Goal: Transaction & Acquisition: Purchase product/service

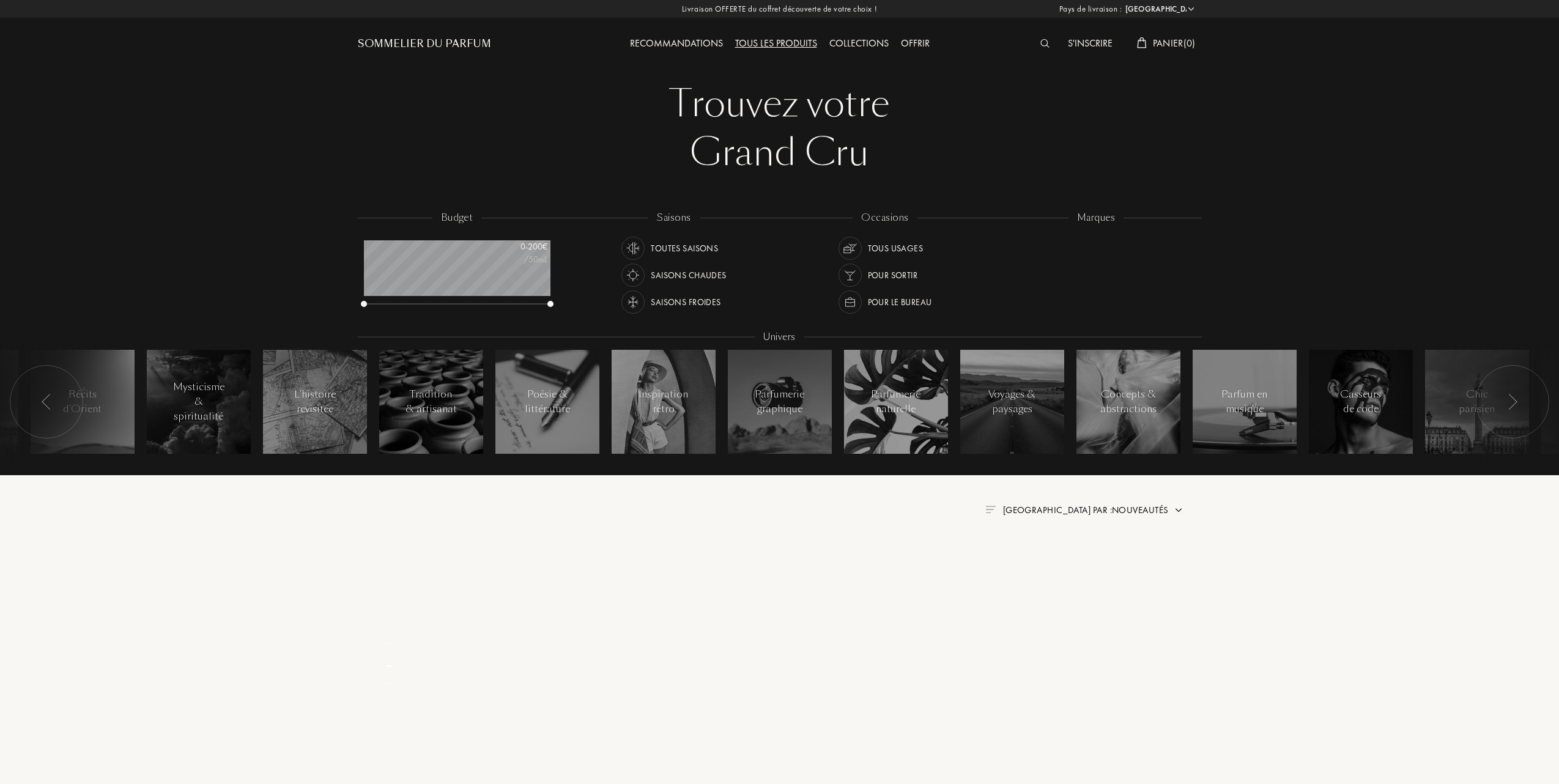
select select "FR"
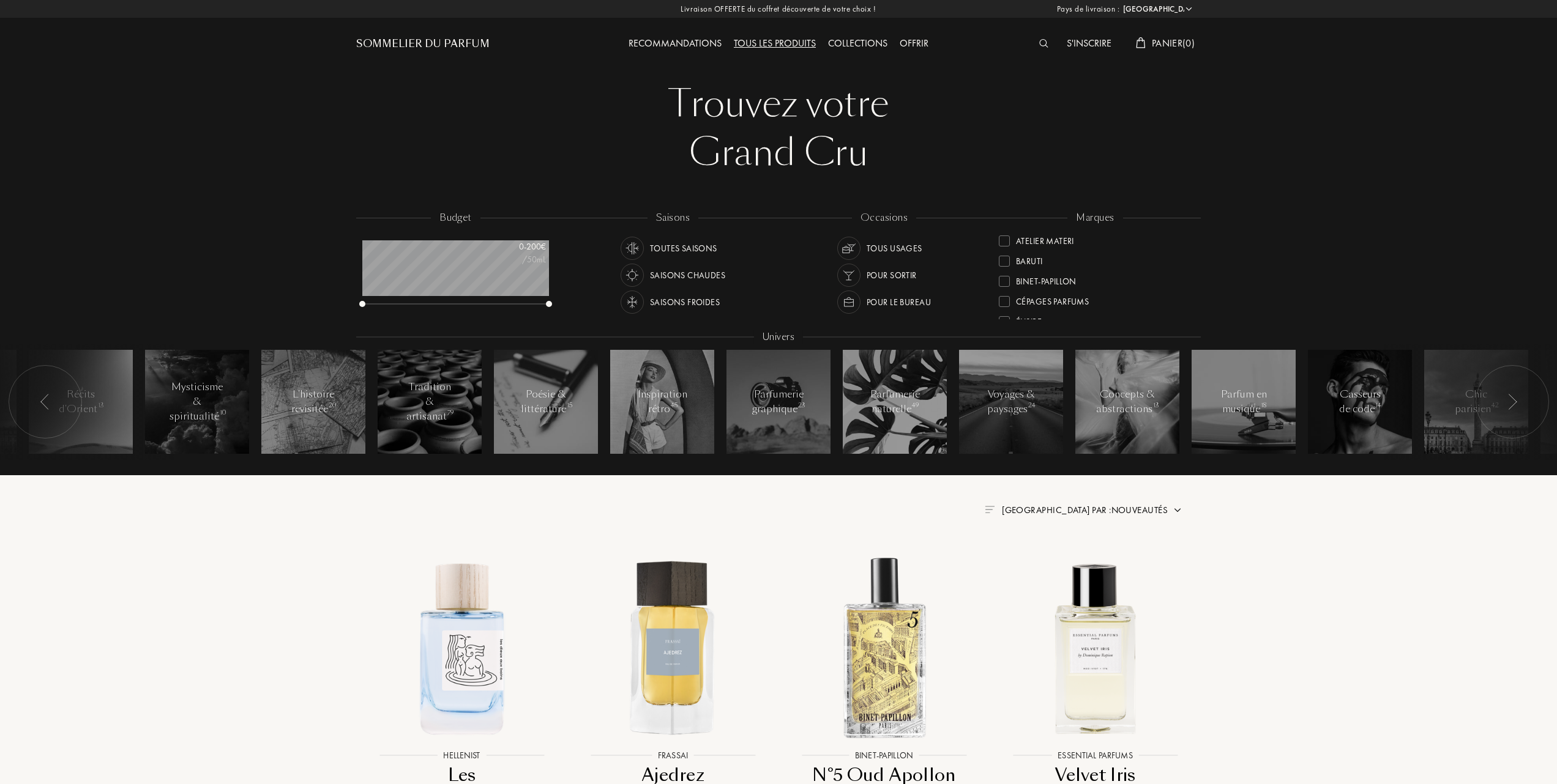
scroll to position [81, 0]
click at [1007, 301] on div at bounding box center [1004, 303] width 11 height 11
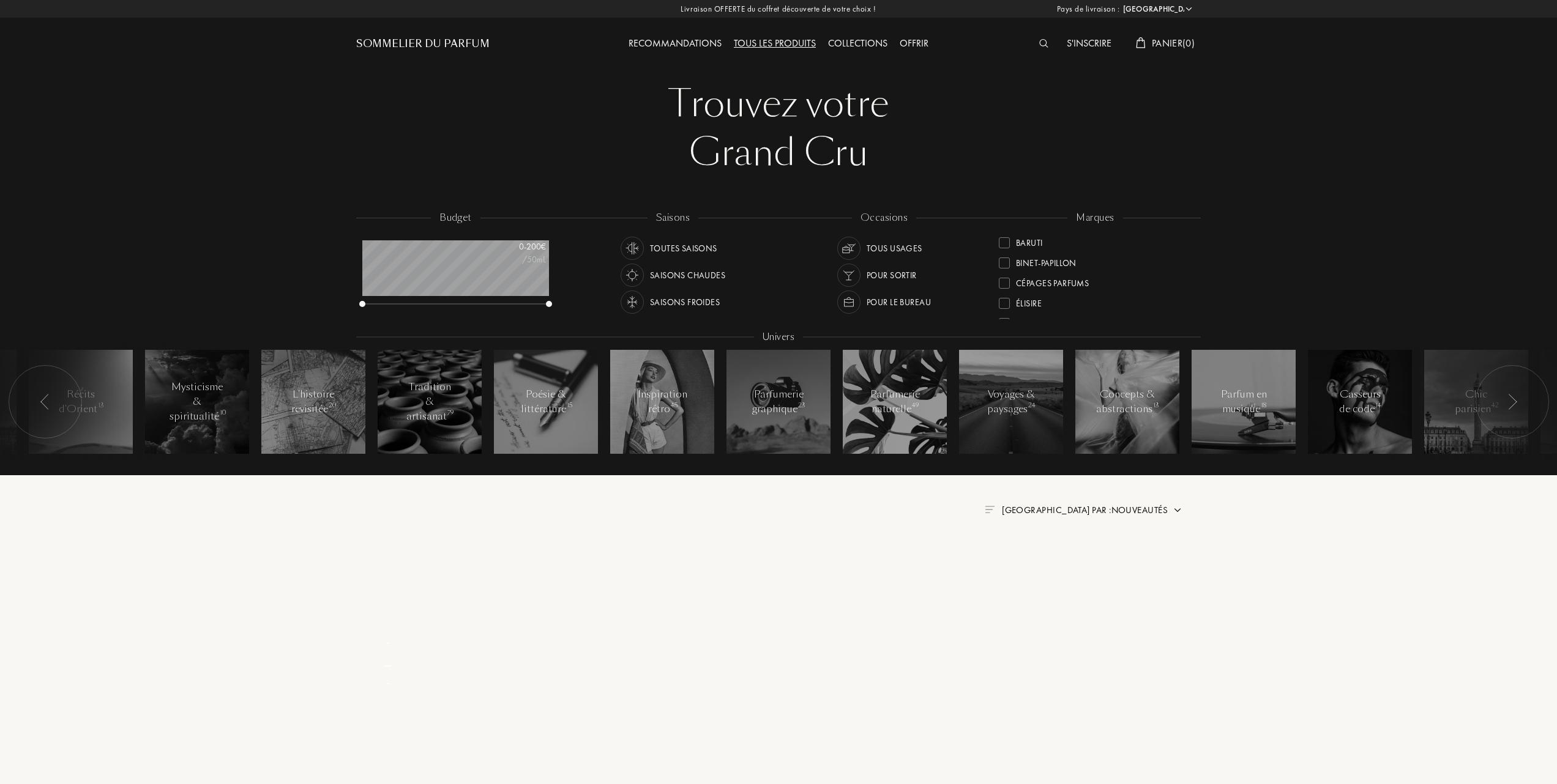
scroll to position [0, 0]
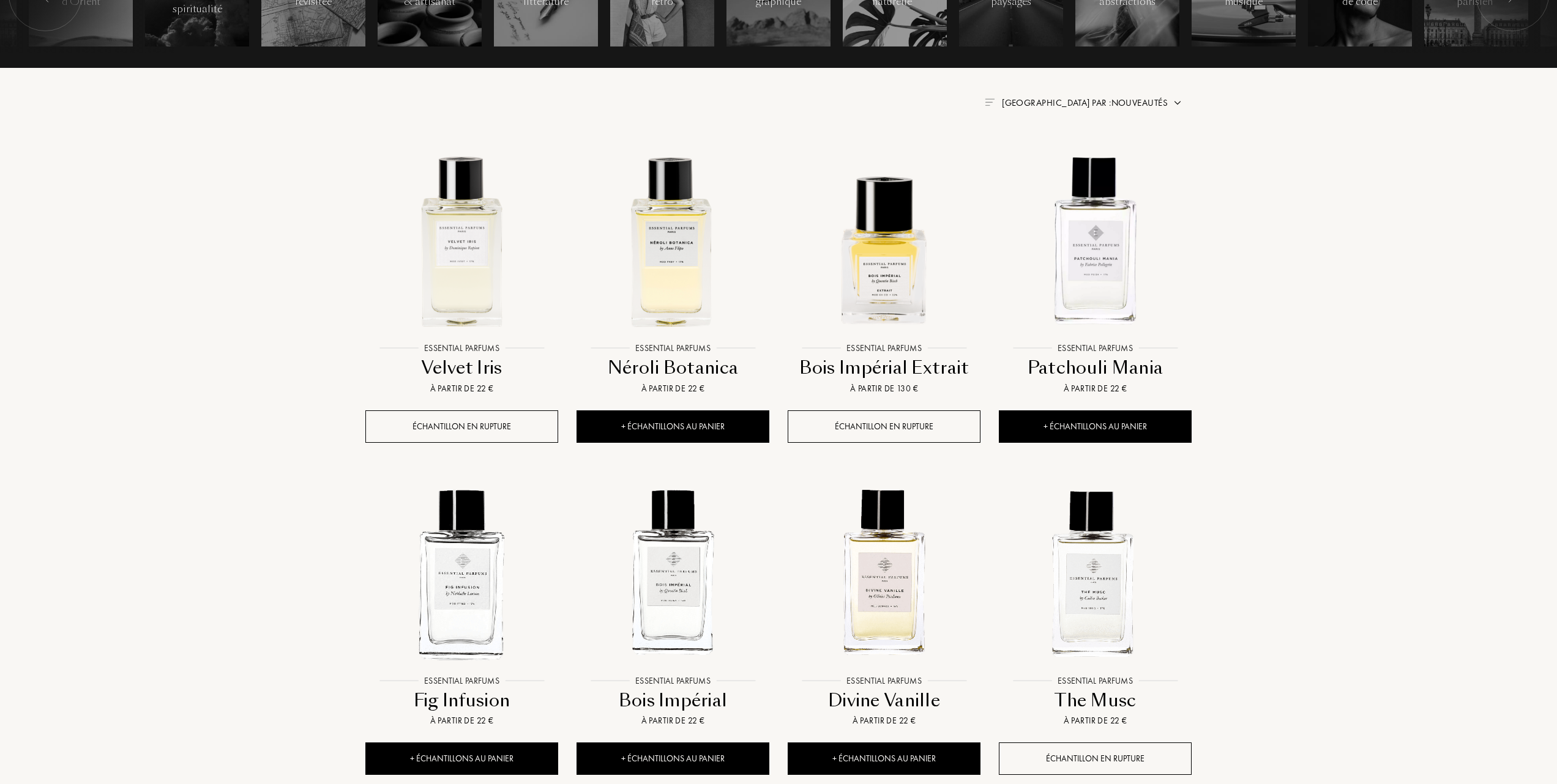
scroll to position [489, 0]
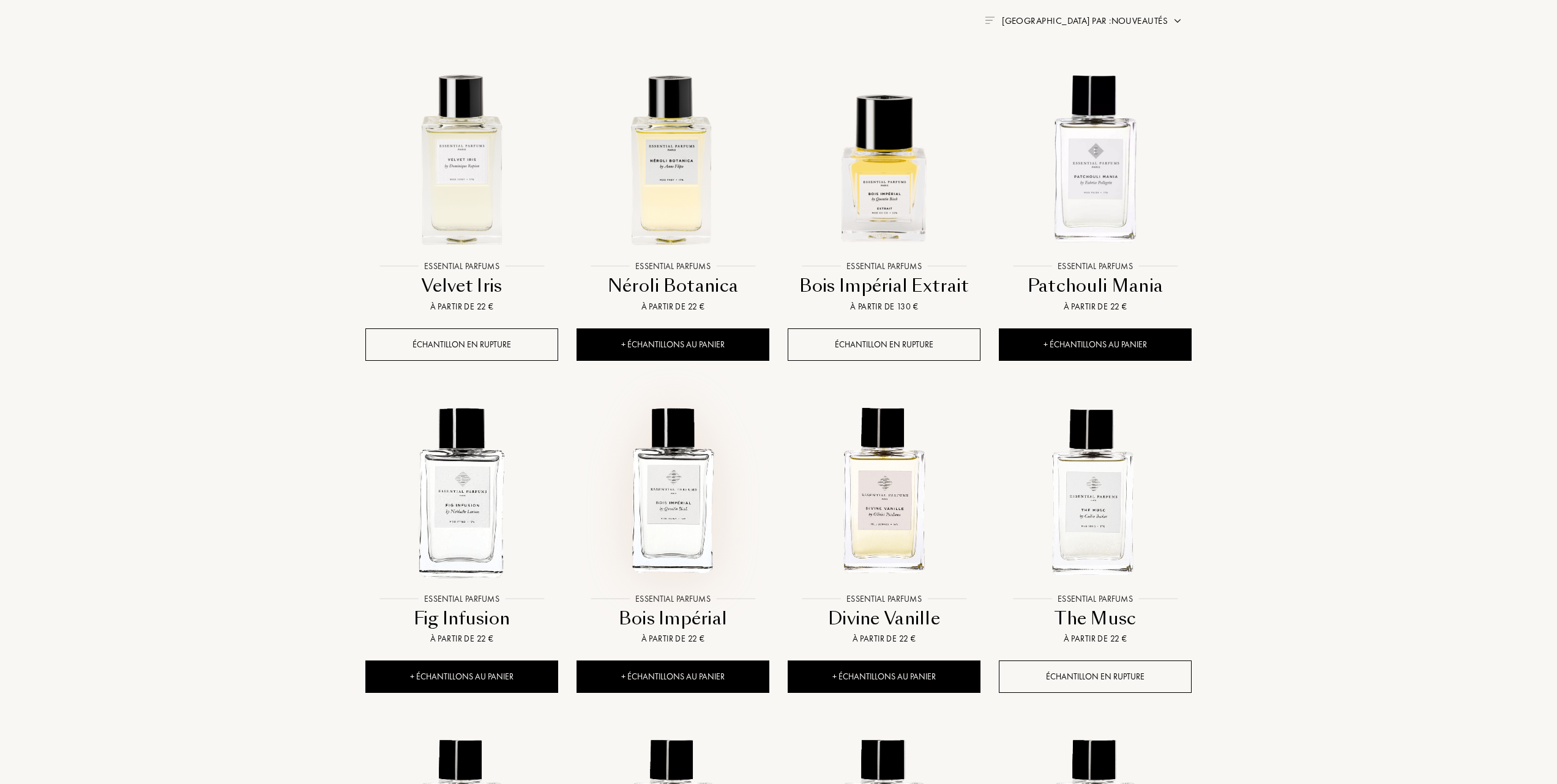
click at [685, 504] on img at bounding box center [672, 490] width 190 height 190
click at [662, 189] on img at bounding box center [672, 157] width 190 height 190
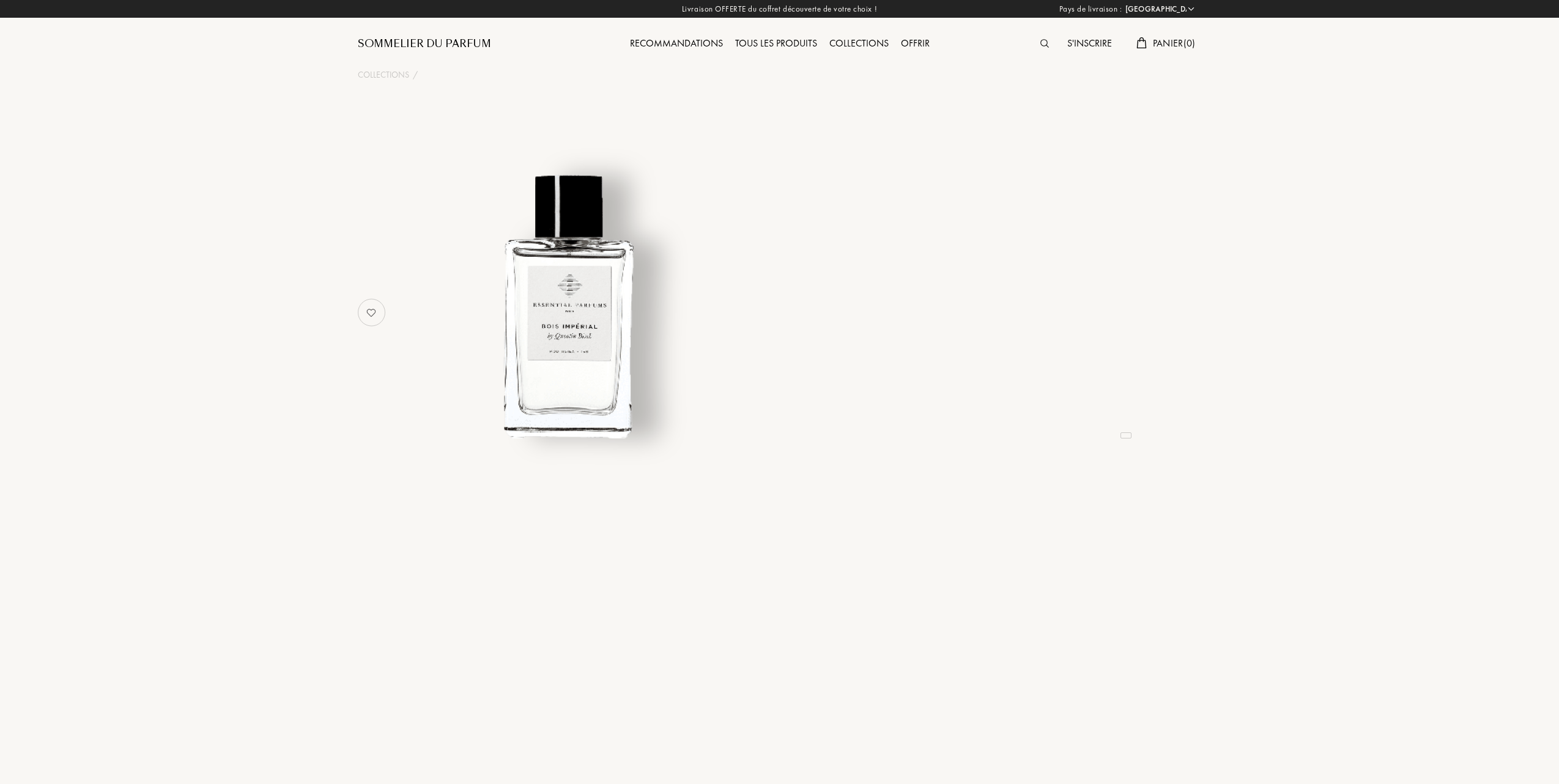
select select "FR"
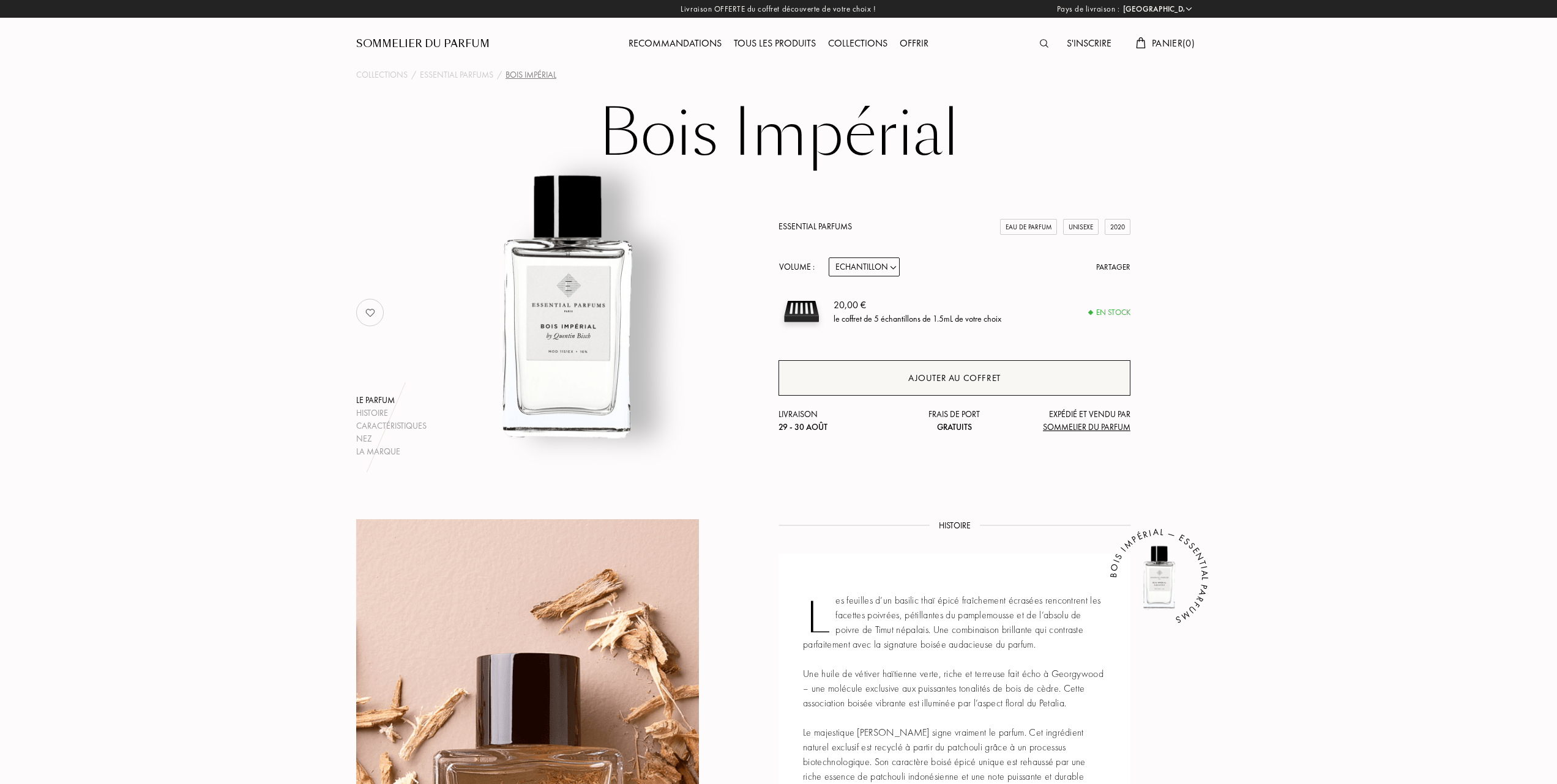
click at [897, 378] on div "Ajouter au coffret" at bounding box center [954, 378] width 352 height 35
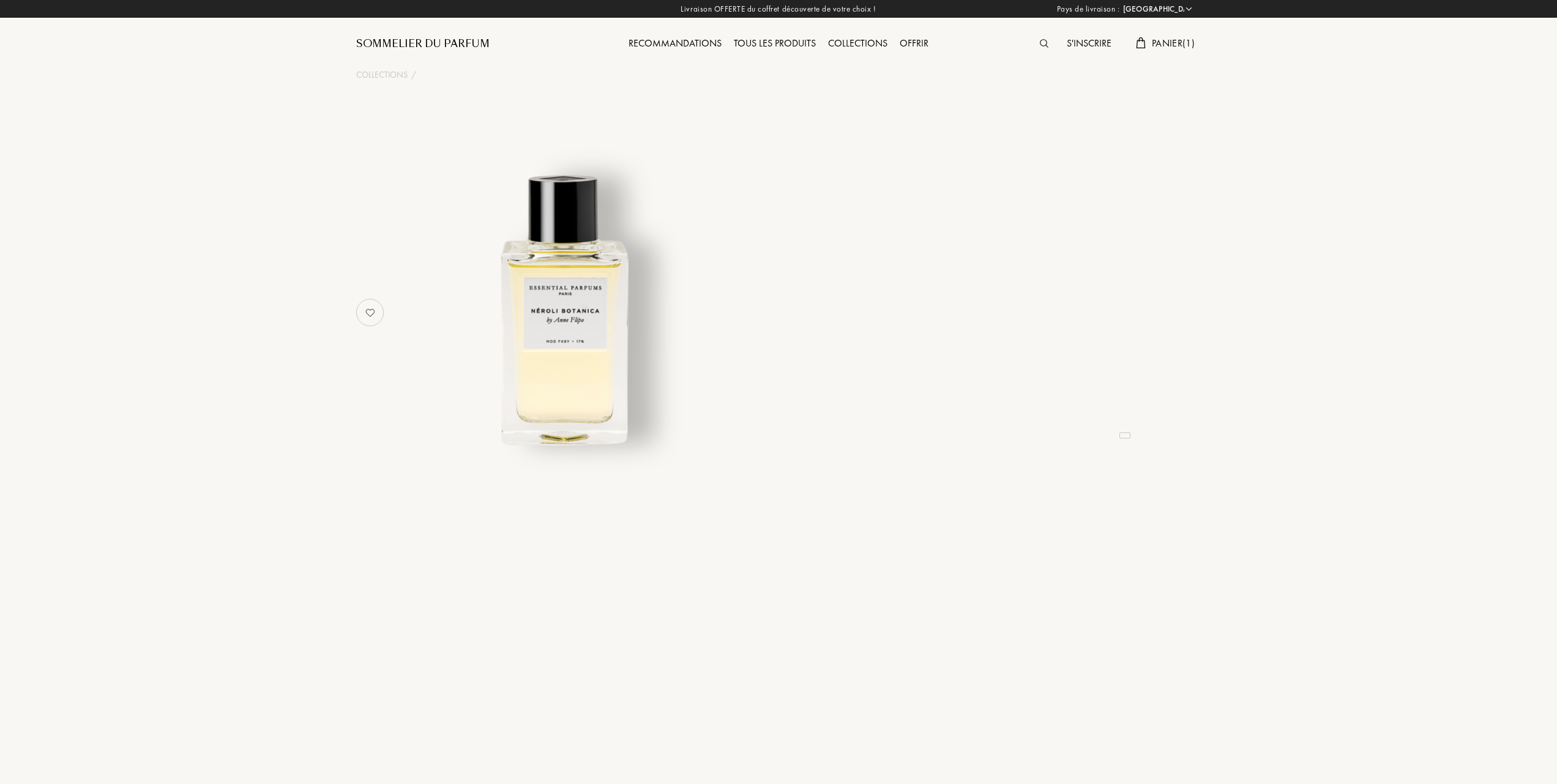
select select "FR"
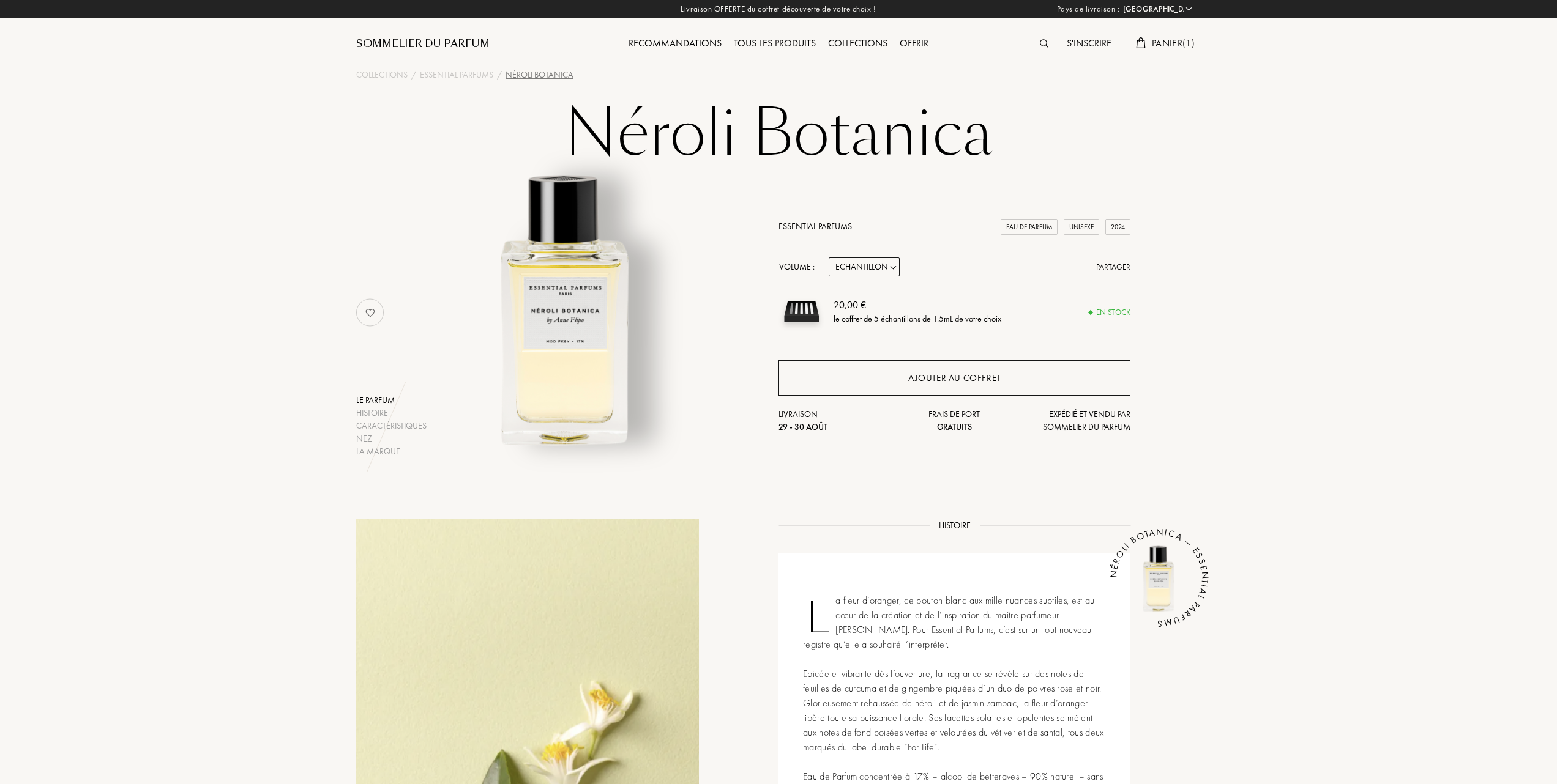
click at [947, 379] on div "Ajouter au coffret" at bounding box center [954, 378] width 92 height 14
click at [1177, 44] on span "Panier ( 1 )" at bounding box center [1172, 43] width 43 height 13
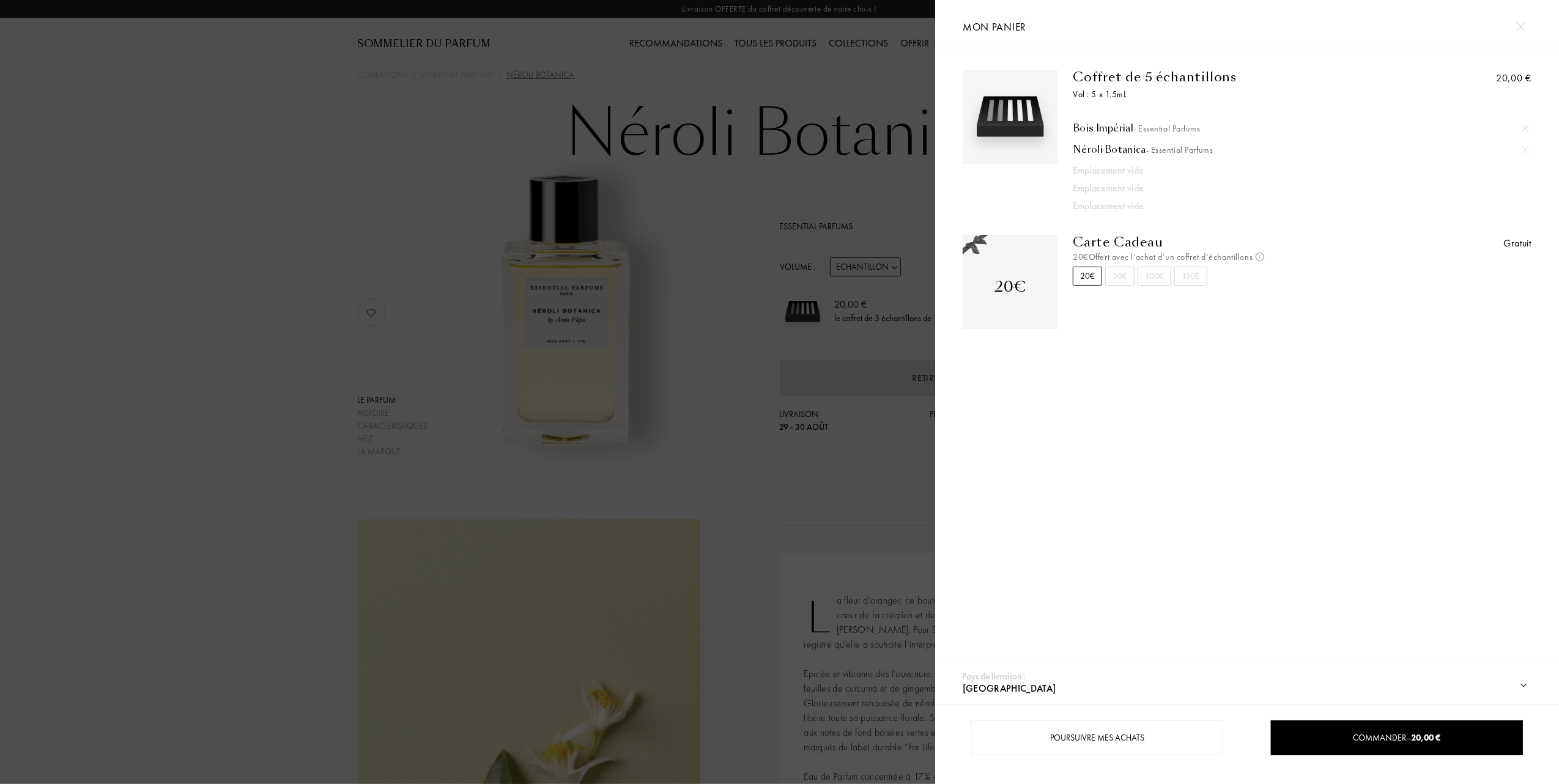
click at [139, 289] on div at bounding box center [467, 392] width 935 height 784
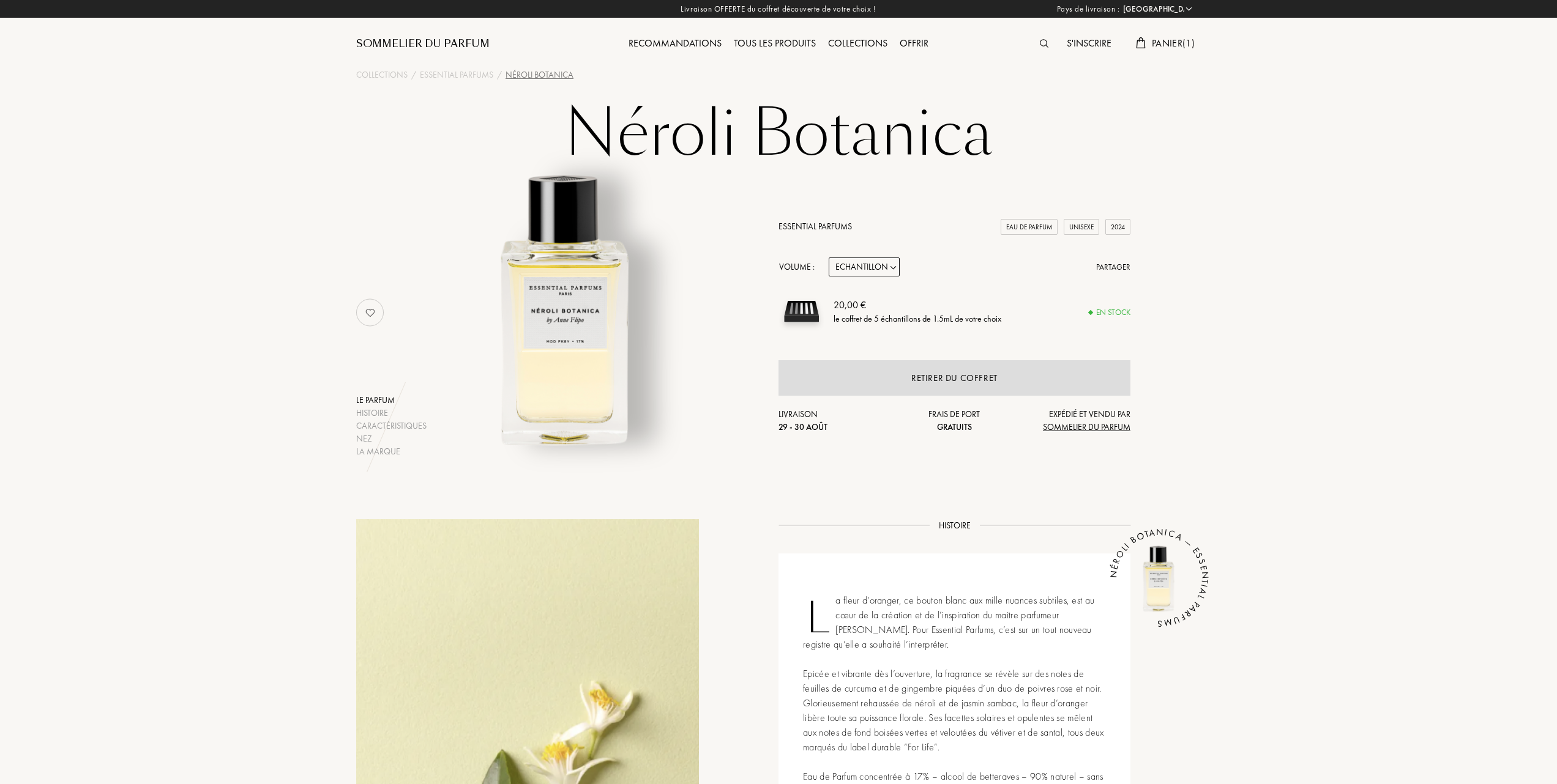
click at [1156, 40] on span "Panier ( 1 )" at bounding box center [1172, 43] width 43 height 13
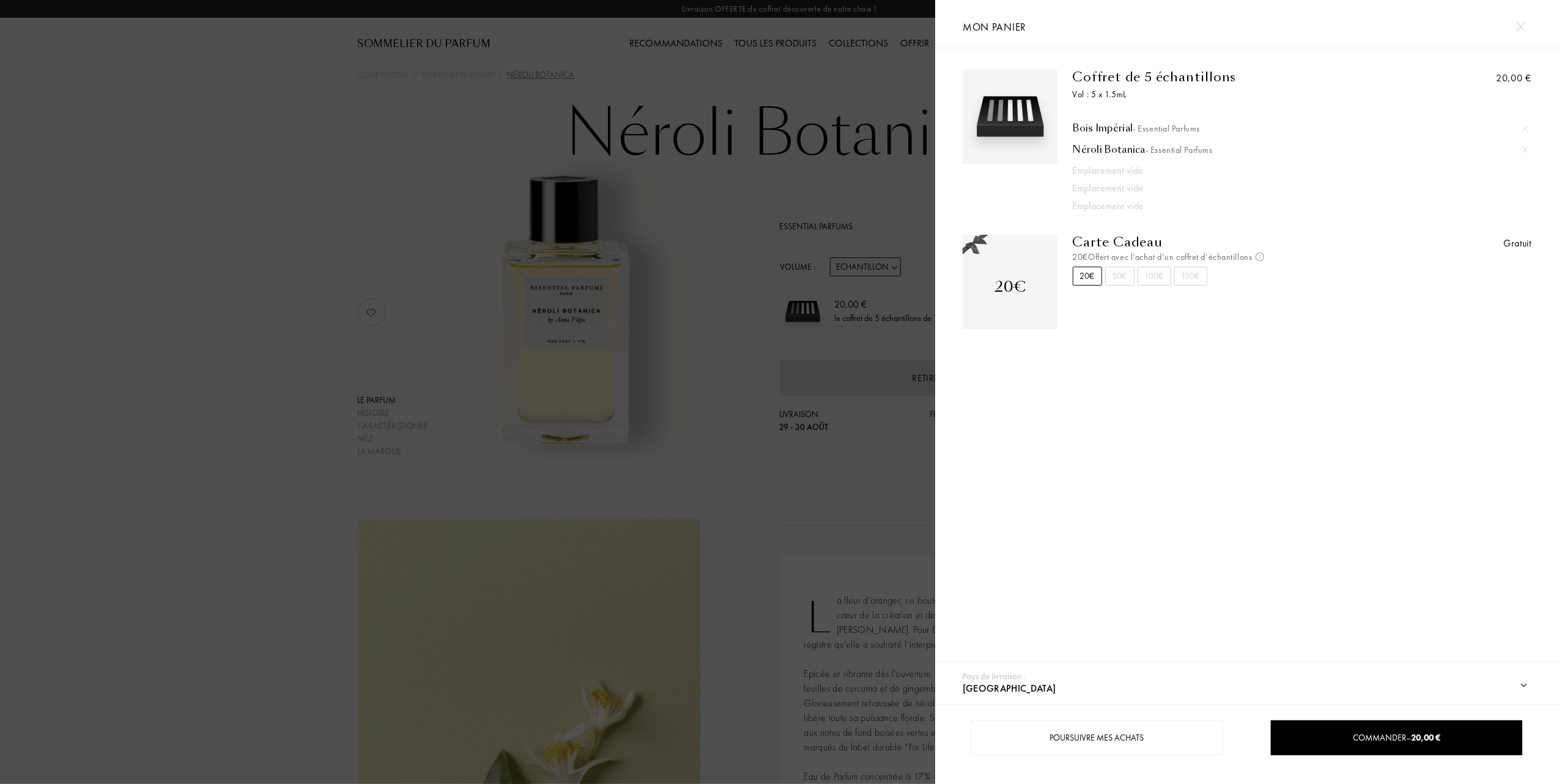
click at [1520, 147] on div at bounding box center [1525, 150] width 18 height 18
click at [290, 389] on div at bounding box center [467, 392] width 935 height 784
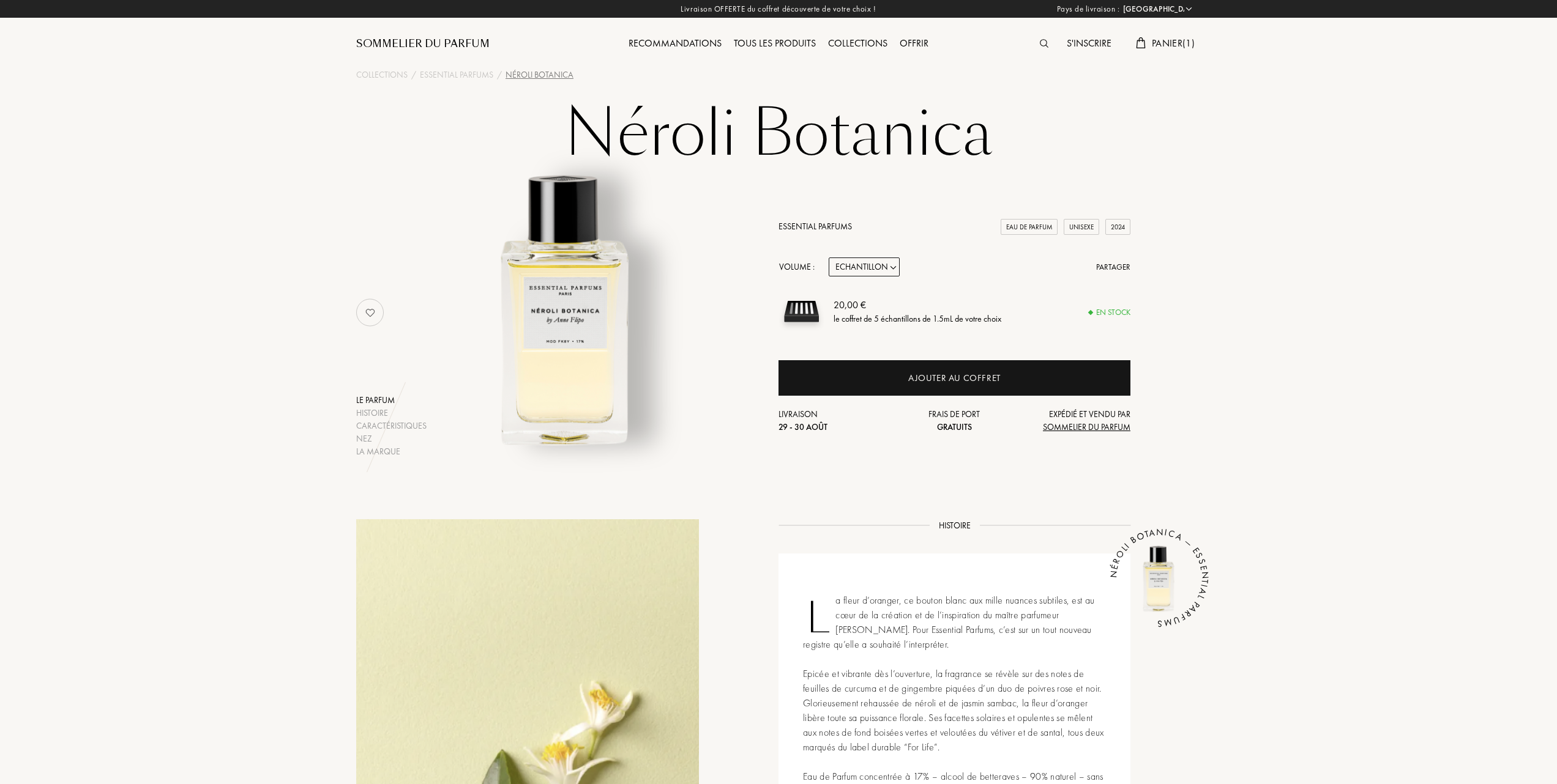
click at [1166, 42] on span "Panier ( 1 )" at bounding box center [1172, 43] width 43 height 13
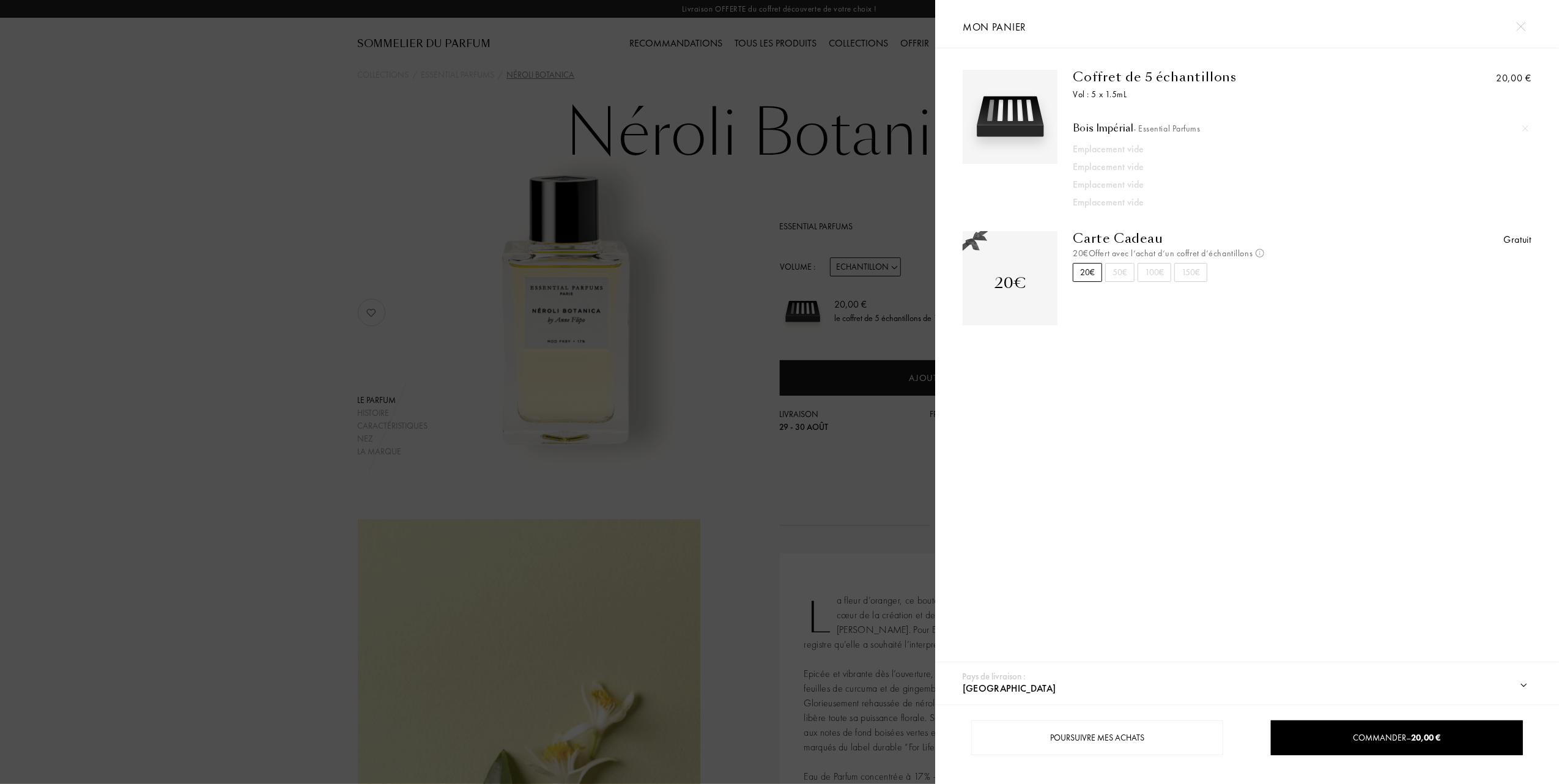
click at [379, 228] on div at bounding box center [467, 392] width 935 height 784
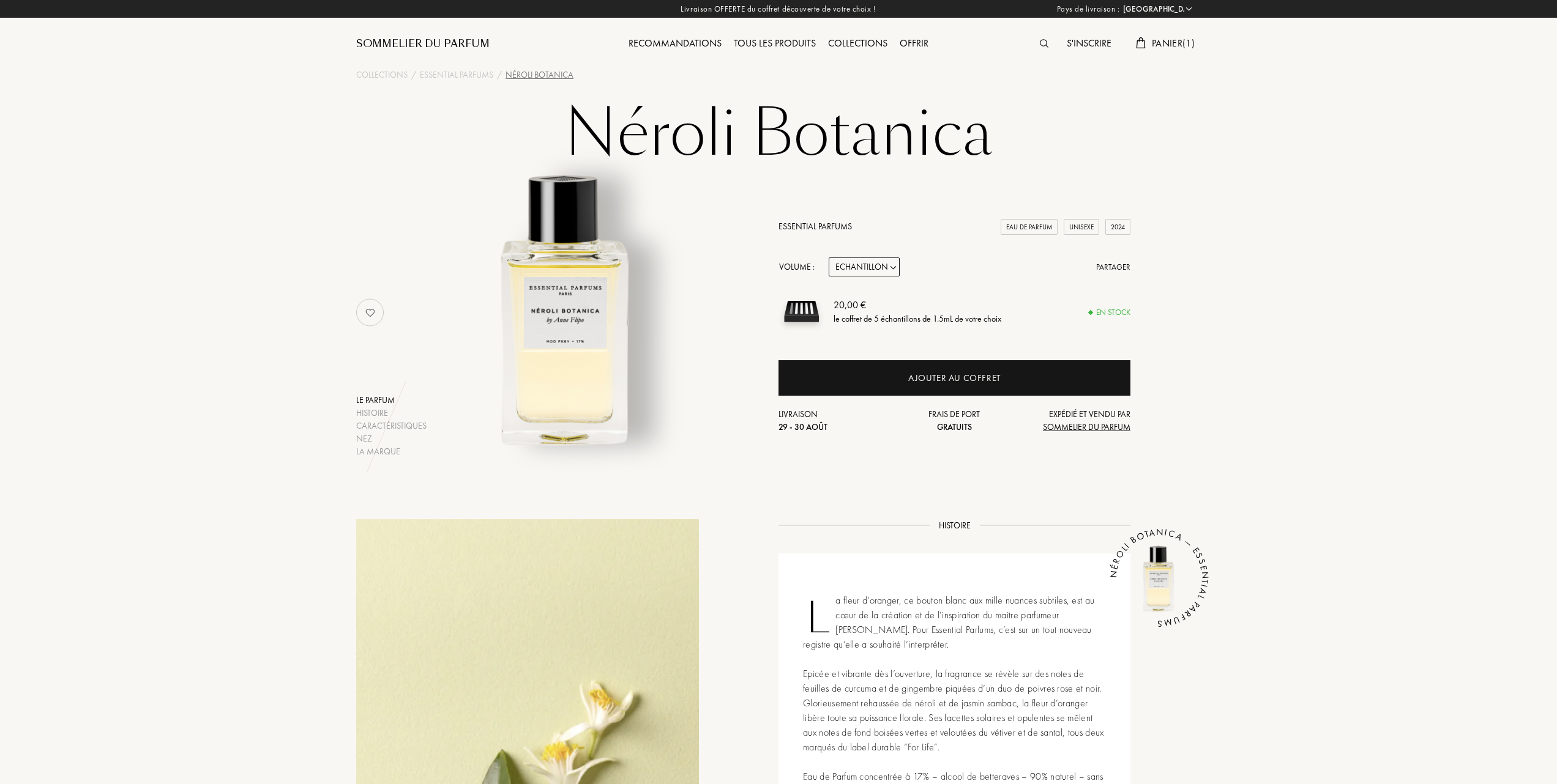
click at [804, 225] on link "Essential Parfums" at bounding box center [815, 226] width 74 height 11
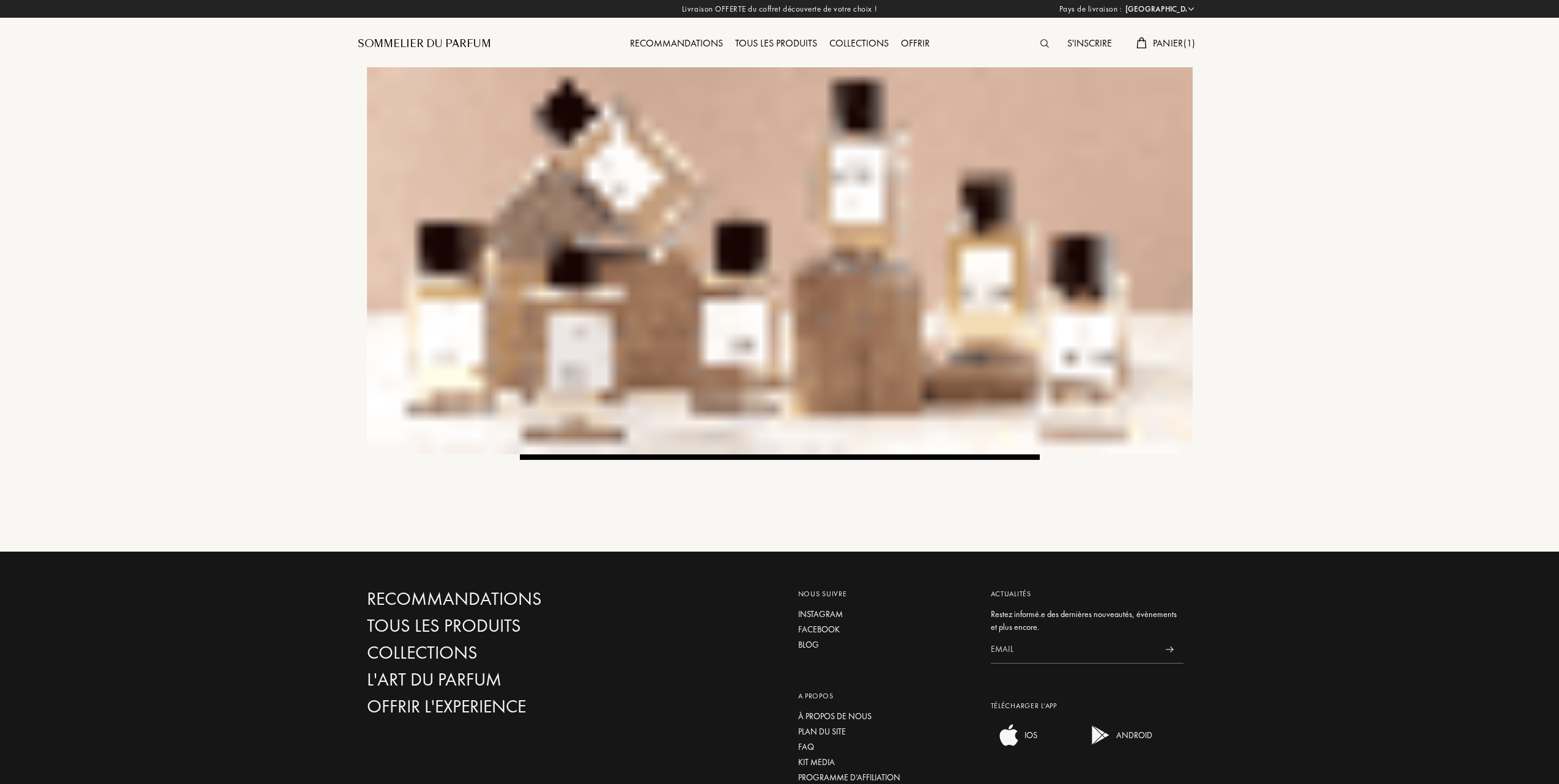
select select "FR"
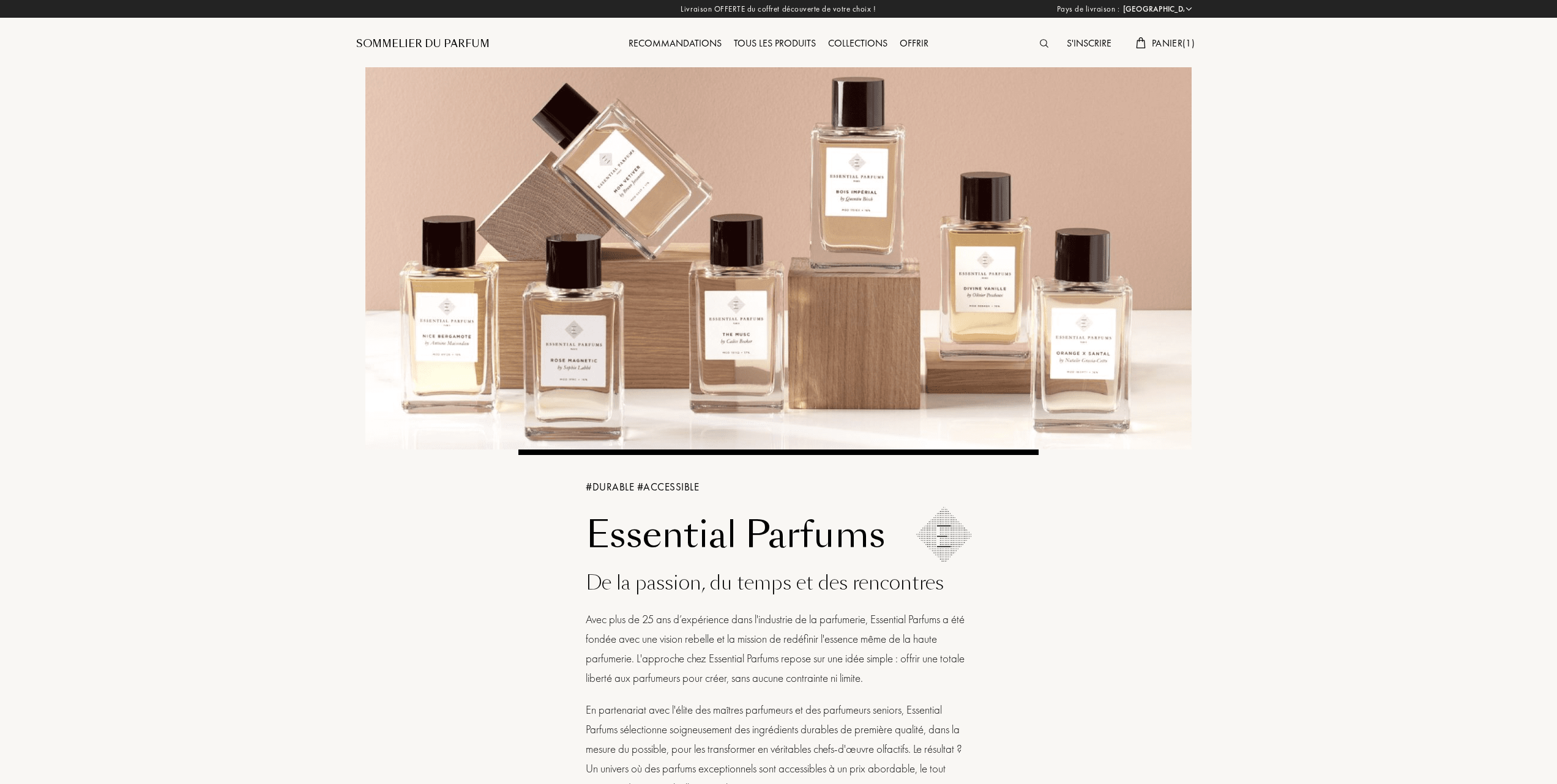
click at [768, 42] on div "Tous les produits" at bounding box center [774, 44] width 94 height 16
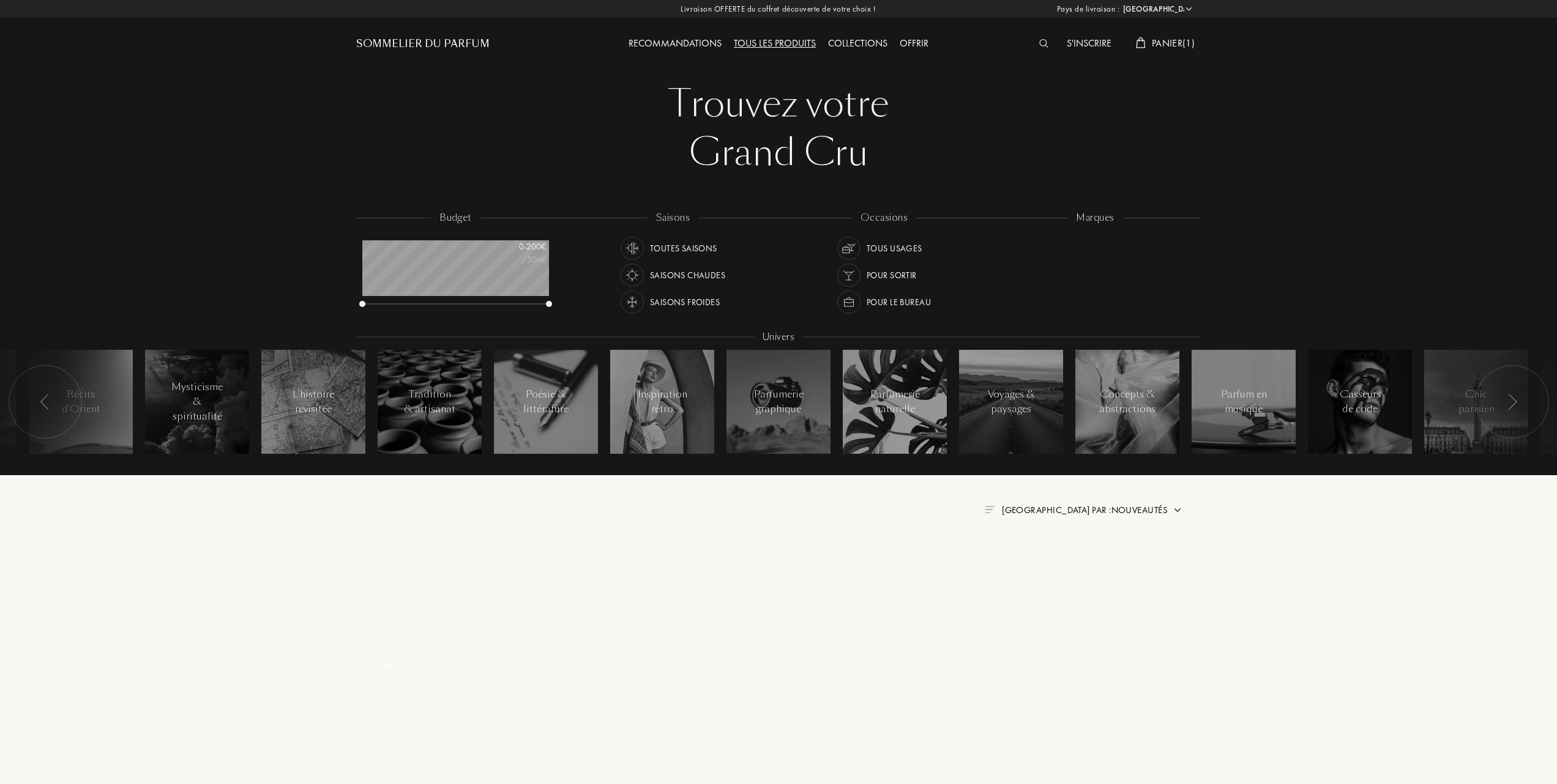
select select "FR"
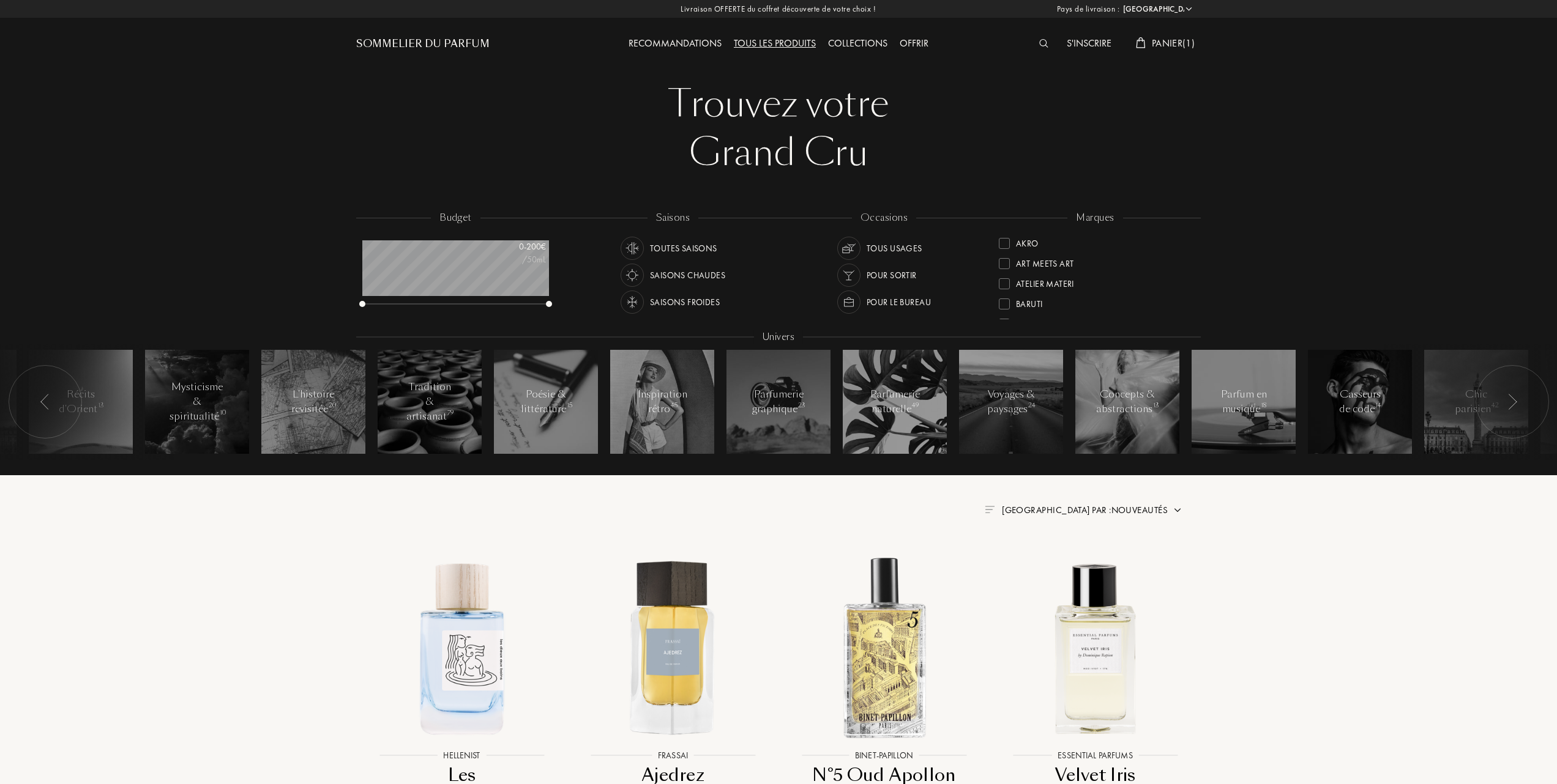
click at [768, 45] on div "Tous les produits" at bounding box center [774, 44] width 94 height 16
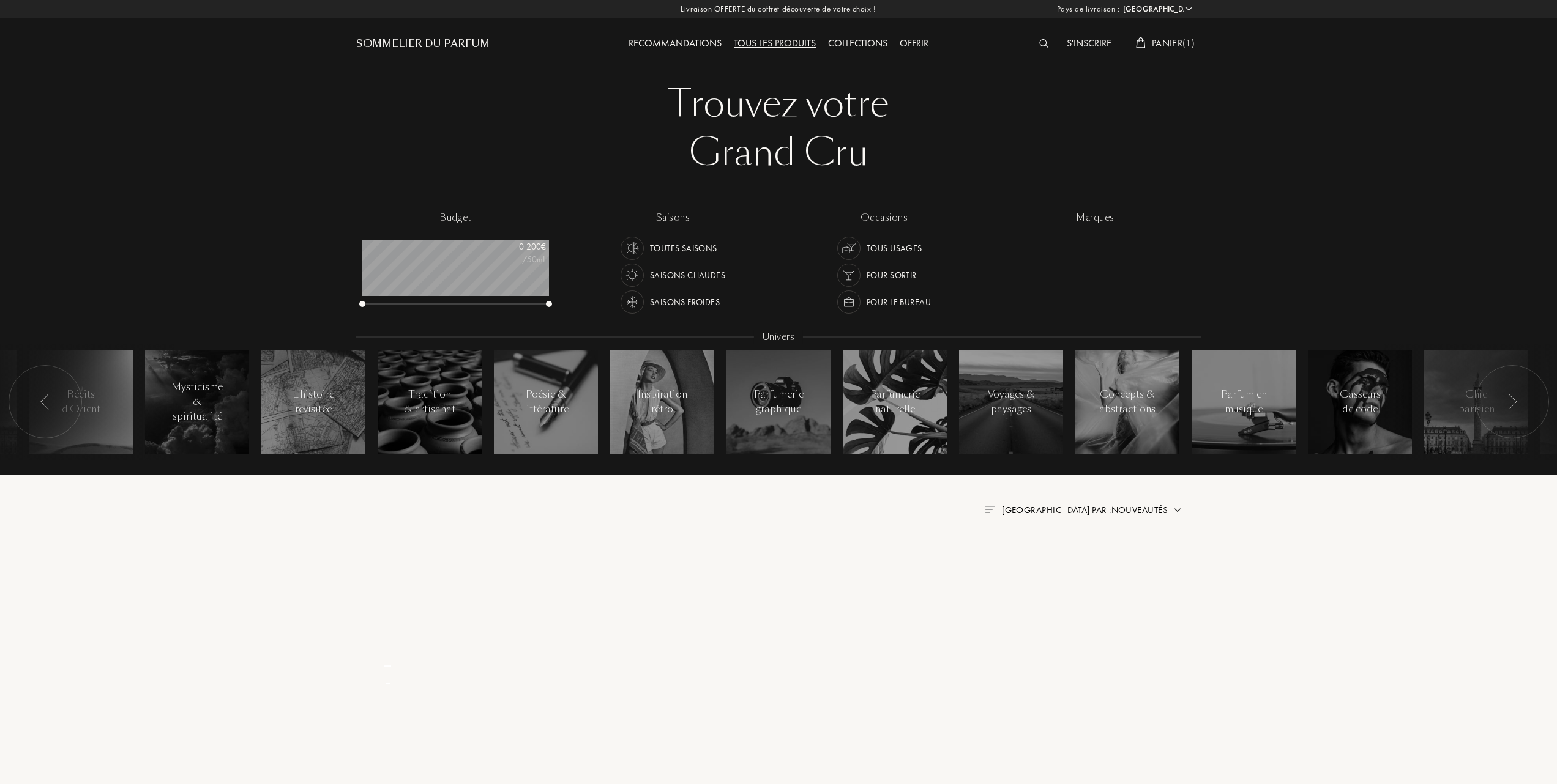
select select "FR"
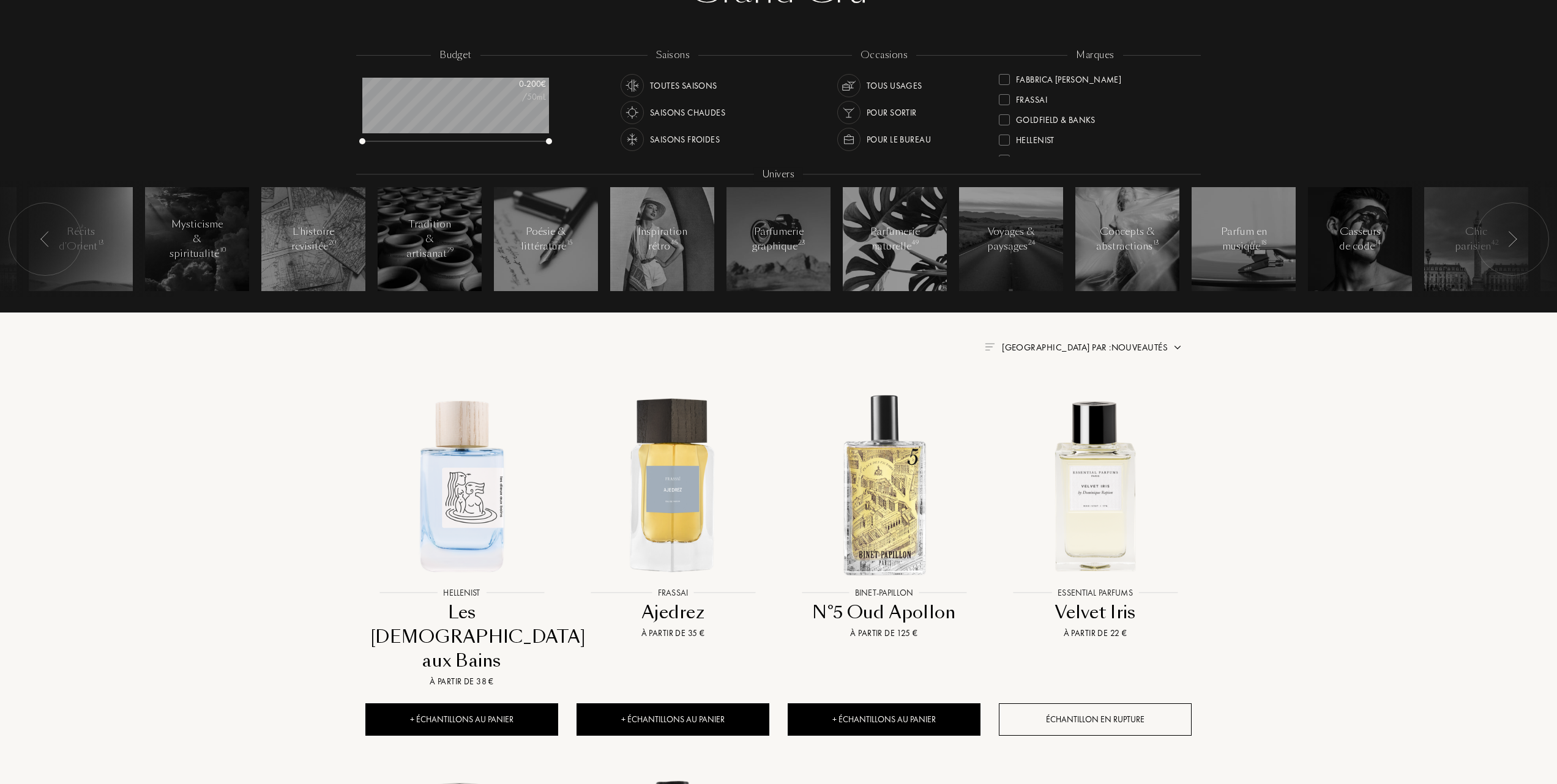
scroll to position [81, 0]
click at [1004, 139] on div at bounding box center [1004, 140] width 11 height 11
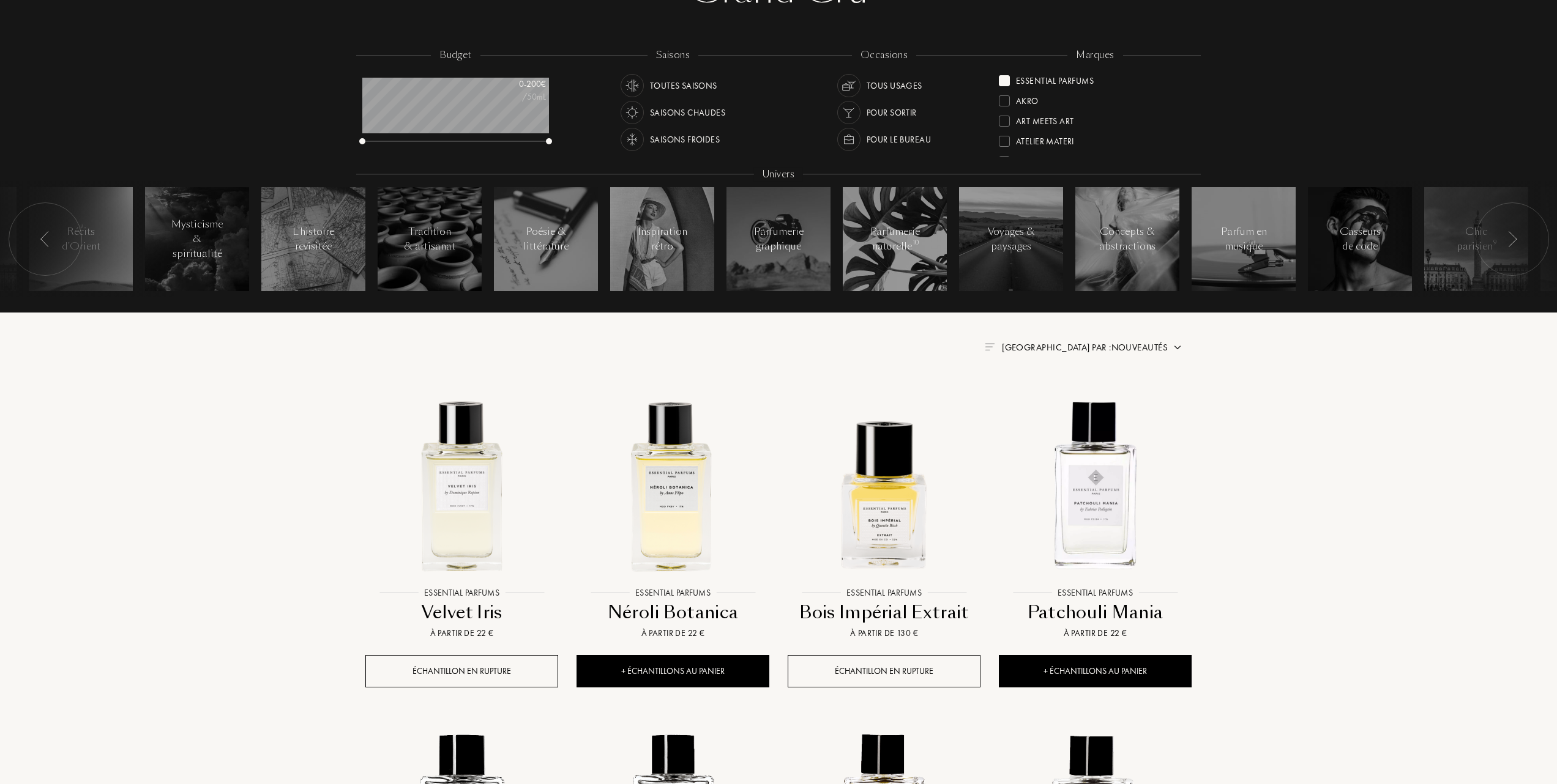
click at [1144, 351] on span "Trier par : Nouveautés" at bounding box center [1084, 347] width 166 height 13
click at [1110, 396] on div "Meilleurs ventes" at bounding box center [1102, 400] width 76 height 14
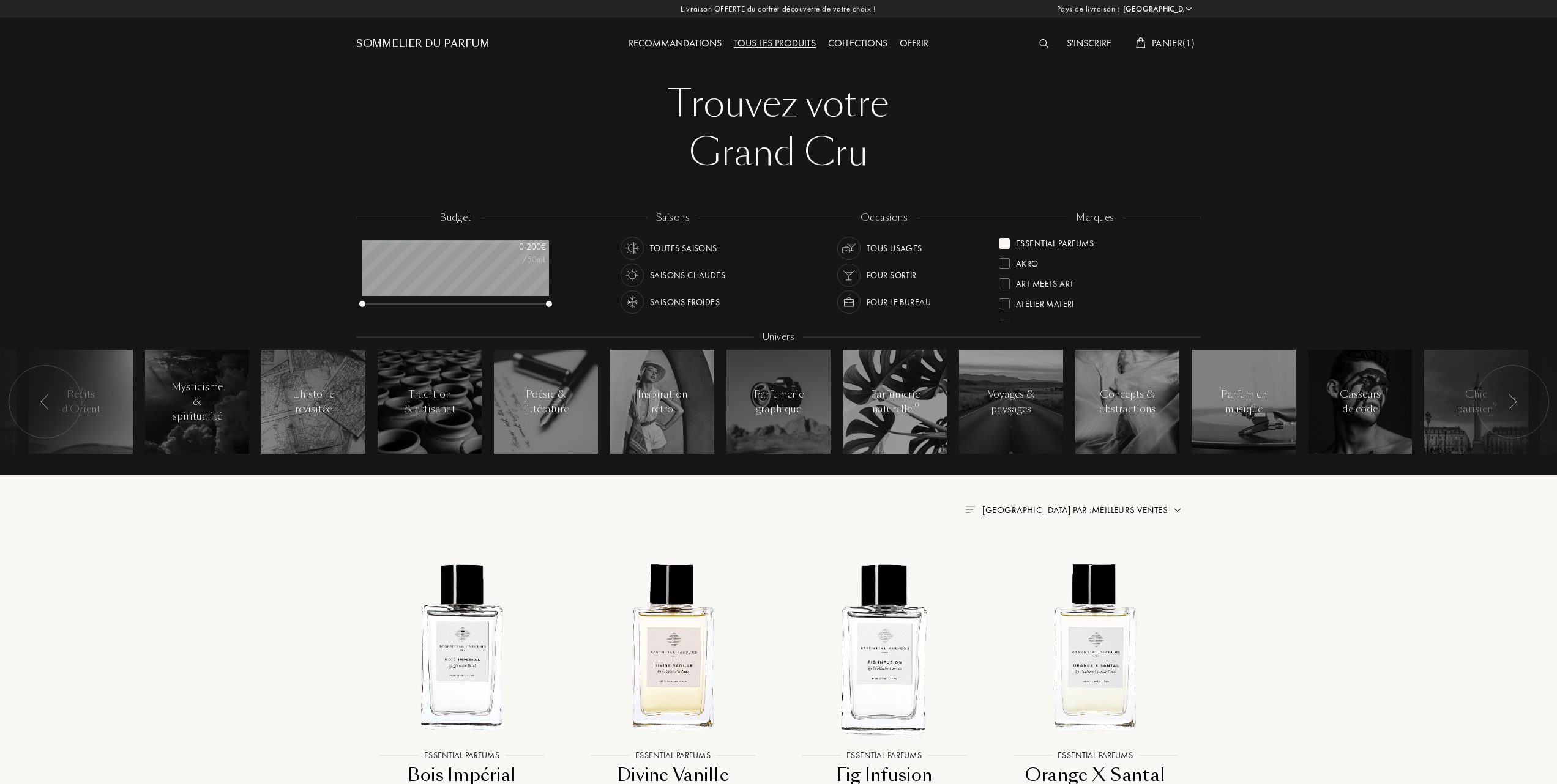
click at [1008, 243] on div at bounding box center [1004, 243] width 11 height 11
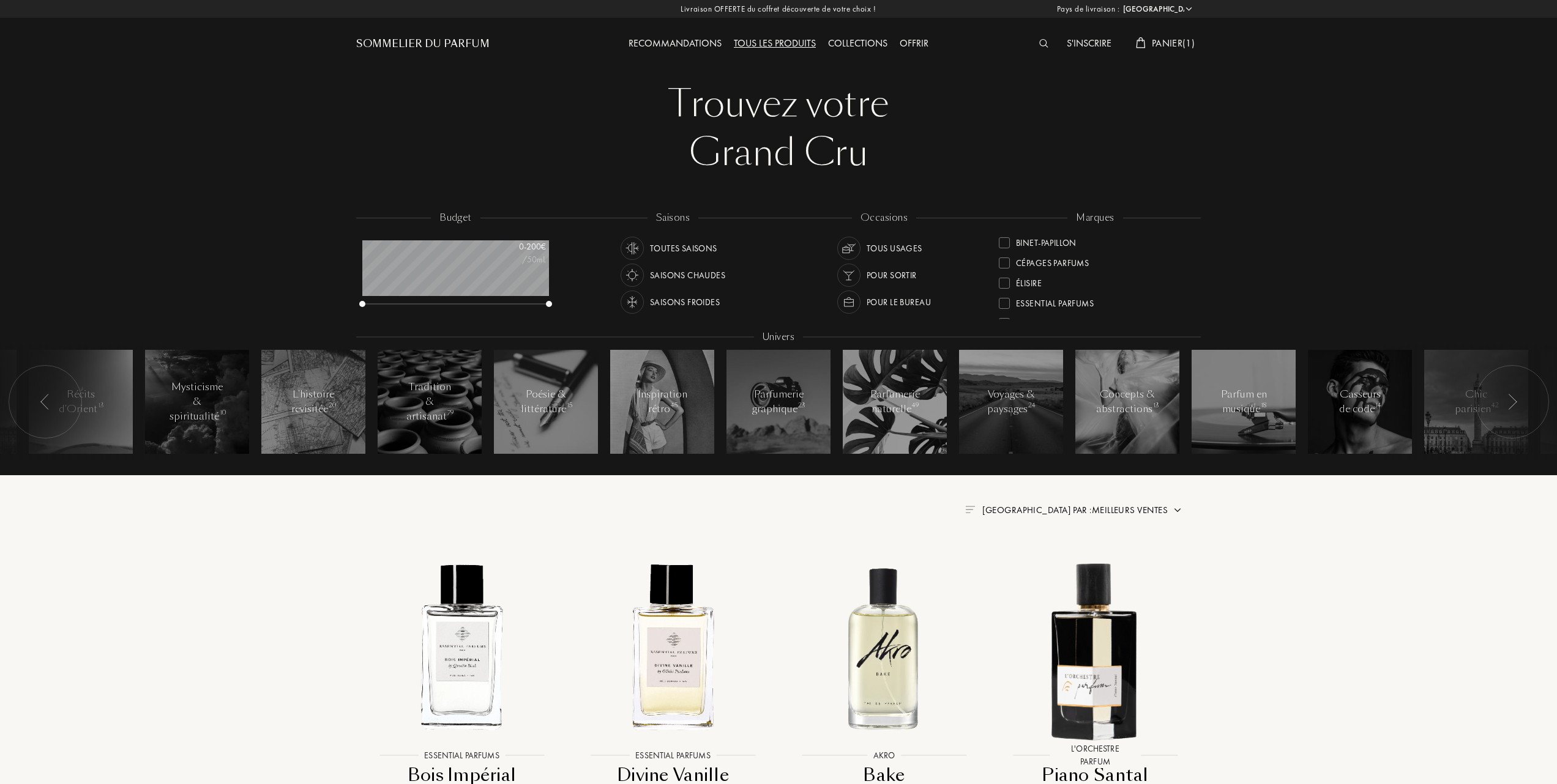
scroll to position [162, 0]
click at [1007, 260] on div at bounding box center [1004, 262] width 11 height 11
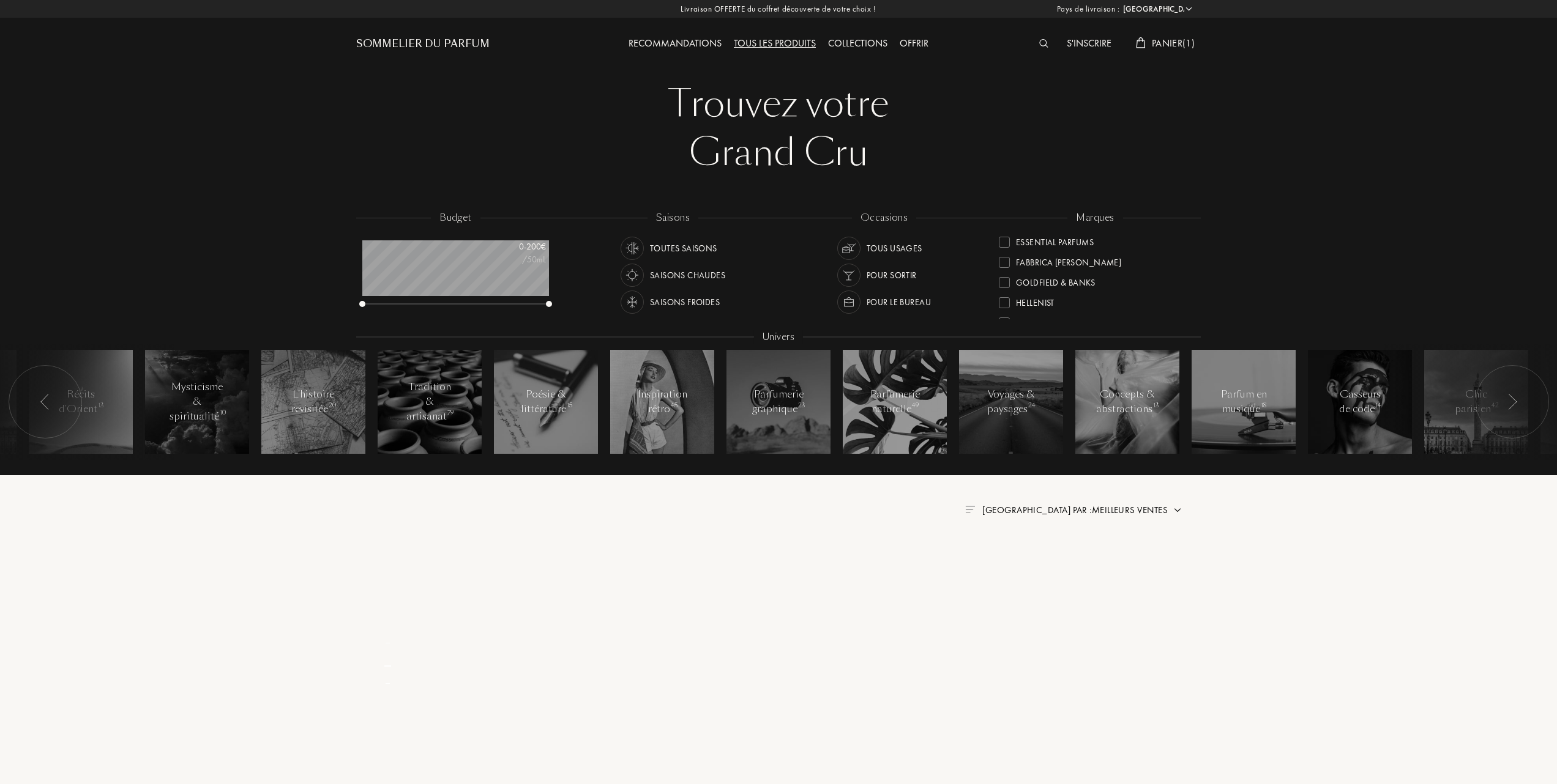
scroll to position [0, 0]
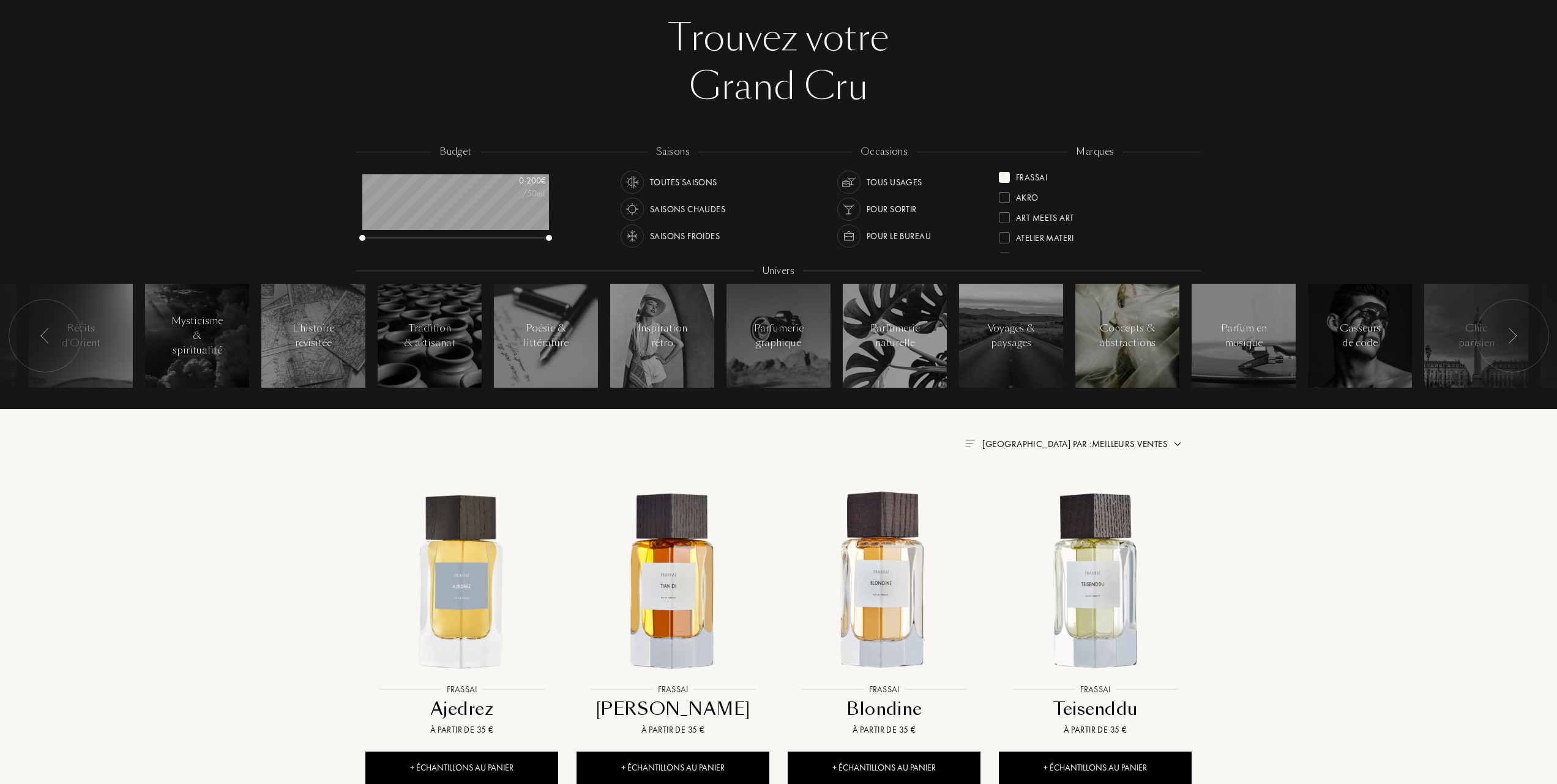
scroll to position [162, 0]
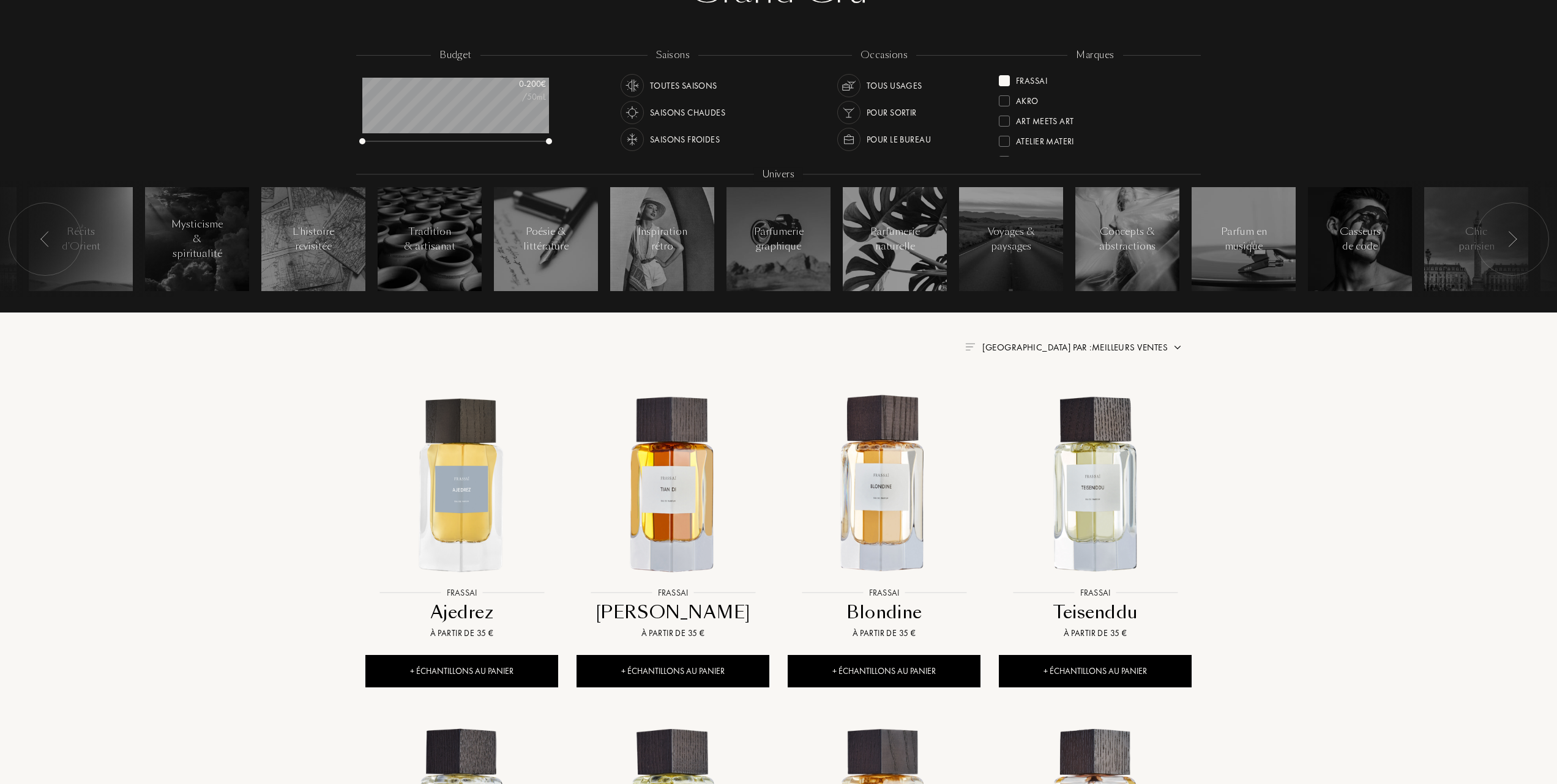
click at [1112, 346] on span "Trier par : Meilleurs ventes" at bounding box center [1074, 347] width 185 height 13
click at [459, 473] on img at bounding box center [461, 484] width 190 height 190
click at [1011, 77] on div "Frassai" at bounding box center [1023, 79] width 49 height 17
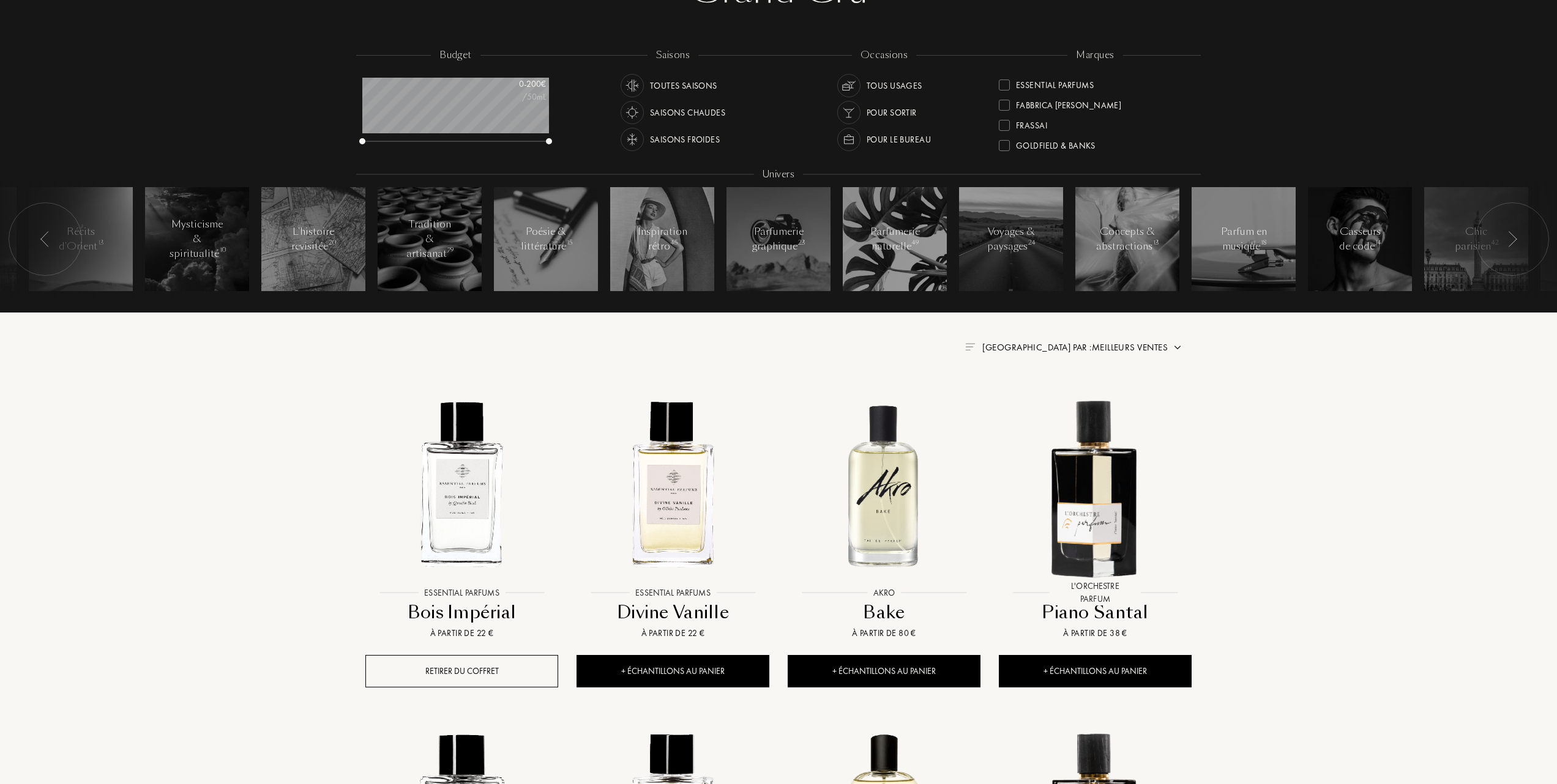
scroll to position [162, 0]
click at [1000, 116] on div at bounding box center [1004, 120] width 11 height 11
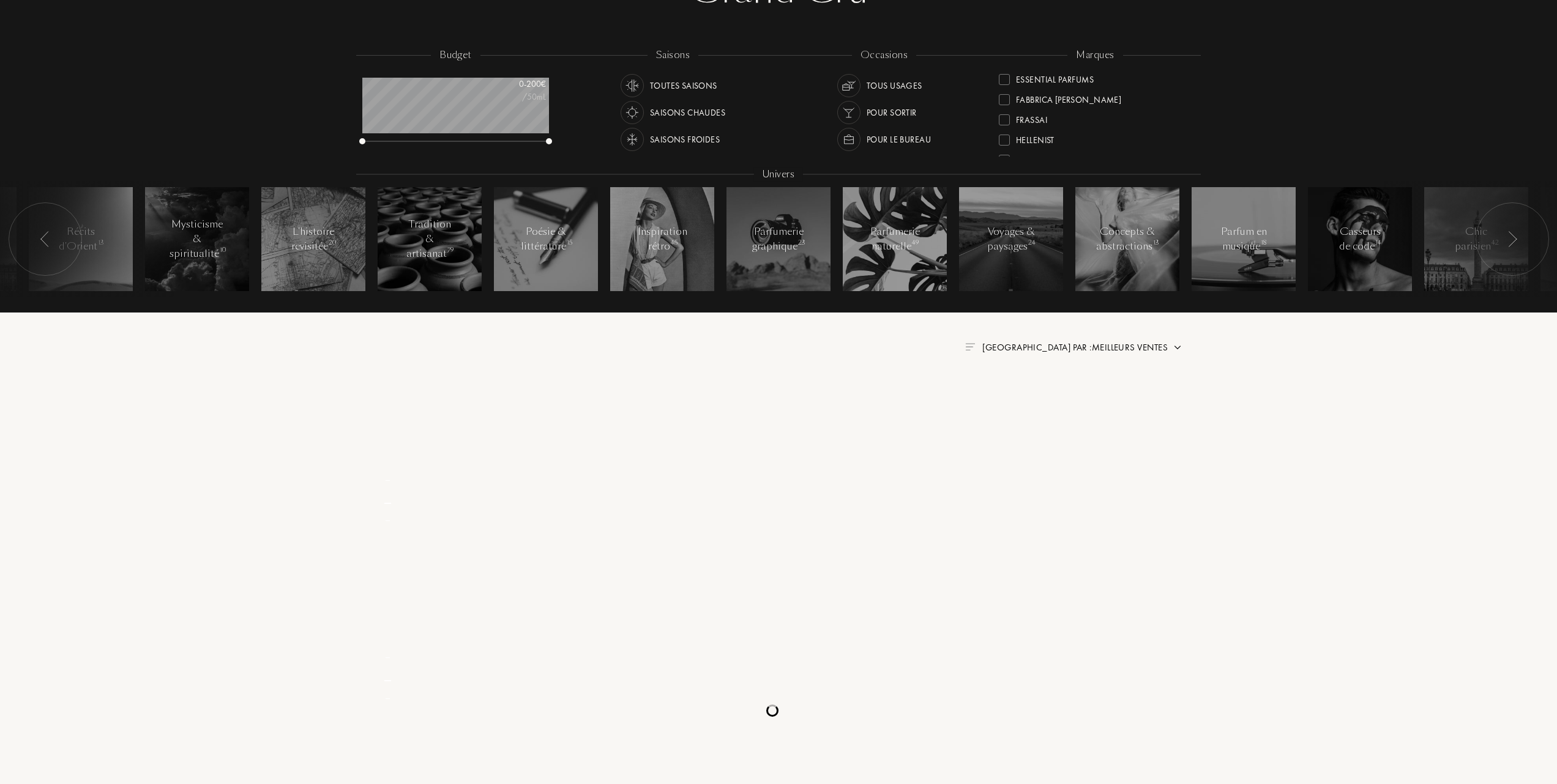
scroll to position [0, 0]
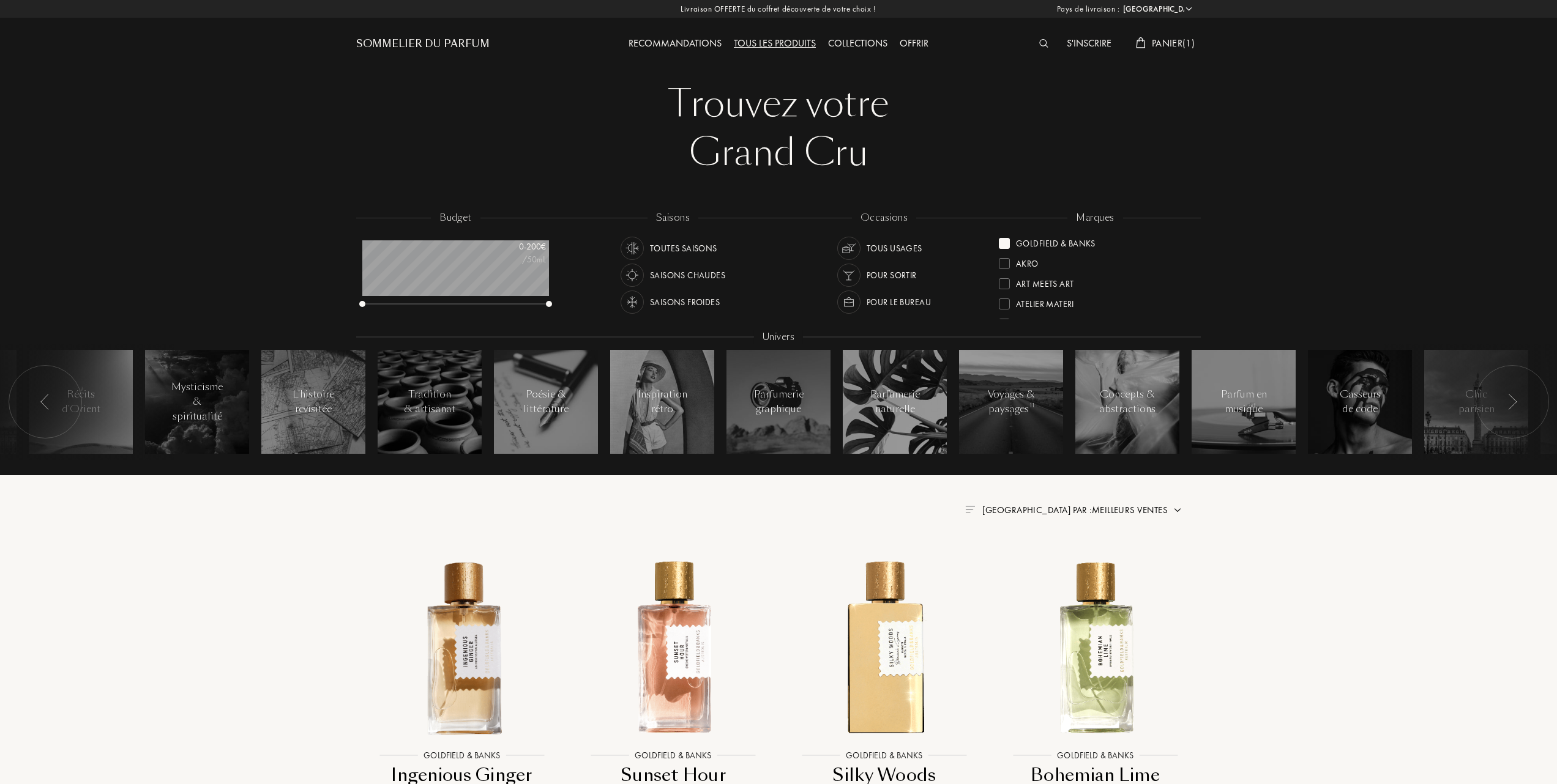
click at [1166, 38] on span "Panier ( 1 )" at bounding box center [1172, 43] width 43 height 13
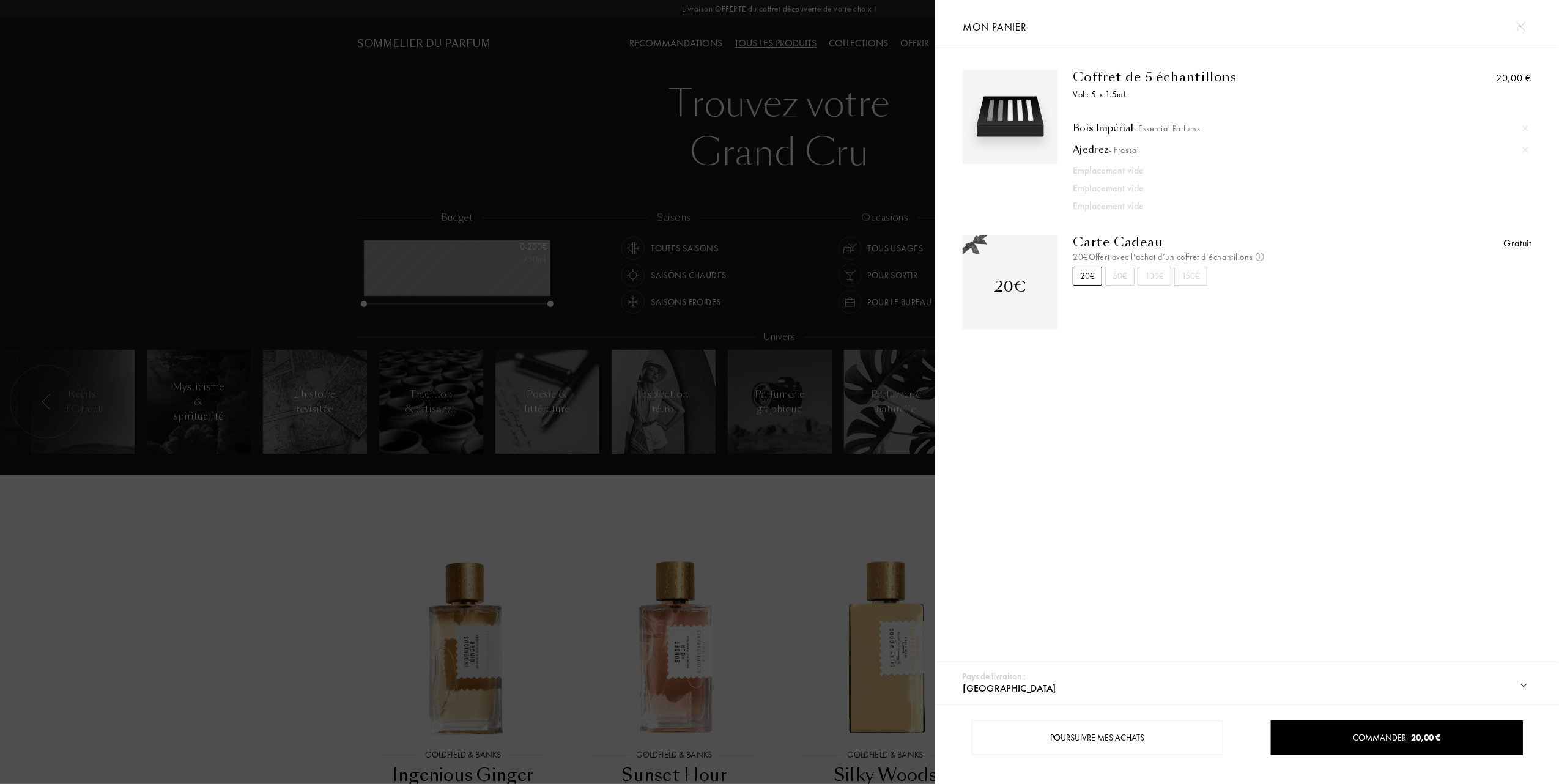
click at [1527, 127] on div at bounding box center [1525, 128] width 18 height 18
click at [1523, 127] on img at bounding box center [1525, 128] width 6 height 6
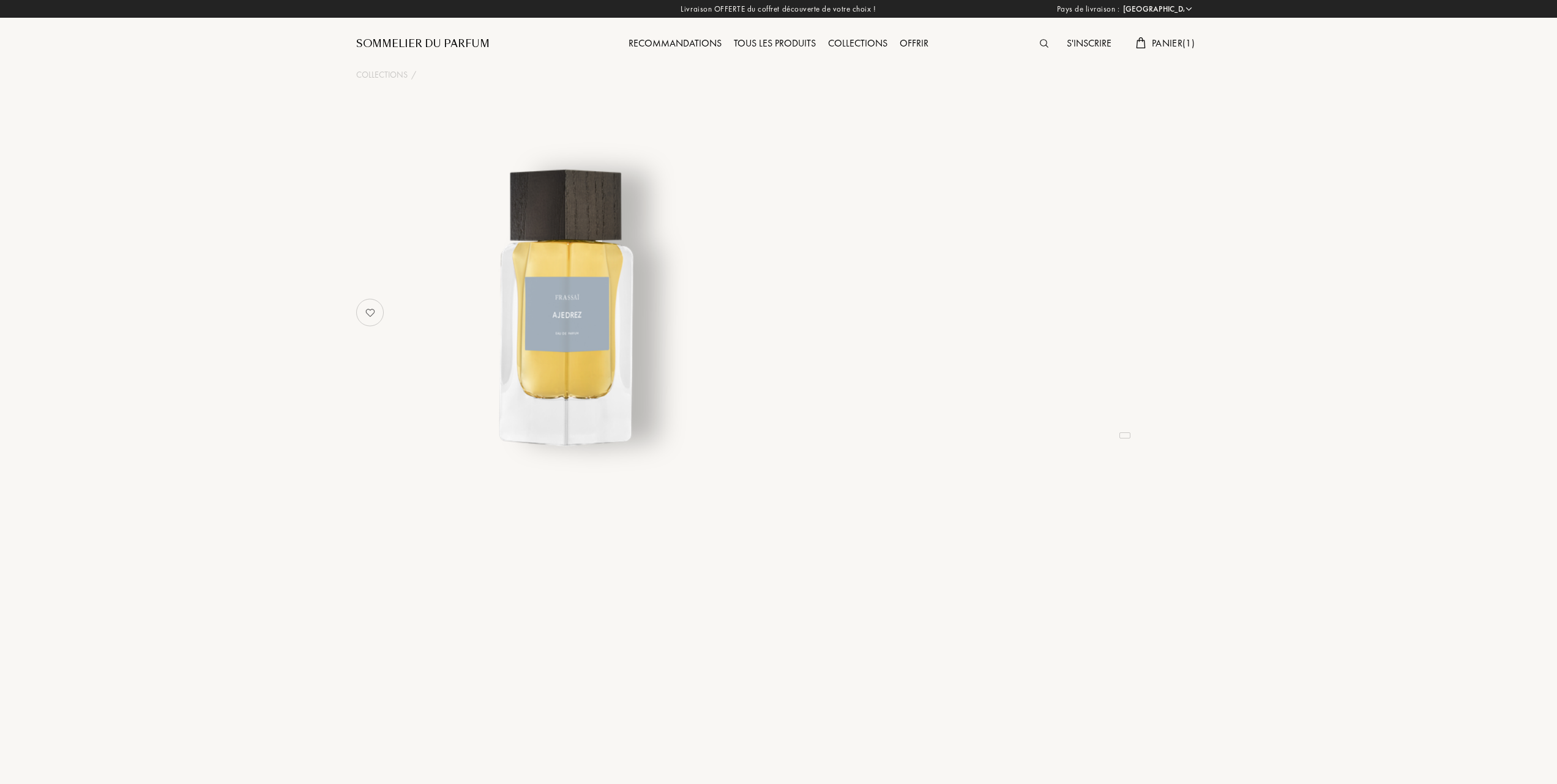
select select "FR"
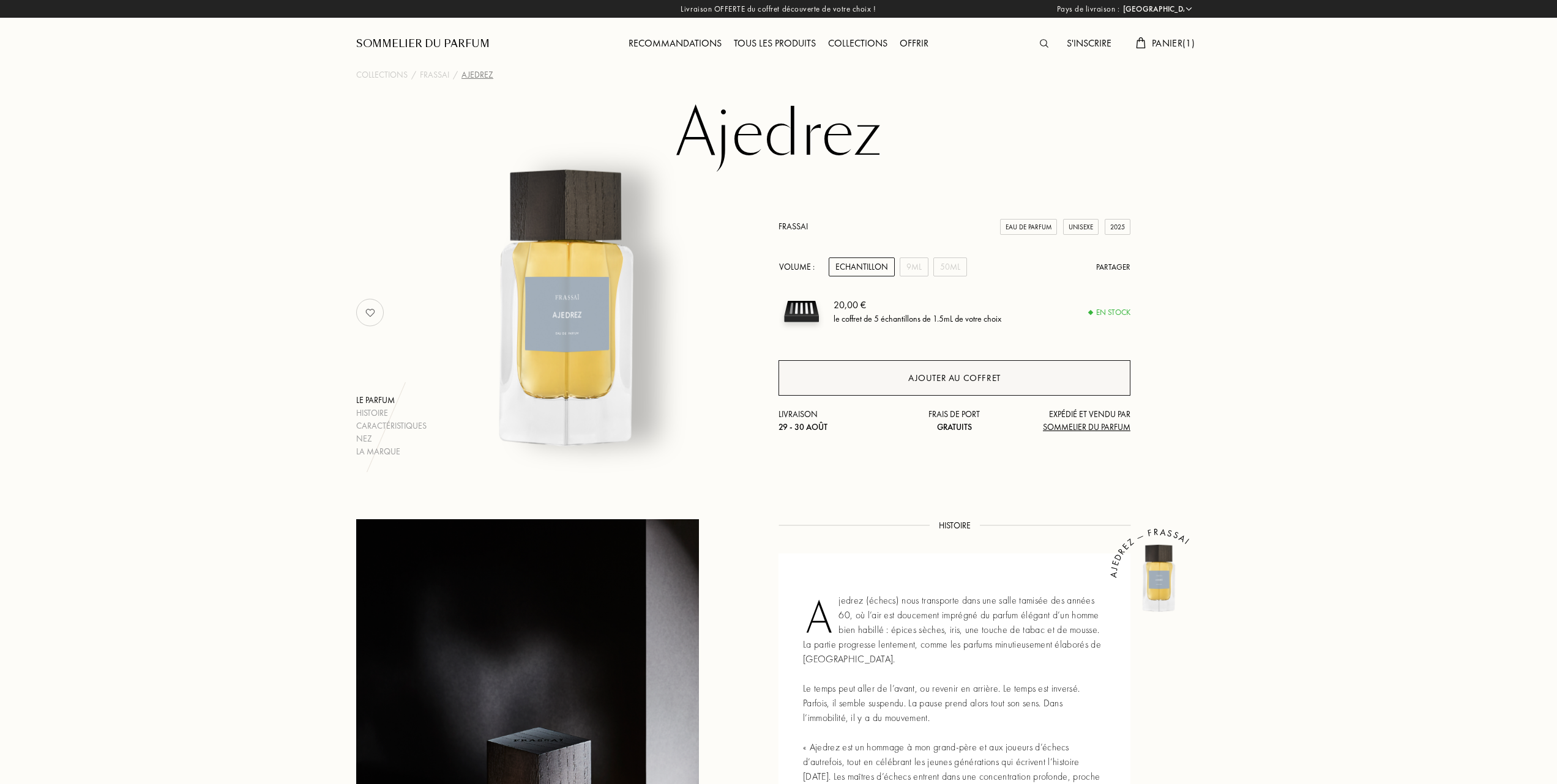
click at [996, 375] on div "Ajouter au coffret" at bounding box center [954, 378] width 92 height 14
click at [1154, 39] on span "Panier ( 1 )" at bounding box center [1172, 43] width 43 height 13
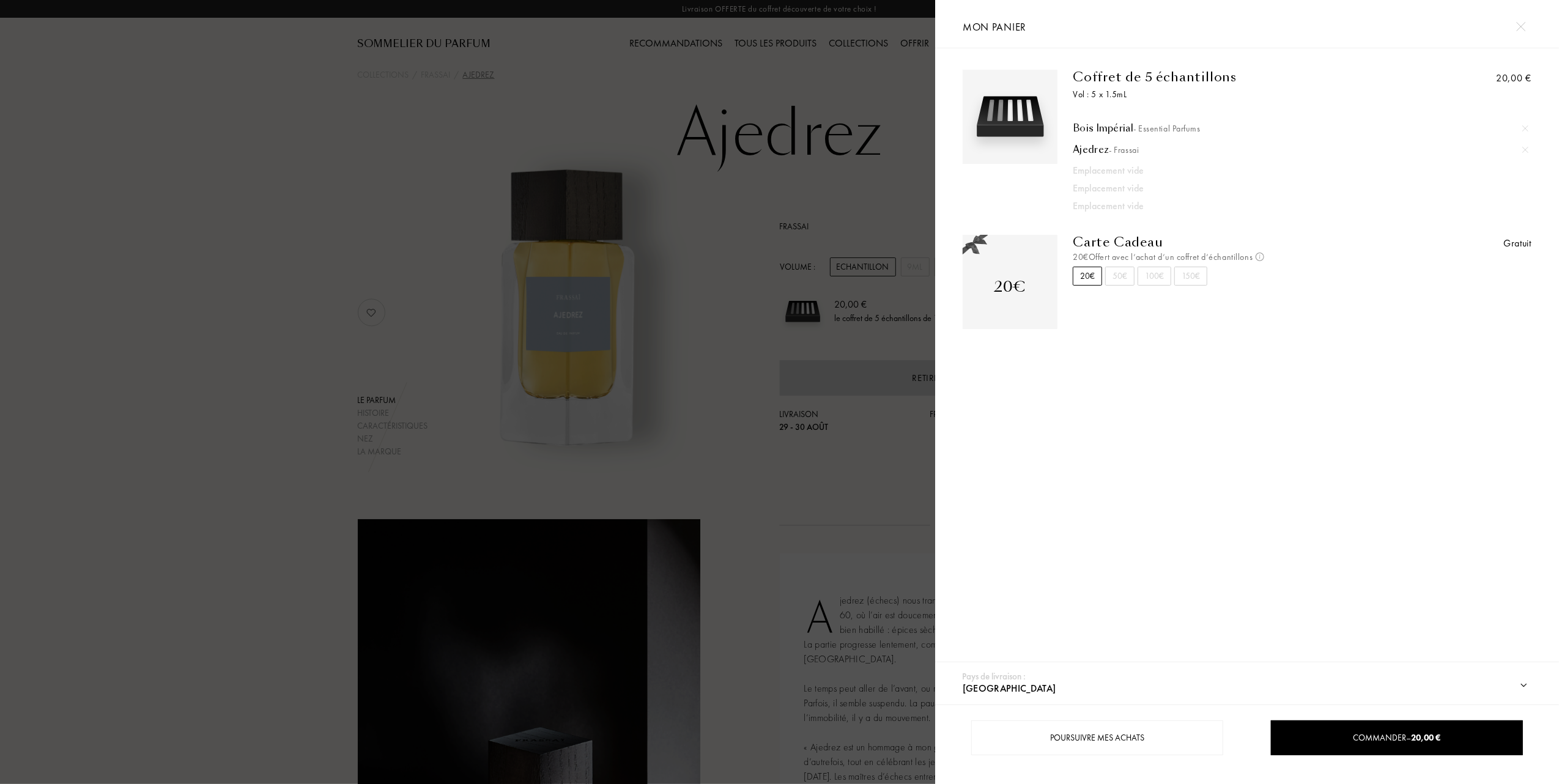
click at [287, 211] on div at bounding box center [467, 392] width 935 height 784
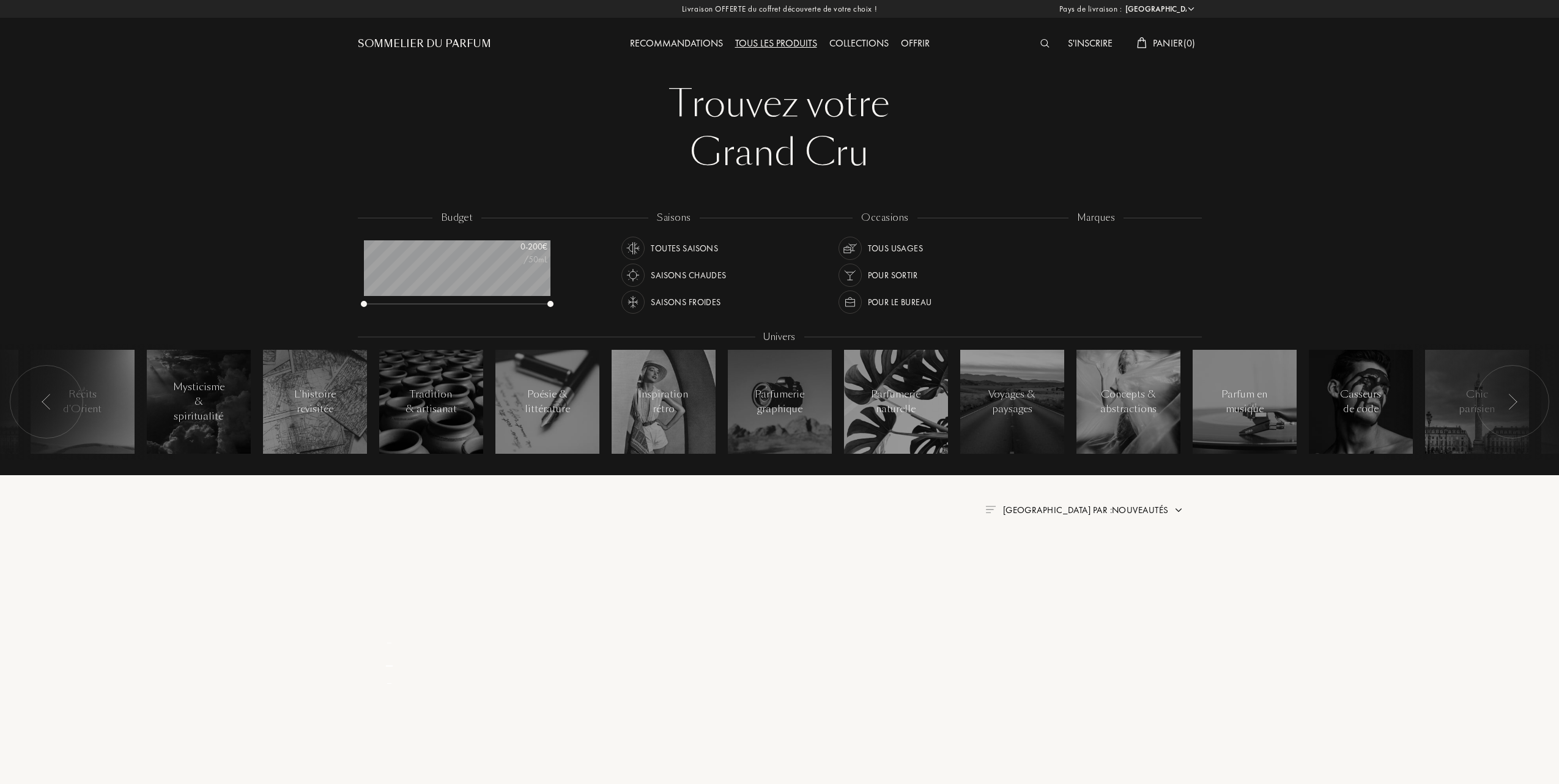
select select "FR"
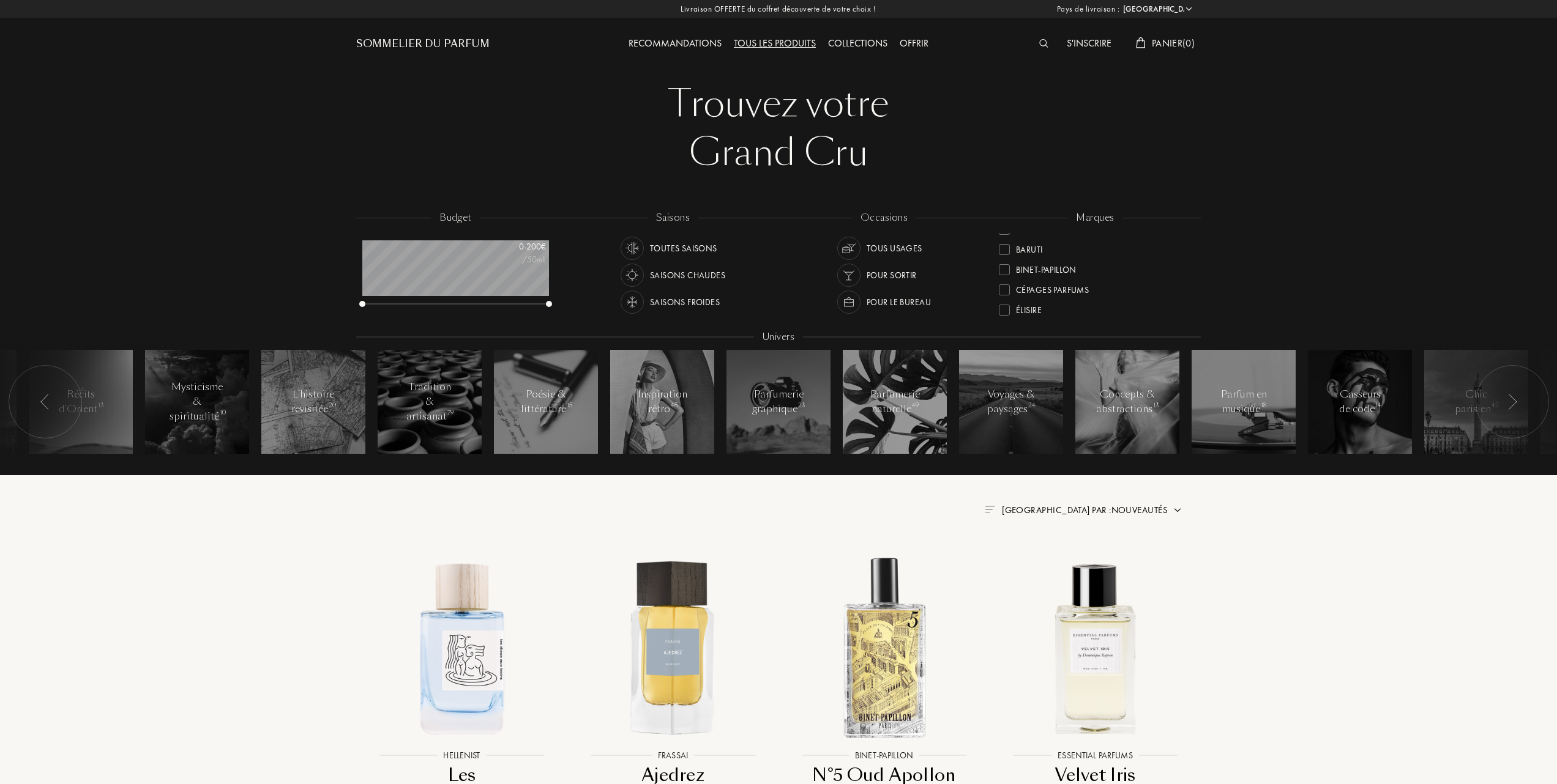
scroll to position [81, 0]
click at [1006, 301] on div at bounding box center [1004, 303] width 11 height 11
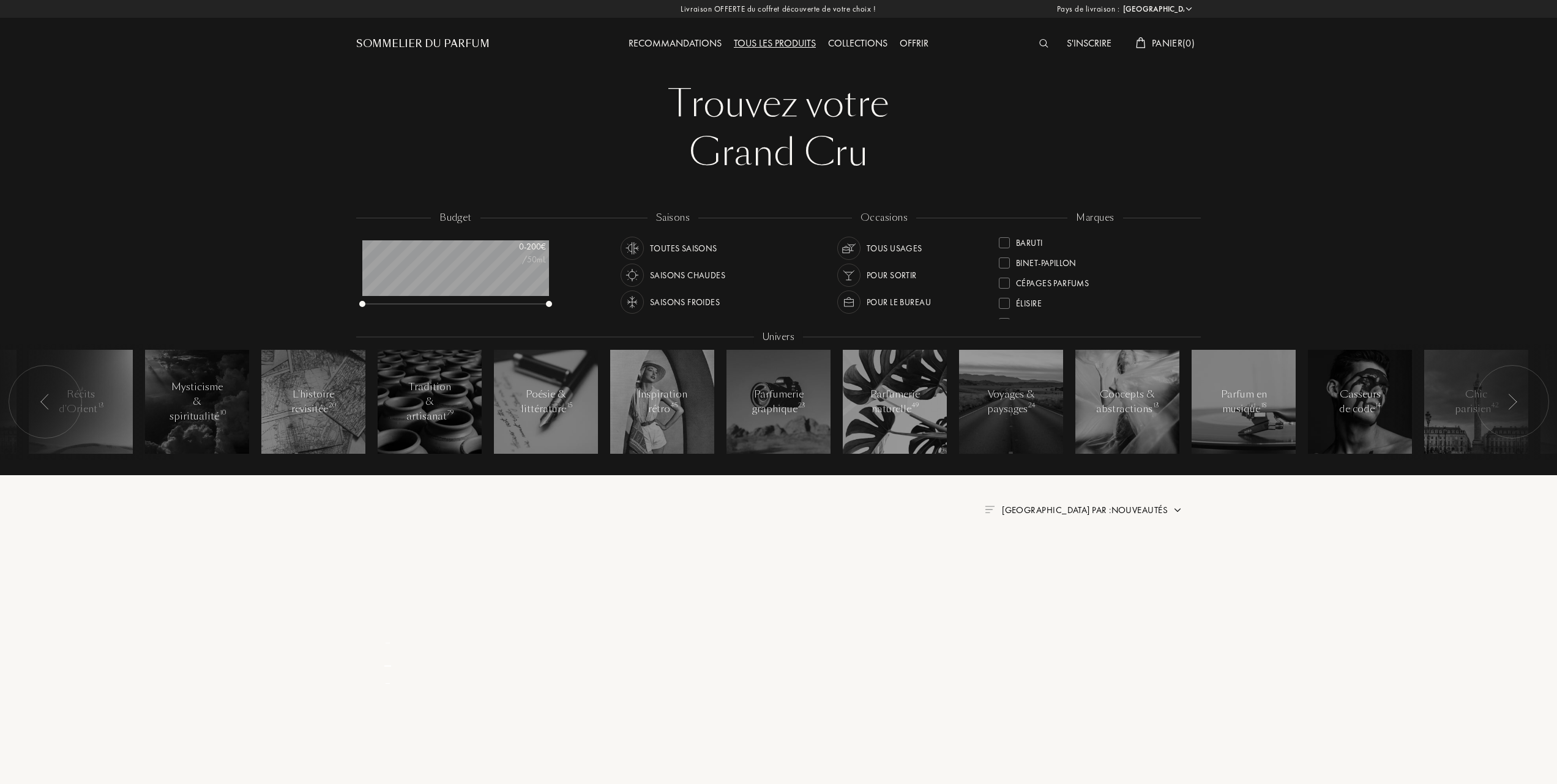
scroll to position [0, 0]
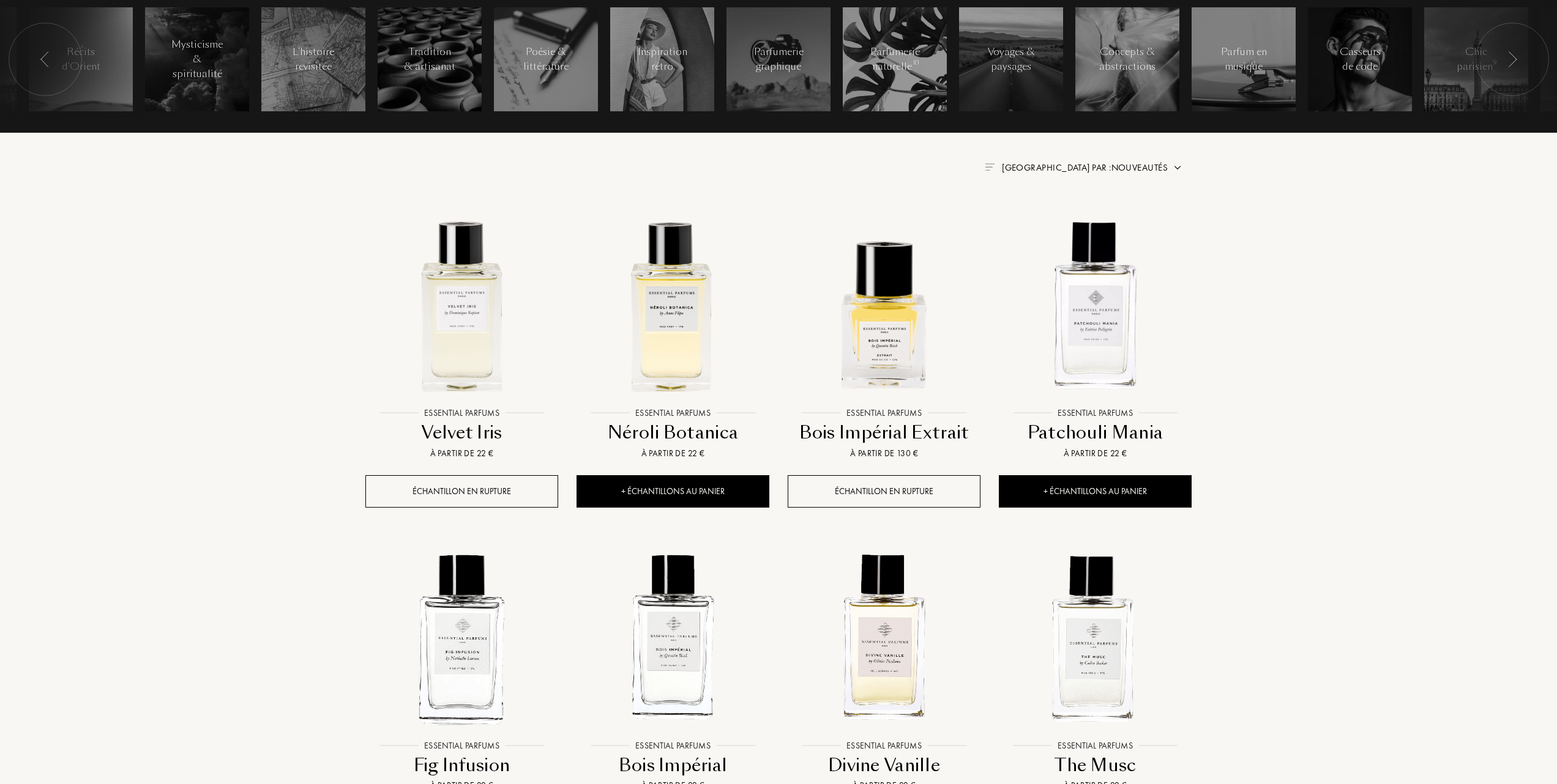
scroll to position [489, 0]
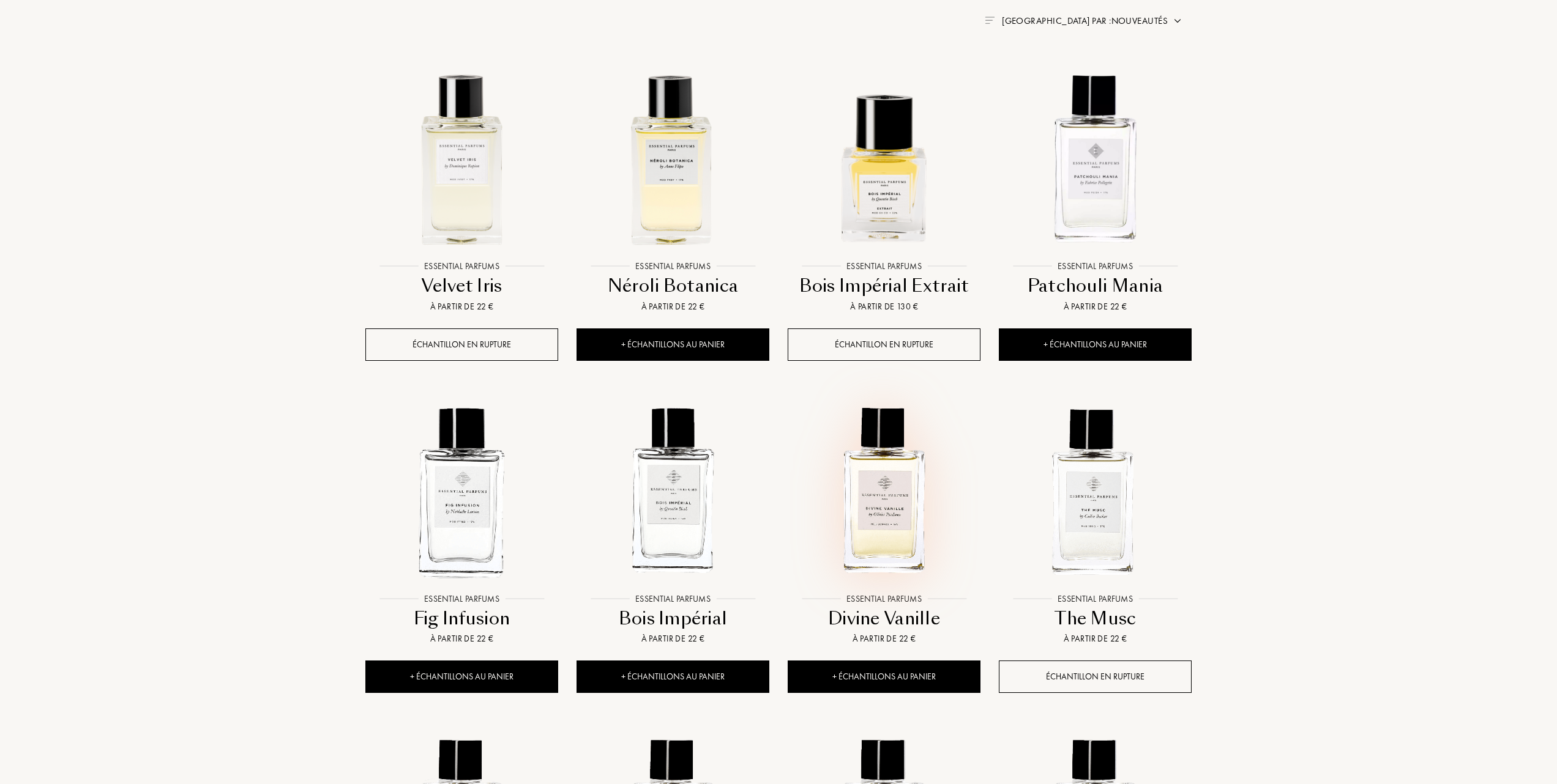
click at [890, 527] on img at bounding box center [883, 490] width 190 height 190
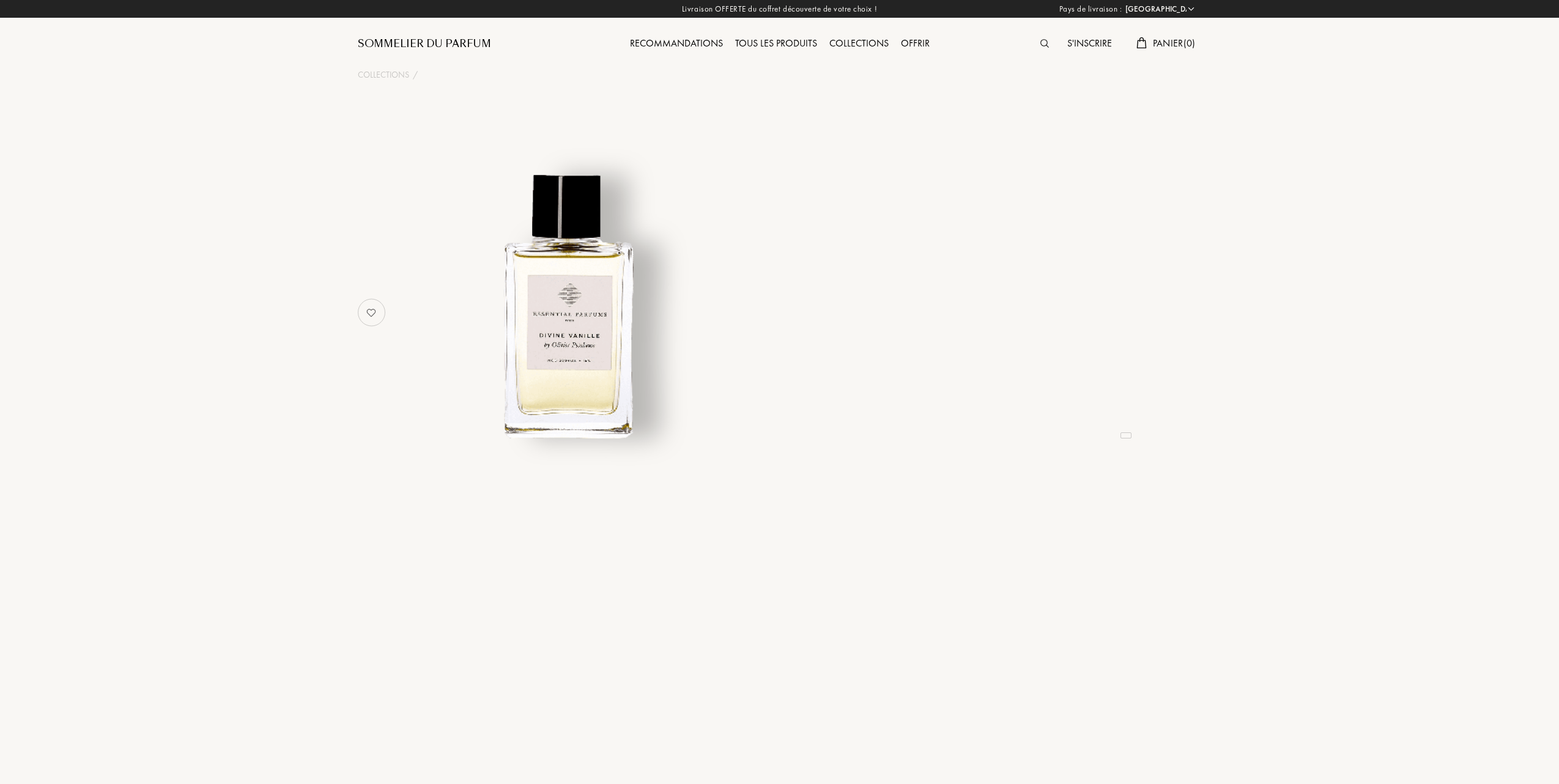
select select "FR"
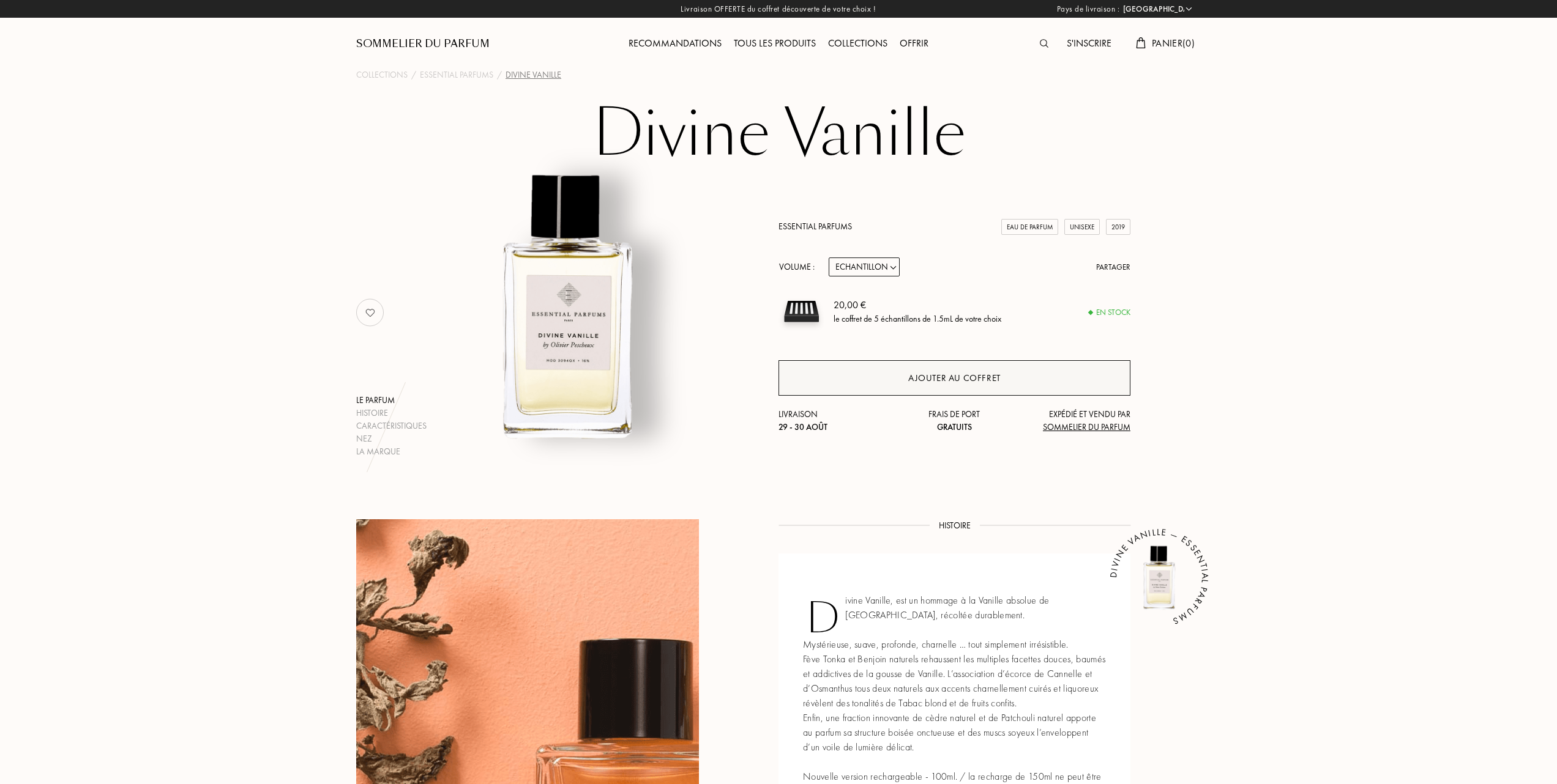
click at [935, 379] on div "Ajouter au coffret" at bounding box center [954, 378] width 92 height 14
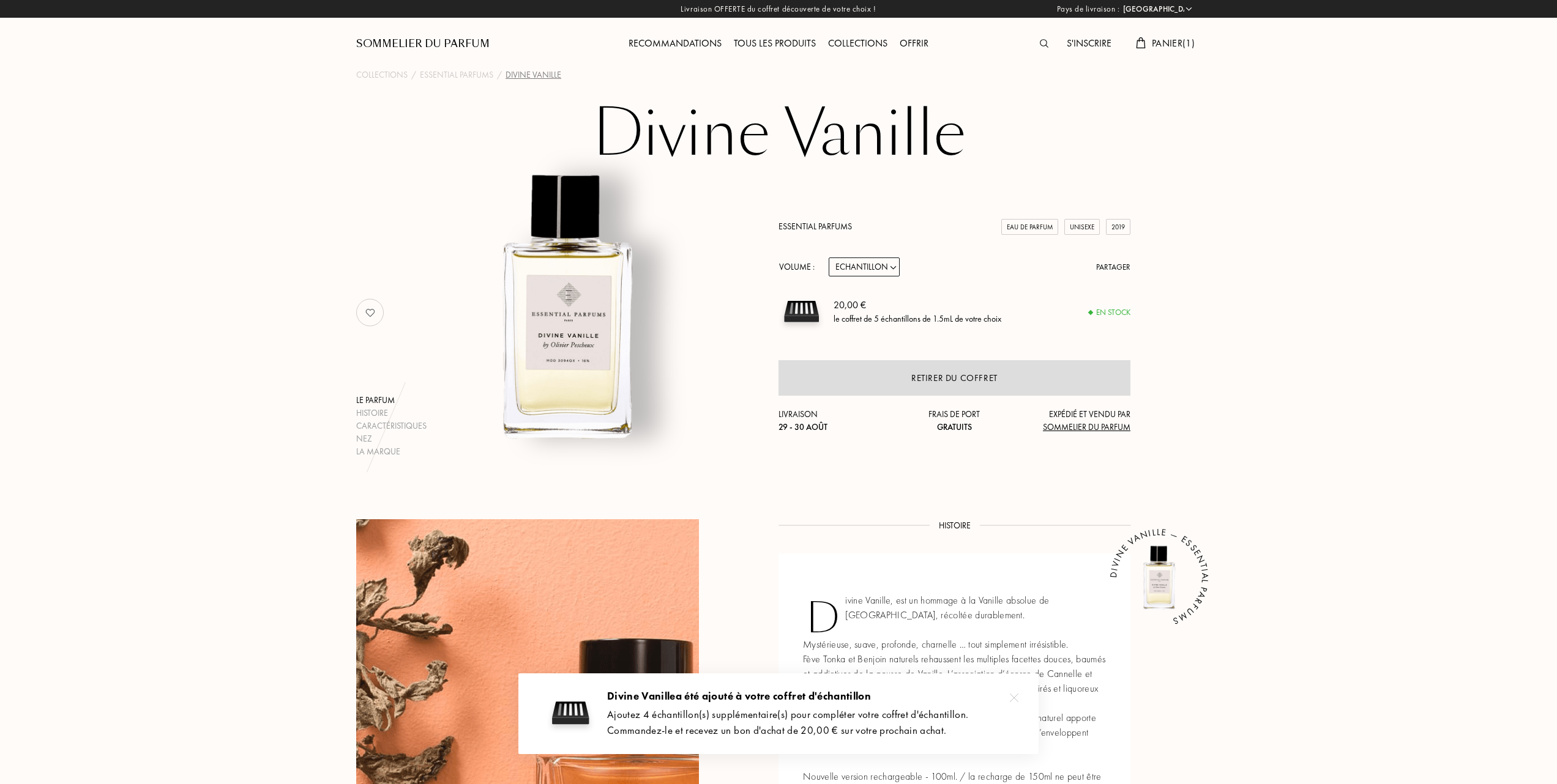
click at [1159, 43] on span "Panier ( 1 )" at bounding box center [1172, 43] width 43 height 13
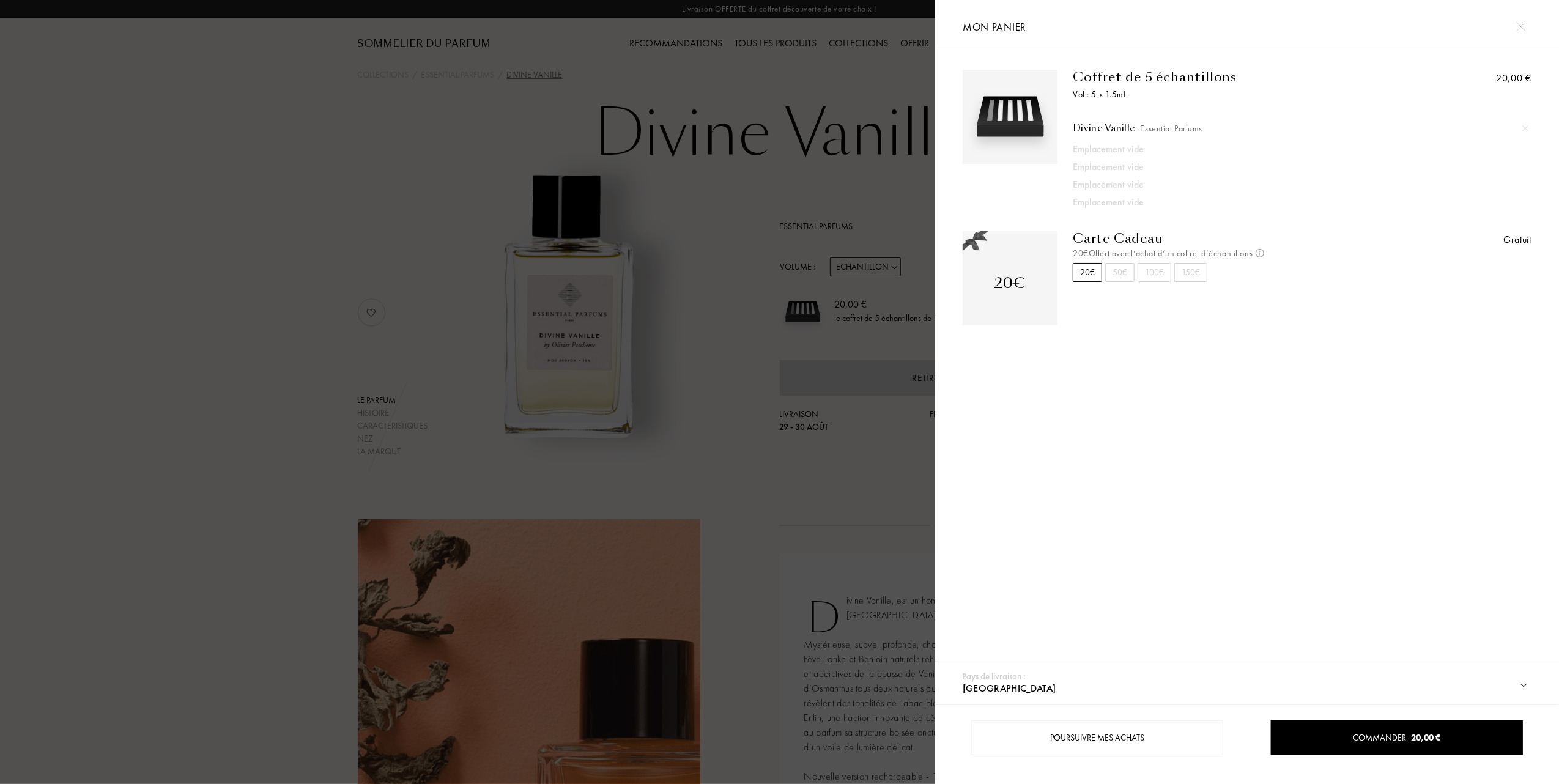
click at [199, 300] on div at bounding box center [467, 392] width 935 height 784
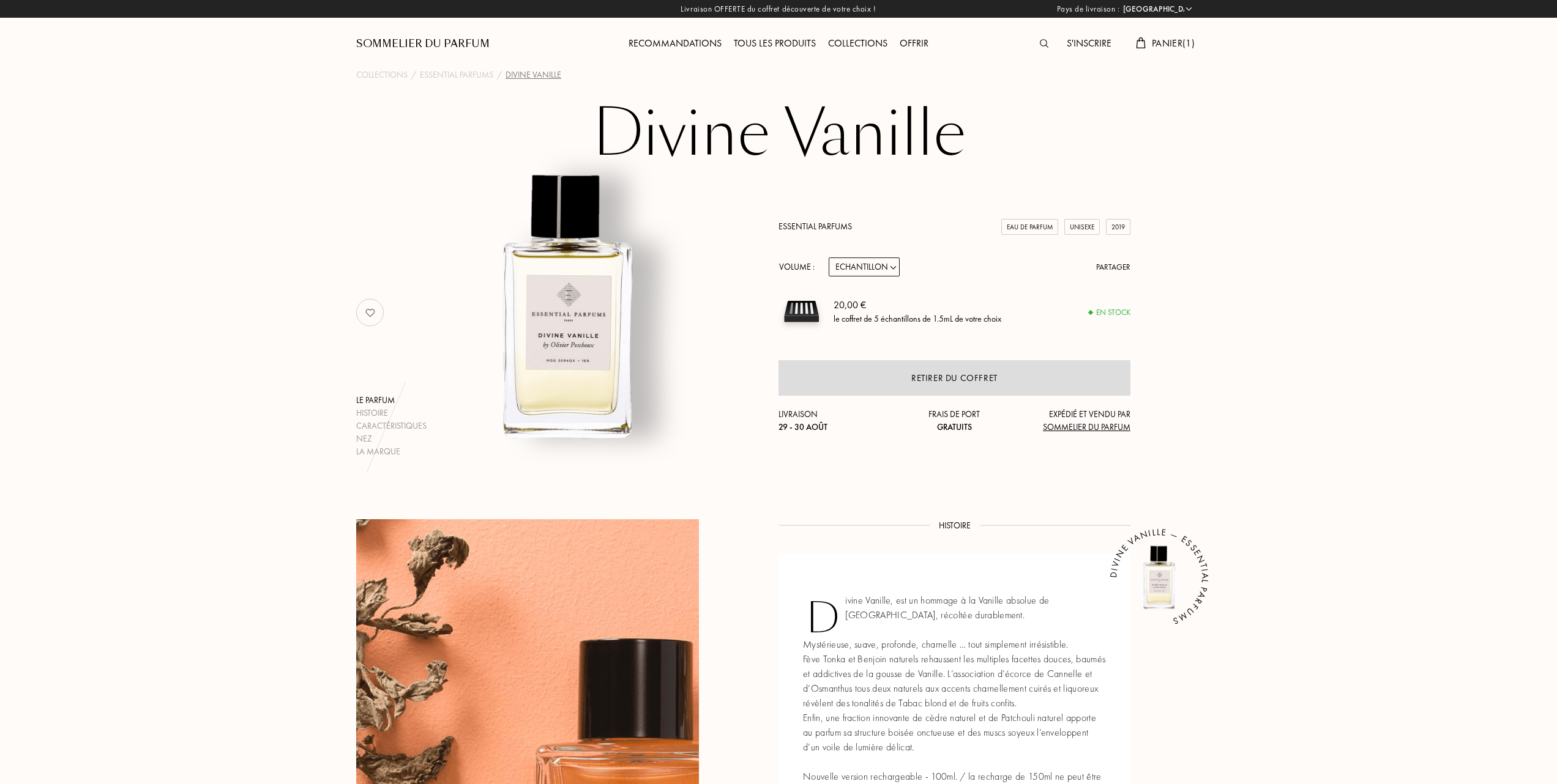
click at [810, 218] on div "Essential Parfums Eau de Parfum Unisexe 2019 Volume : Echantillon 10mL 100mL 15…" at bounding box center [954, 312] width 352 height 291
click at [811, 224] on link "Essential Parfums" at bounding box center [815, 226] width 74 height 11
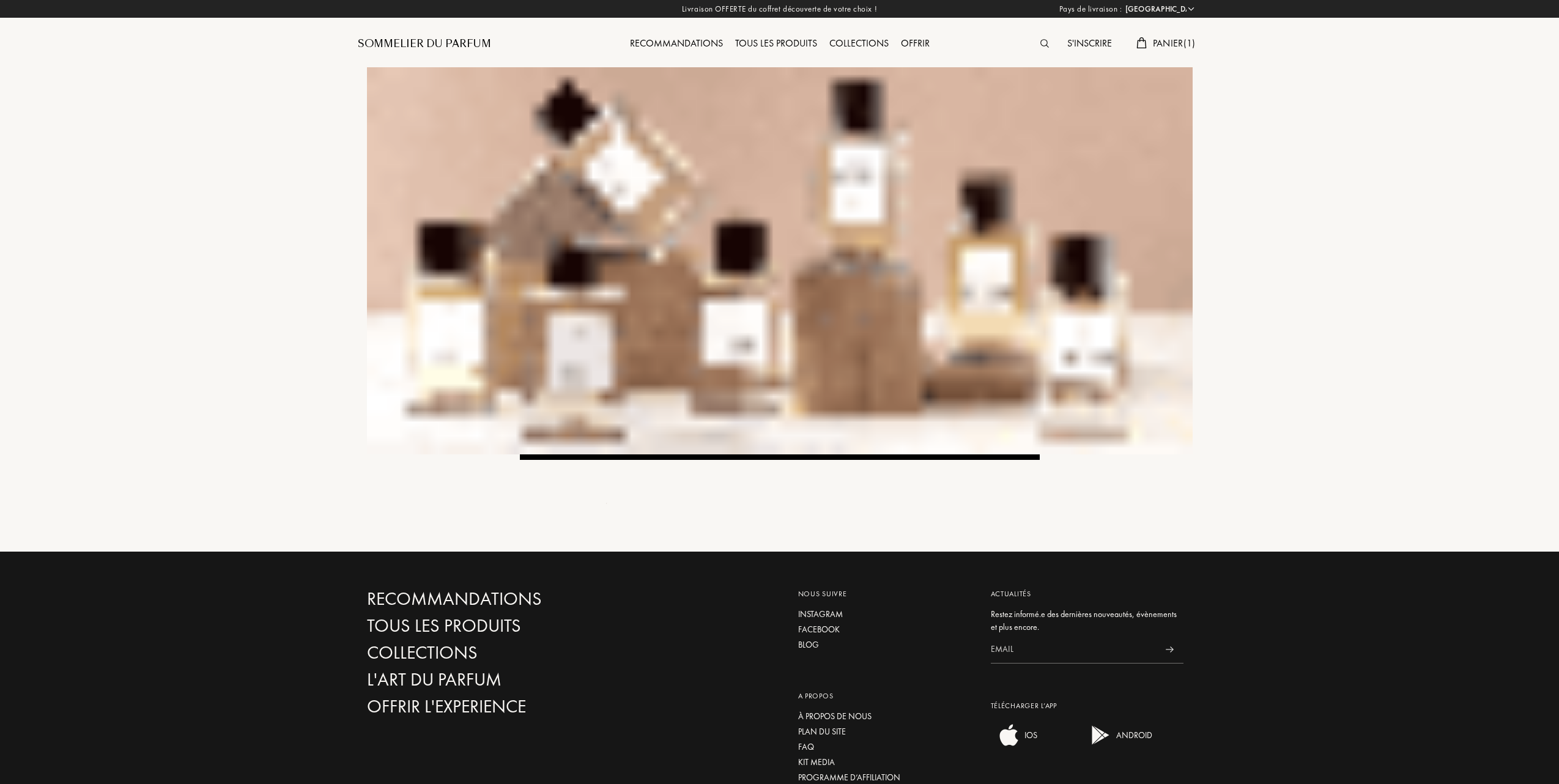
select select "FR"
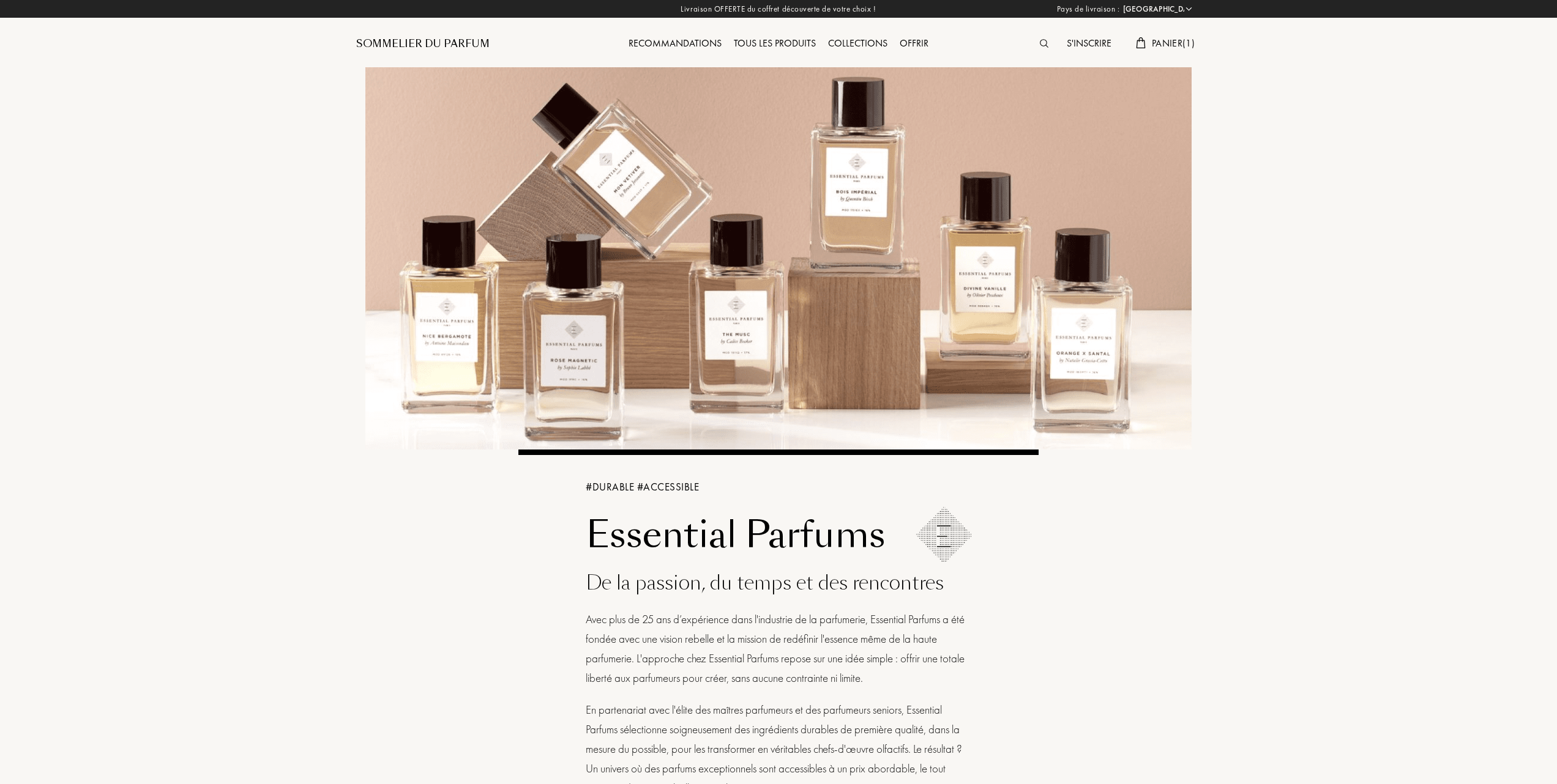
click at [1185, 38] on span "Panier ( 1 )" at bounding box center [1172, 43] width 43 height 13
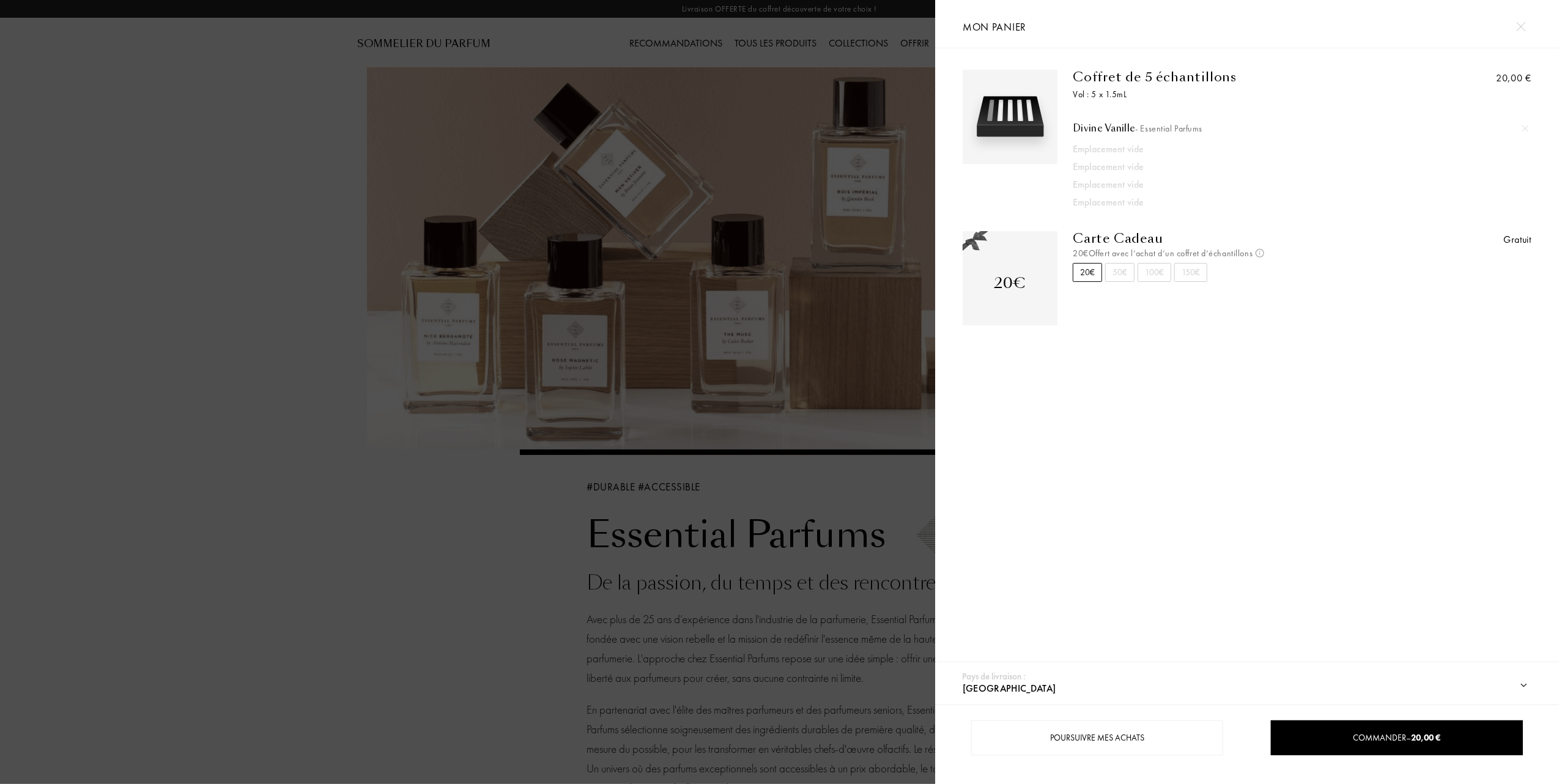
click at [1522, 126] on img at bounding box center [1525, 128] width 6 height 6
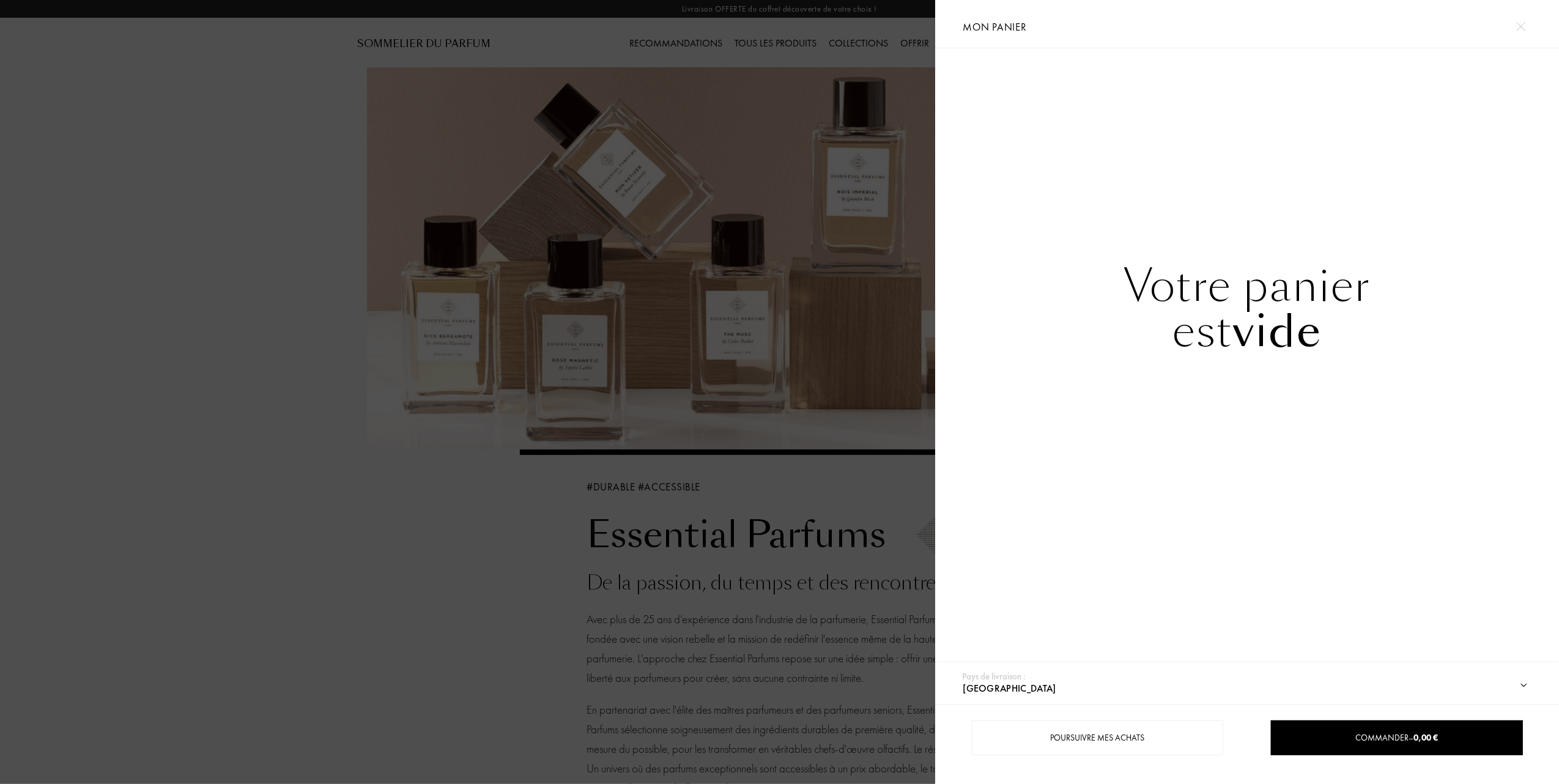
click at [282, 345] on div at bounding box center [467, 392] width 935 height 784
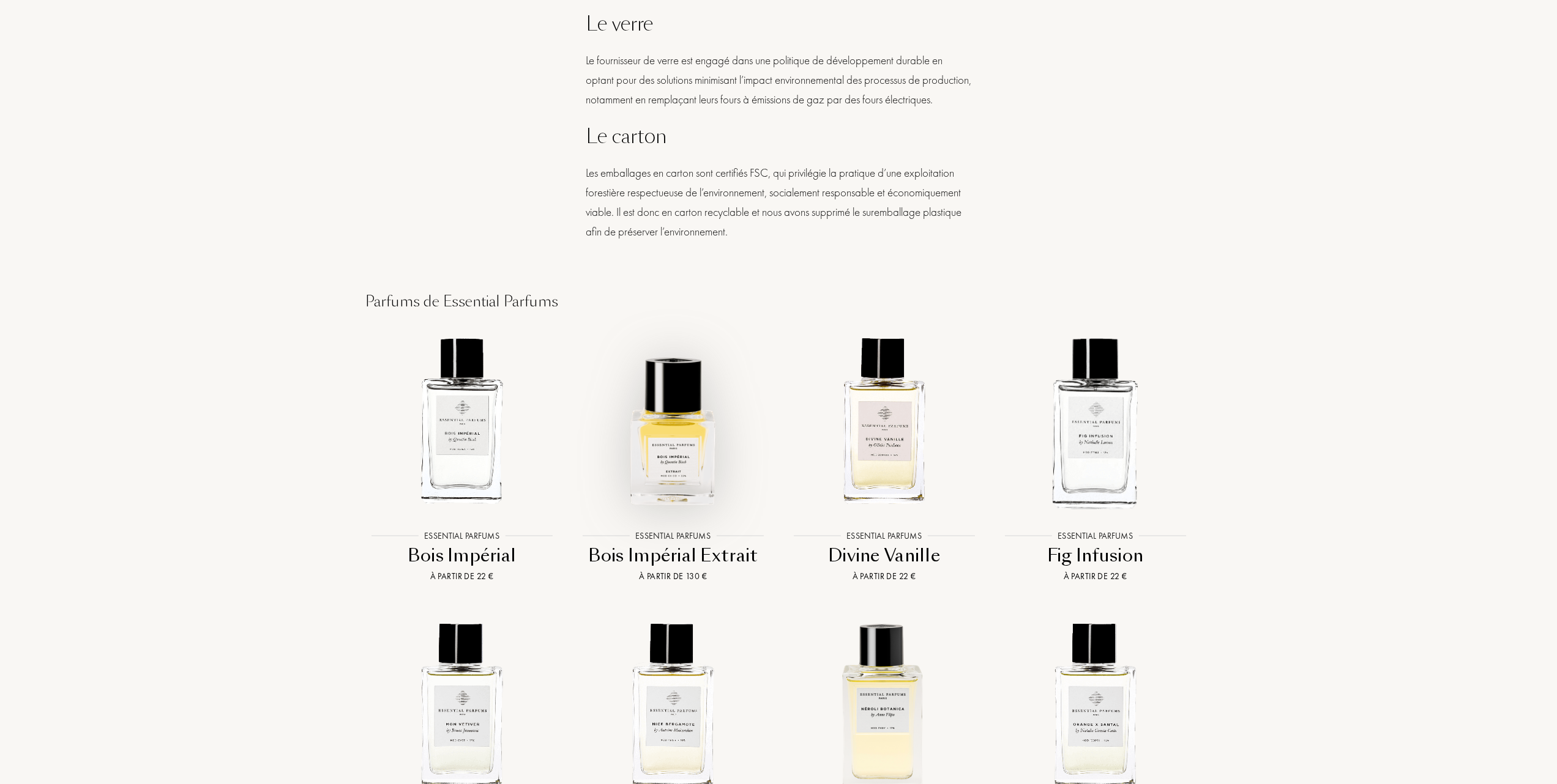
scroll to position [1223, 0]
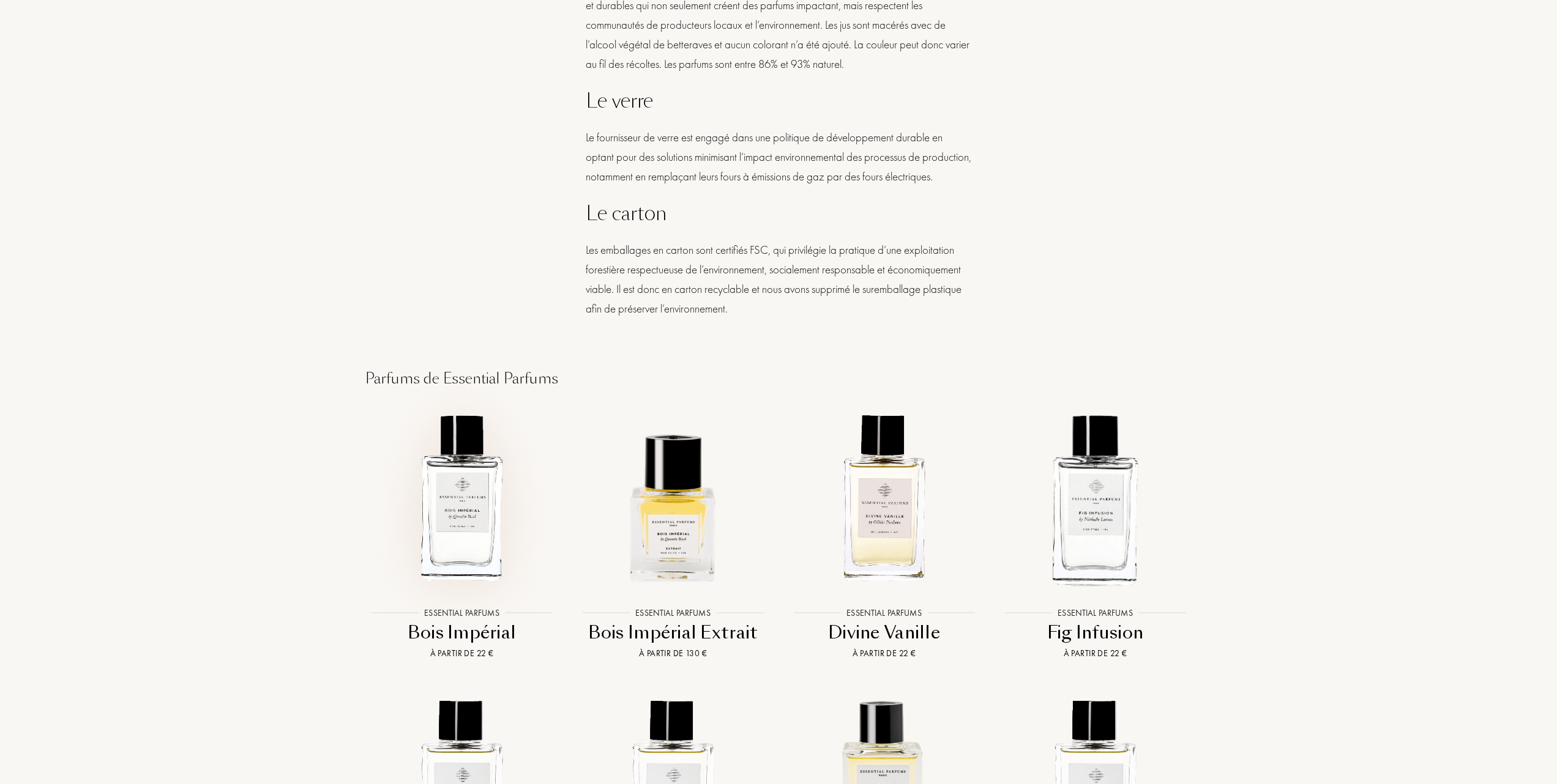
click at [468, 556] on img at bounding box center [461, 498] width 190 height 190
click at [901, 559] on img at bounding box center [883, 498] width 190 height 190
click at [665, 539] on img at bounding box center [672, 498] width 190 height 190
click at [894, 559] on img at bounding box center [883, 498] width 190 height 190
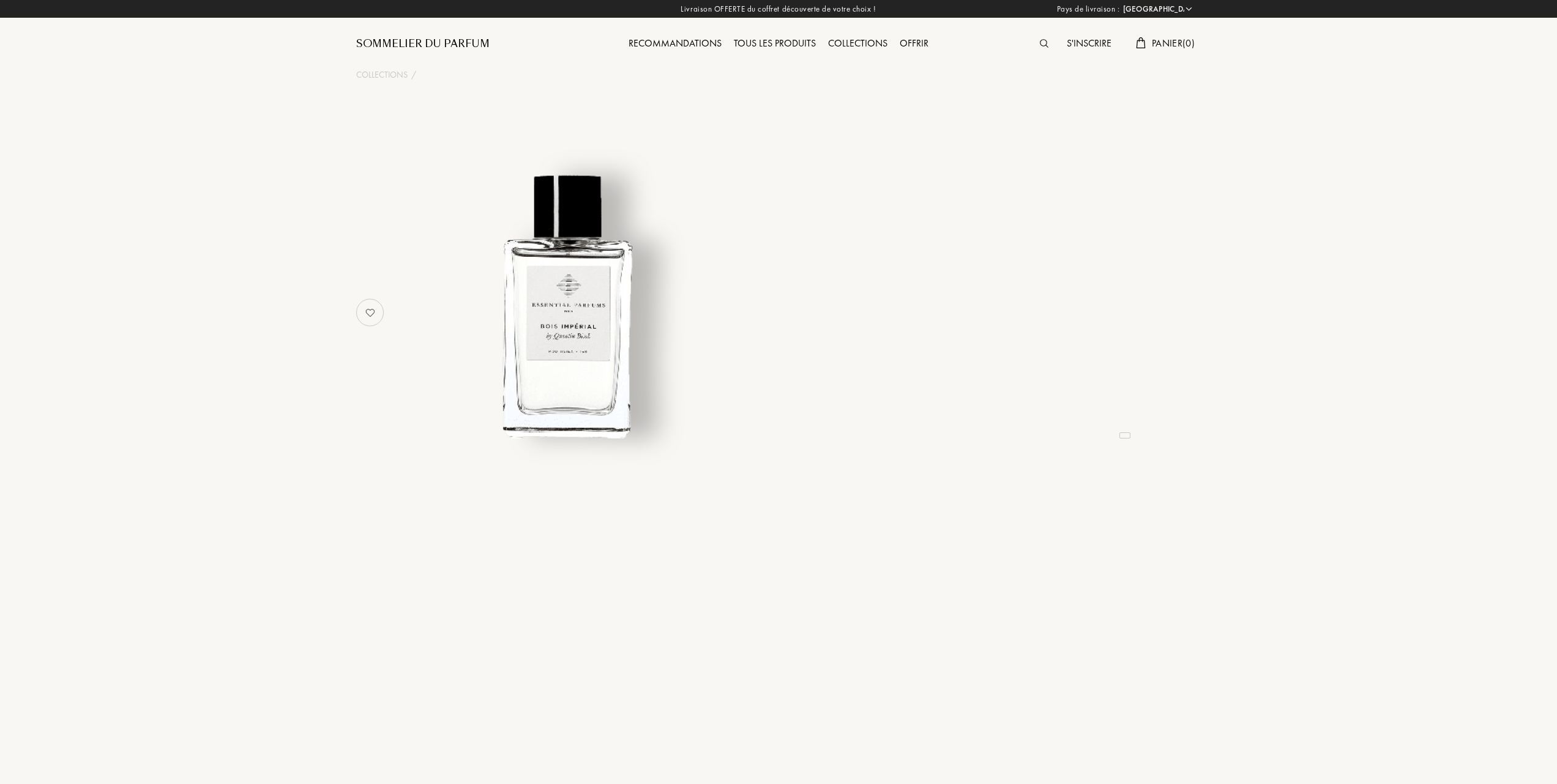
select select "FR"
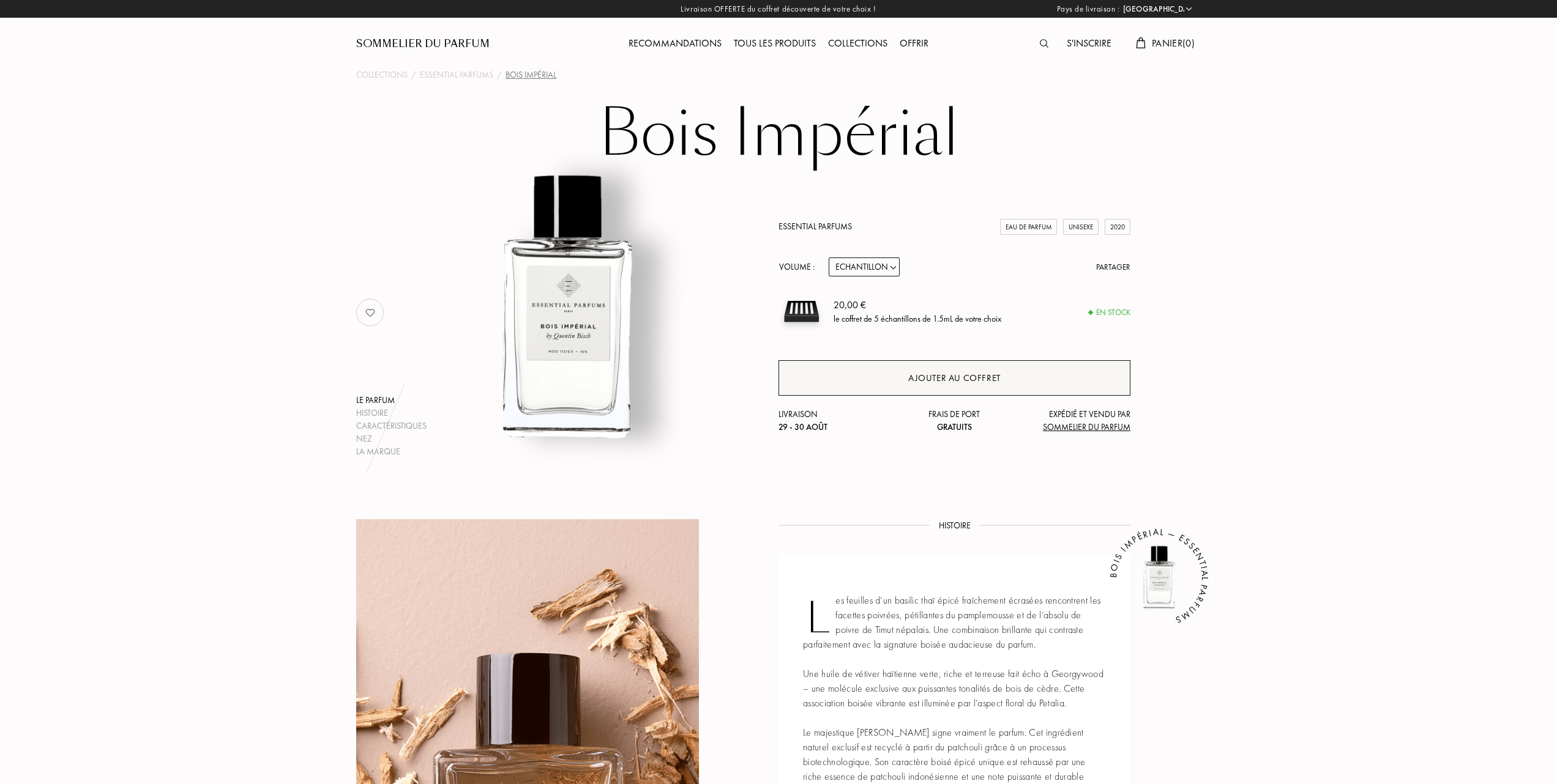
click at [940, 378] on div "Ajouter au coffret" at bounding box center [954, 378] width 92 height 14
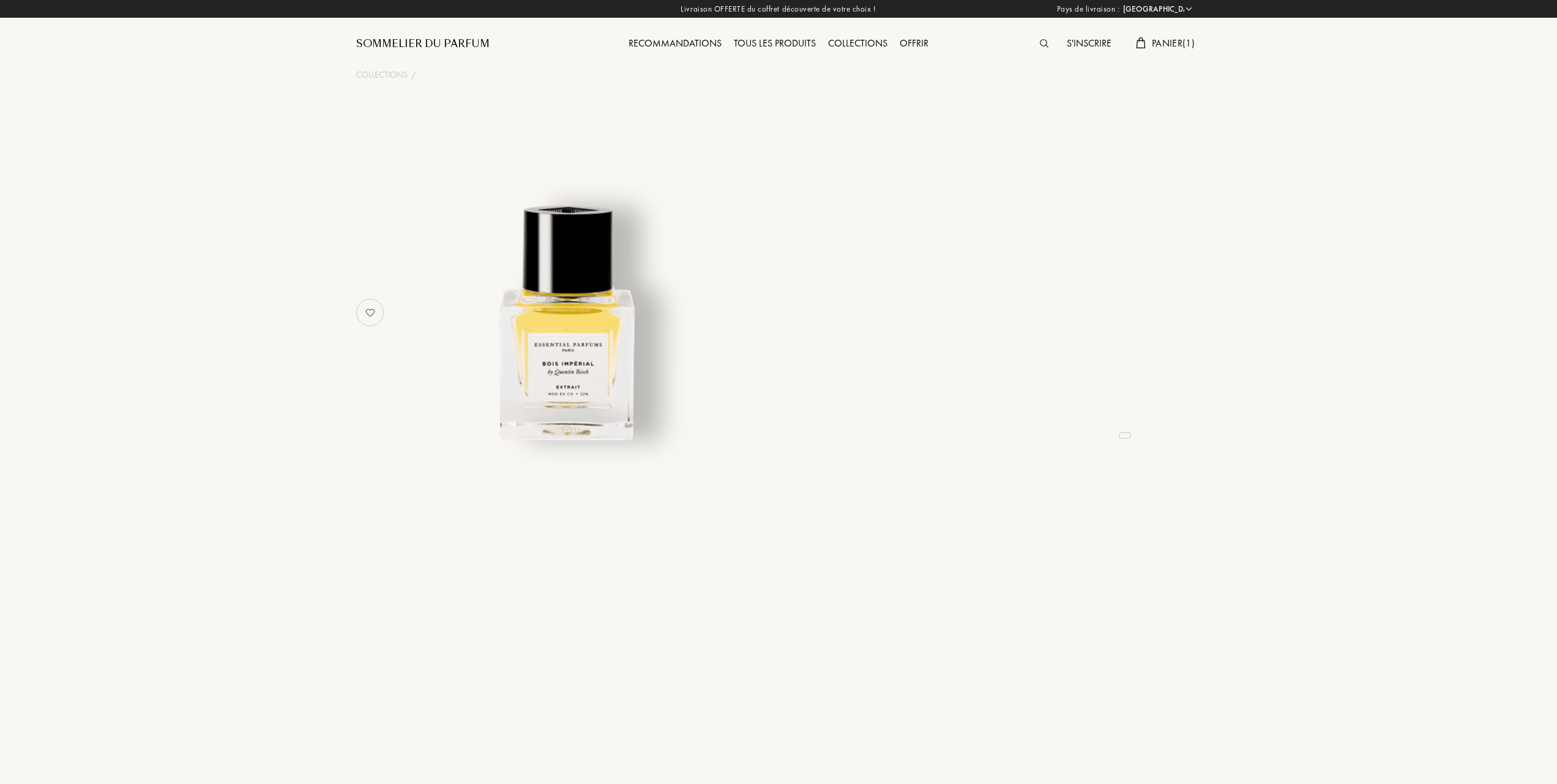
select select "FR"
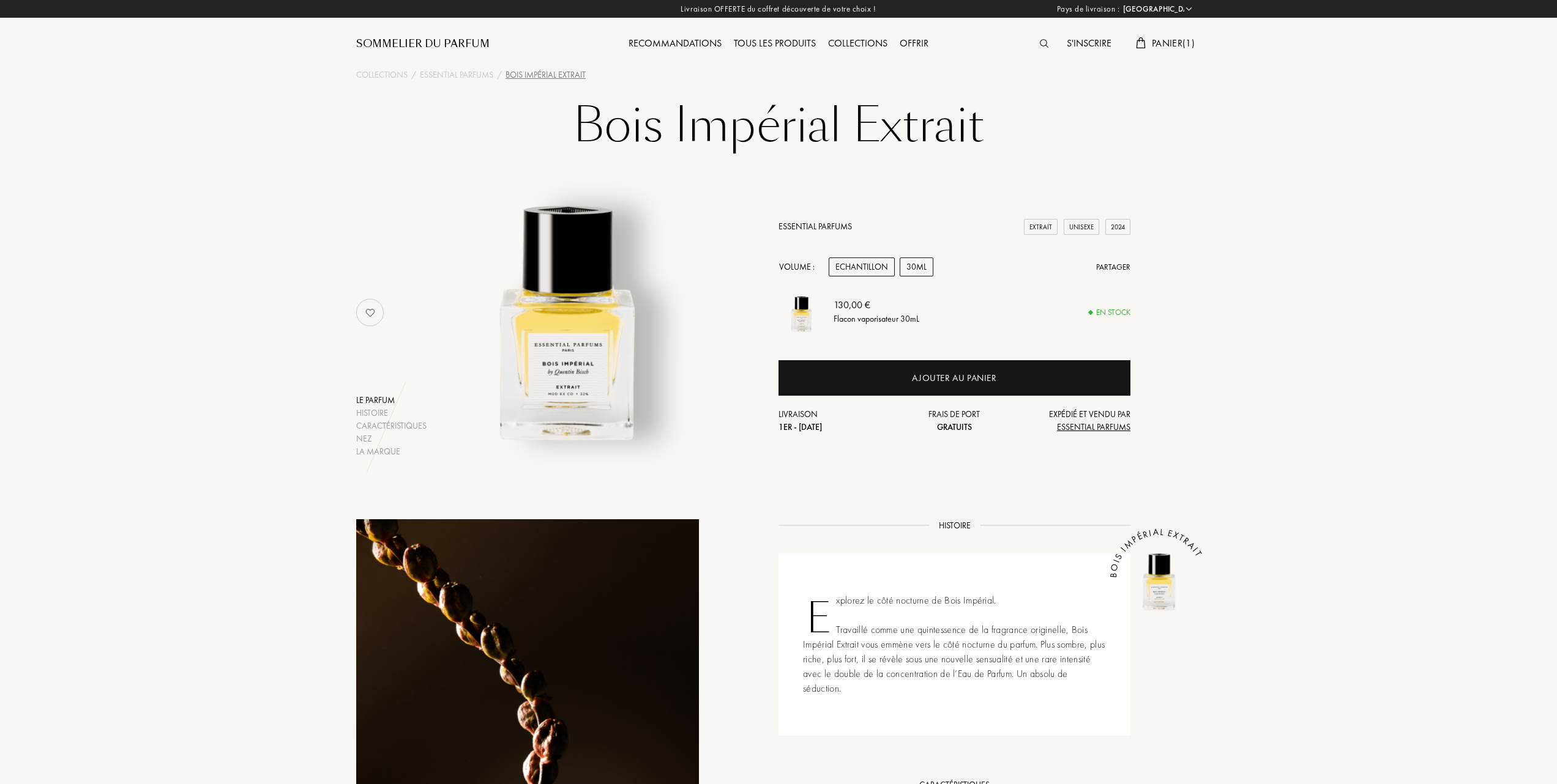
click at [865, 271] on div "Echantillon" at bounding box center [861, 266] width 66 height 19
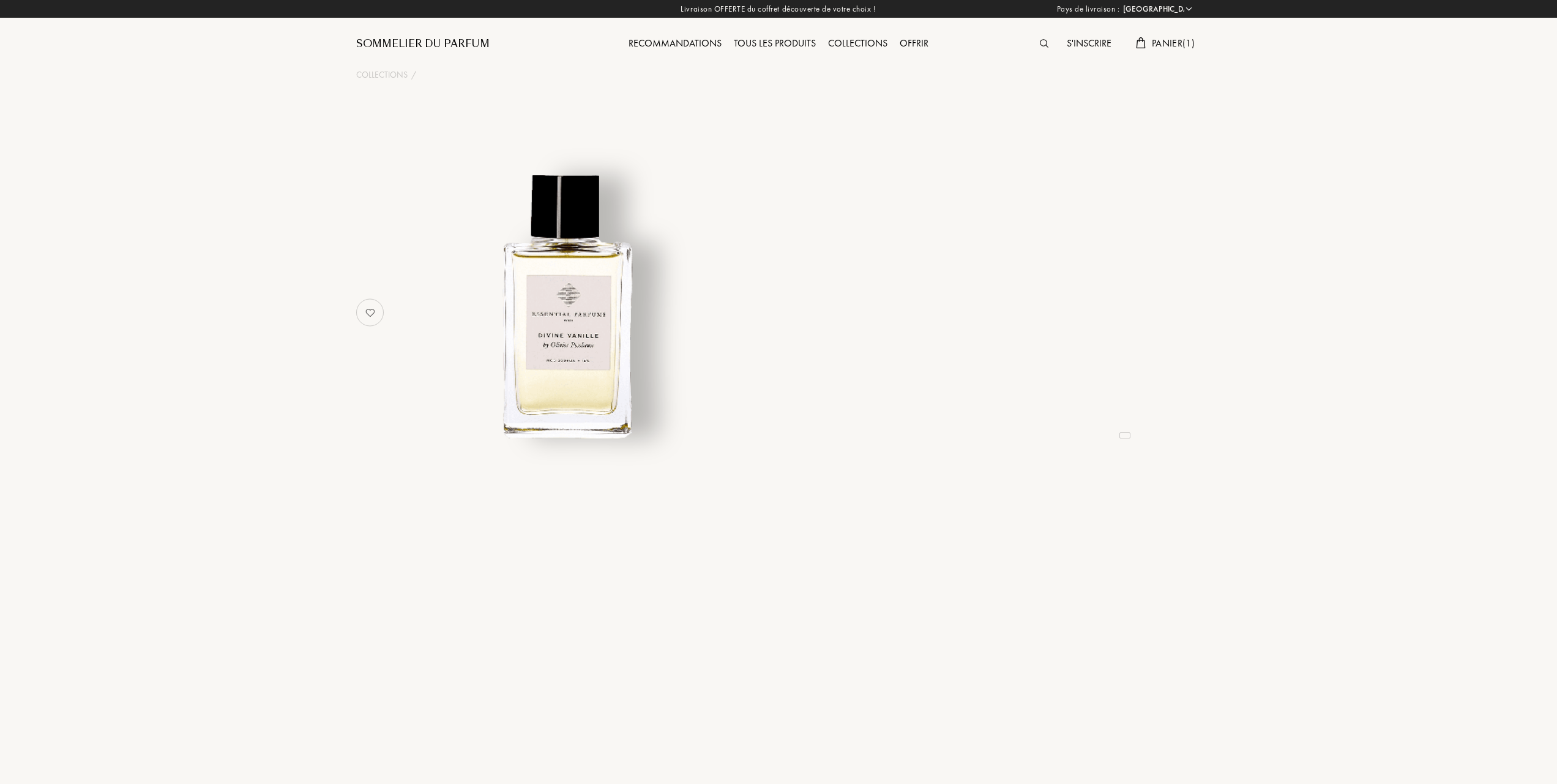
select select "FR"
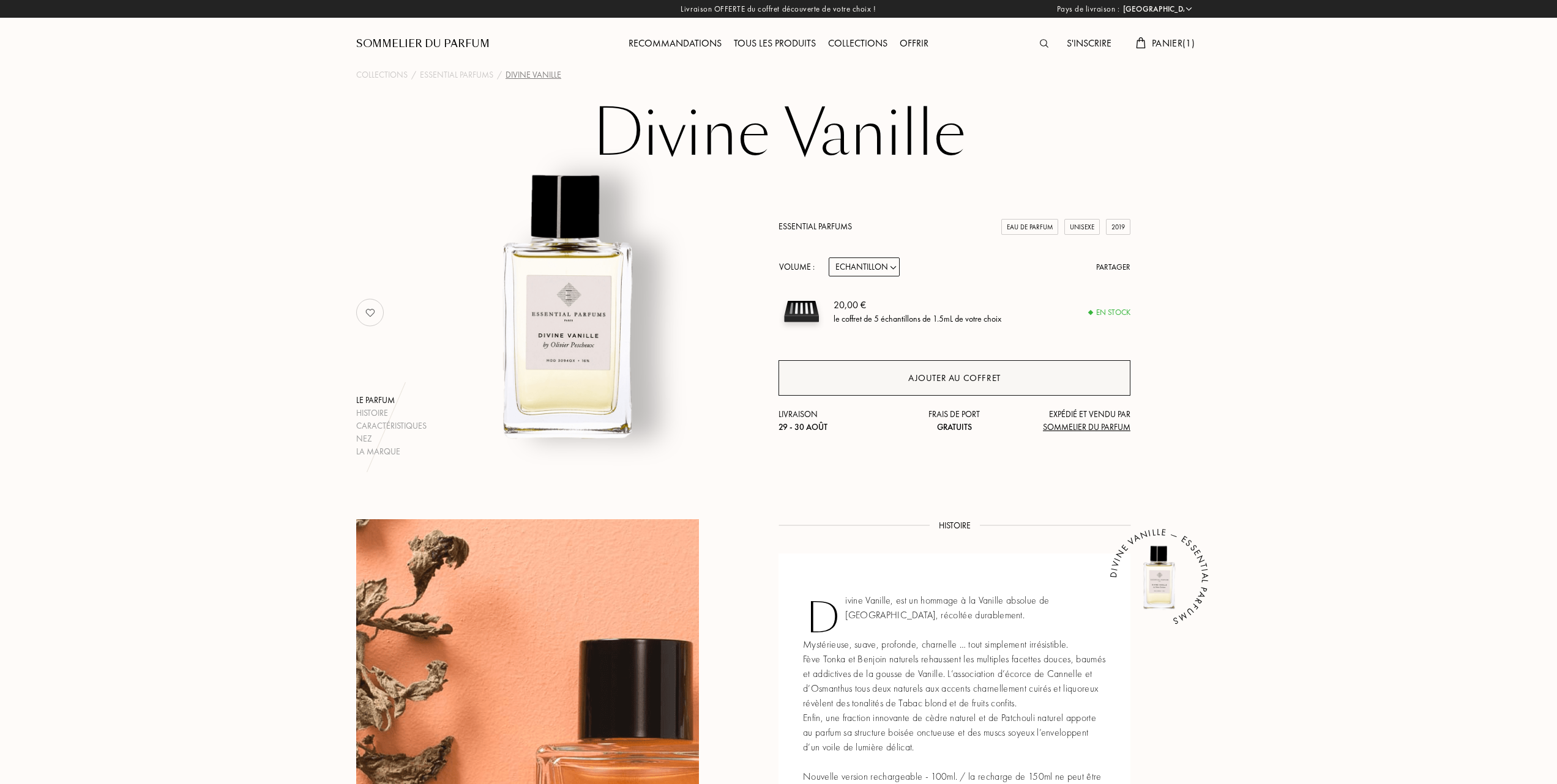
click at [943, 375] on div "Ajouter au coffret" at bounding box center [954, 378] width 92 height 14
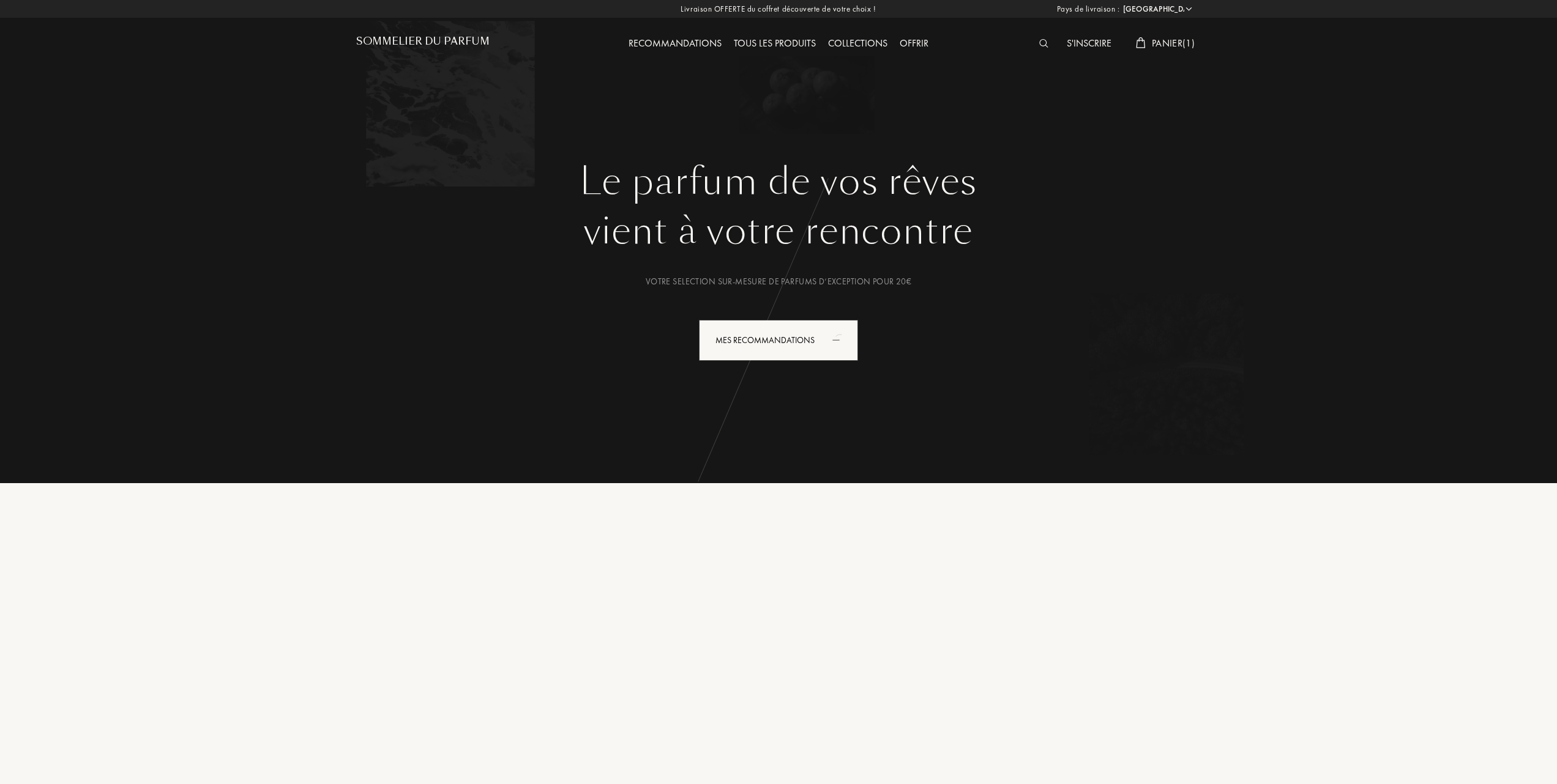
select select "FR"
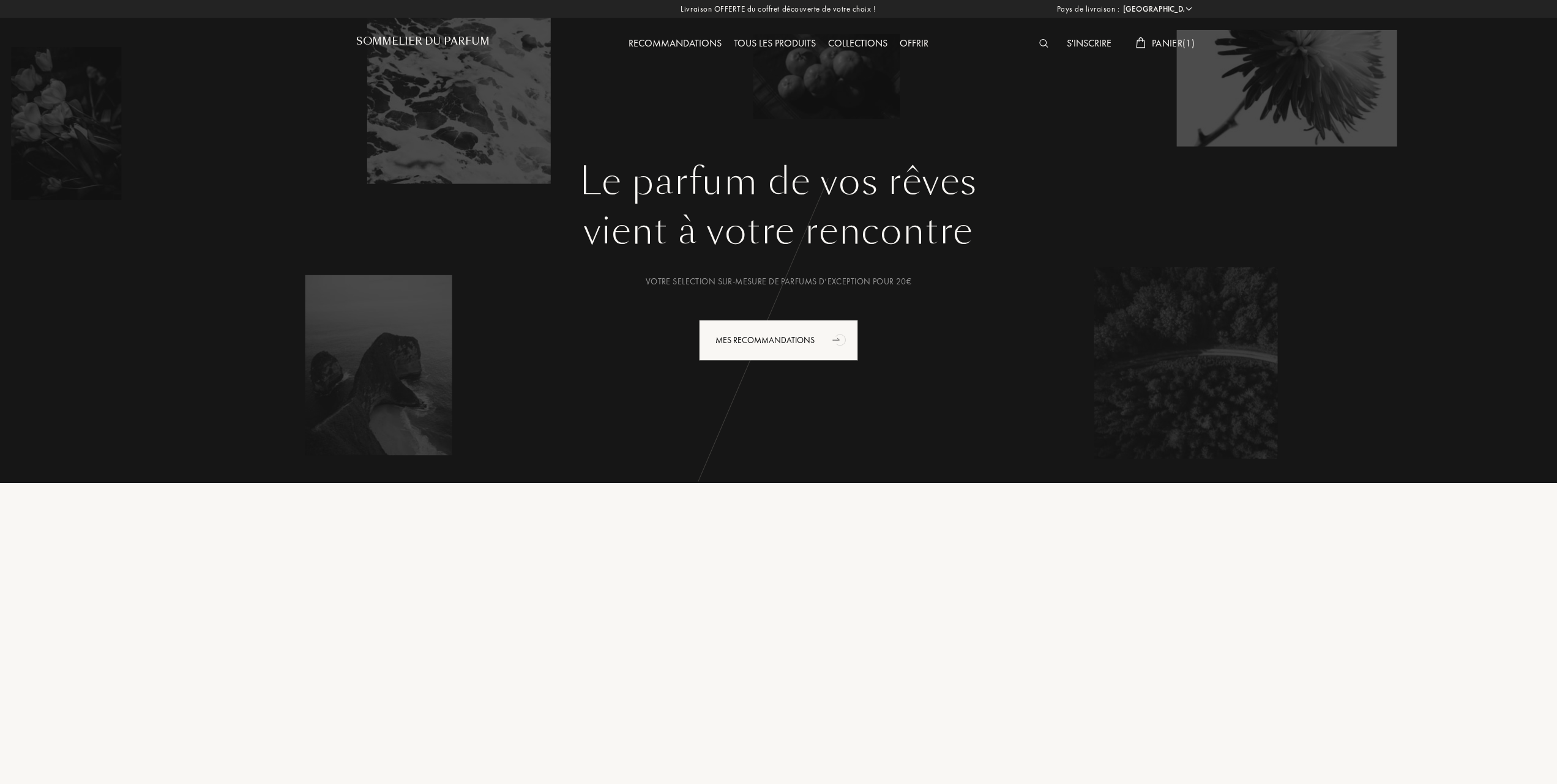
drag, startPoint x: 1163, startPoint y: 39, endPoint x: 1146, endPoint y: 39, distance: 17.0
click at [1146, 39] on div "Panier ( 1 )" at bounding box center [1165, 44] width 71 height 16
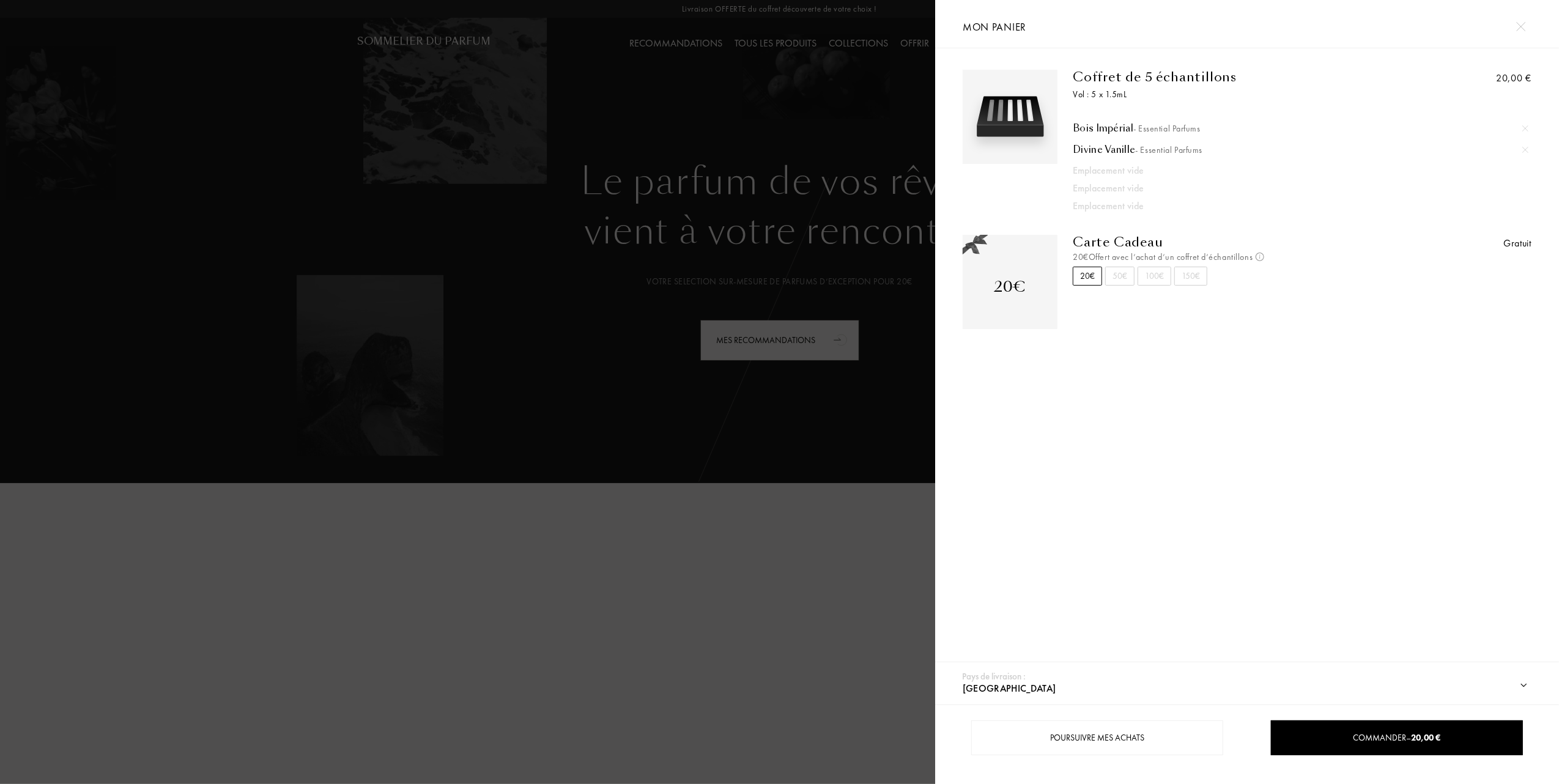
click at [778, 39] on div at bounding box center [467, 392] width 935 height 784
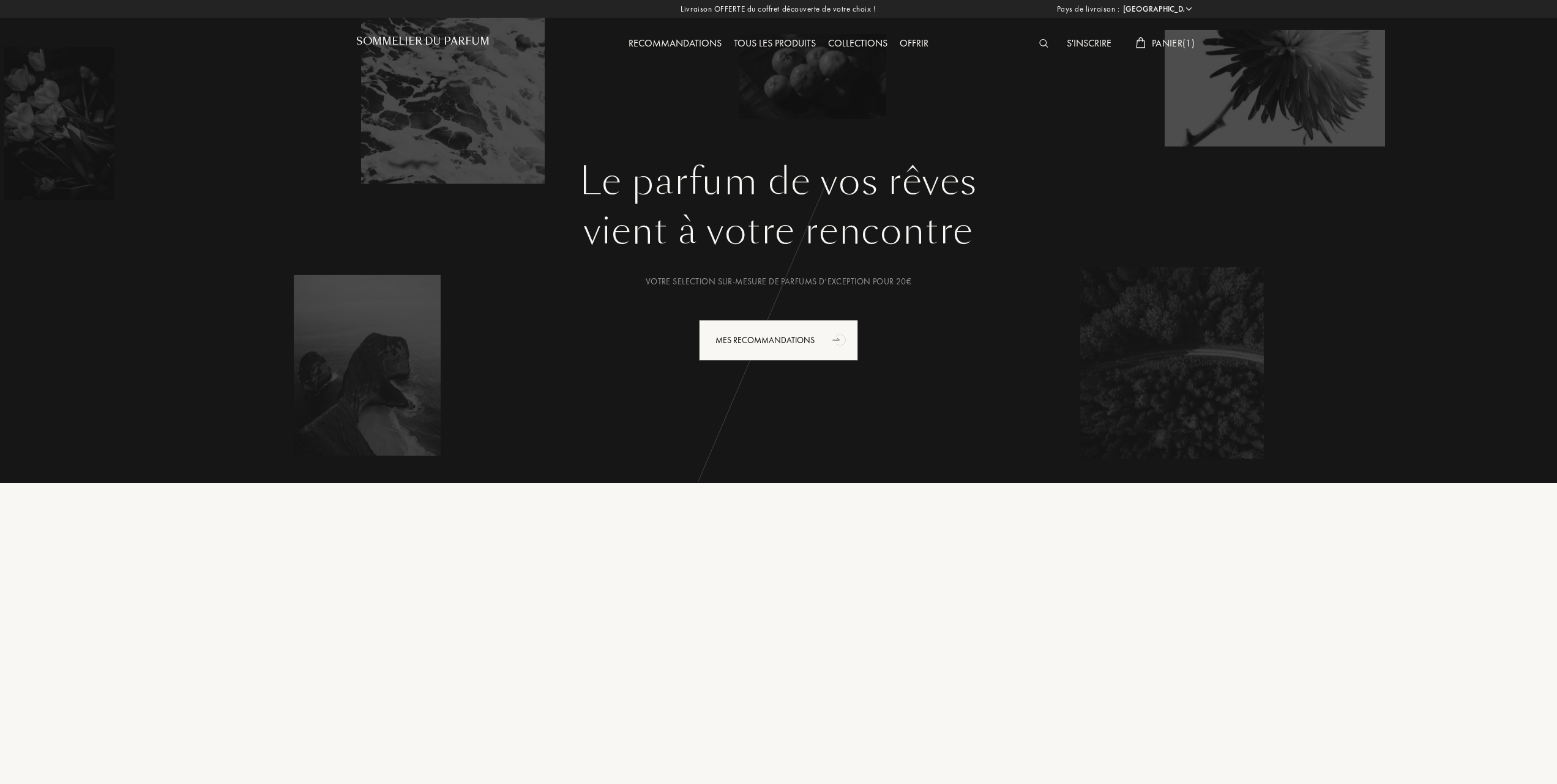
click at [778, 39] on div "Tous les produits" at bounding box center [774, 44] width 94 height 16
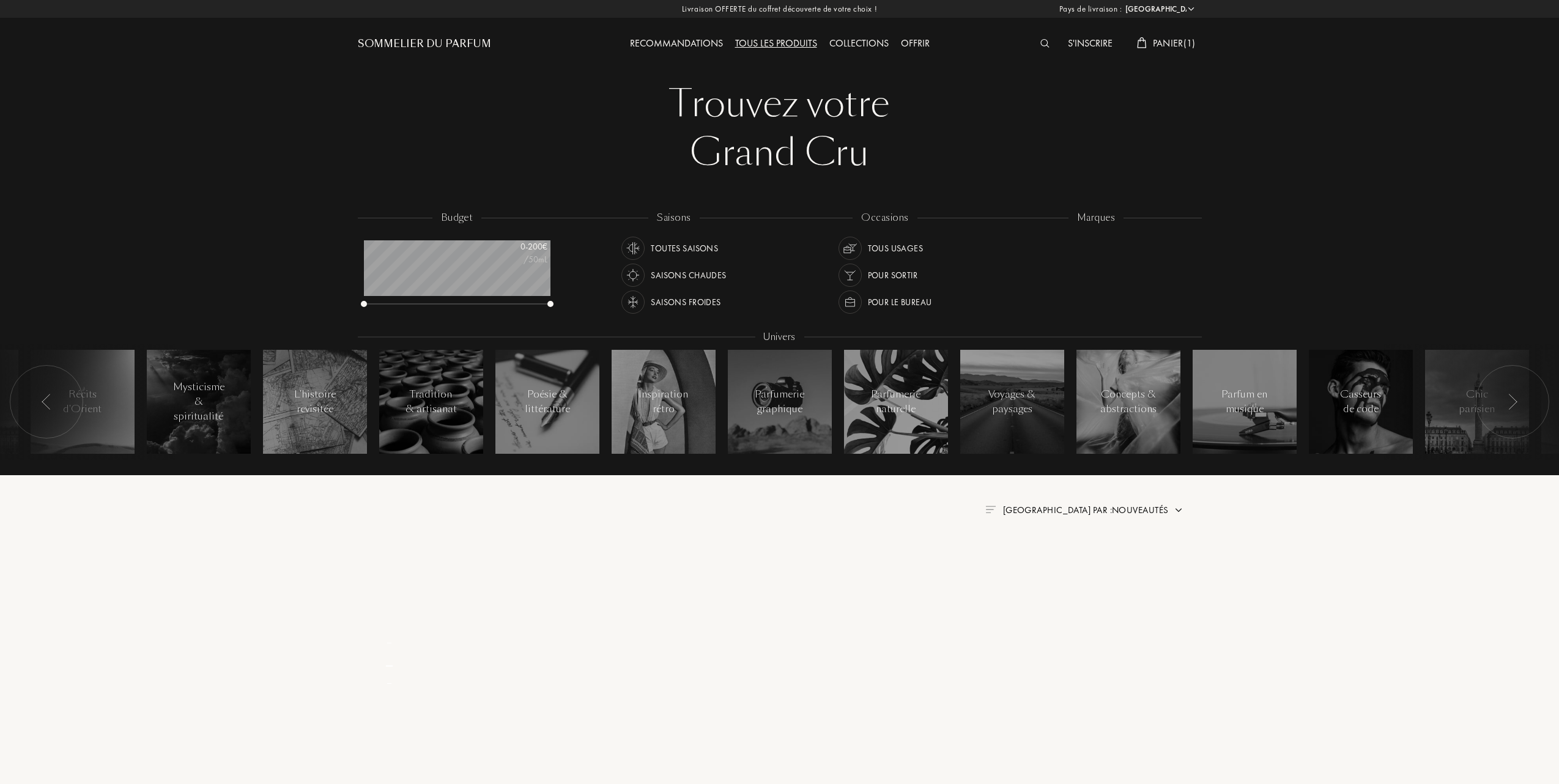
select select "FR"
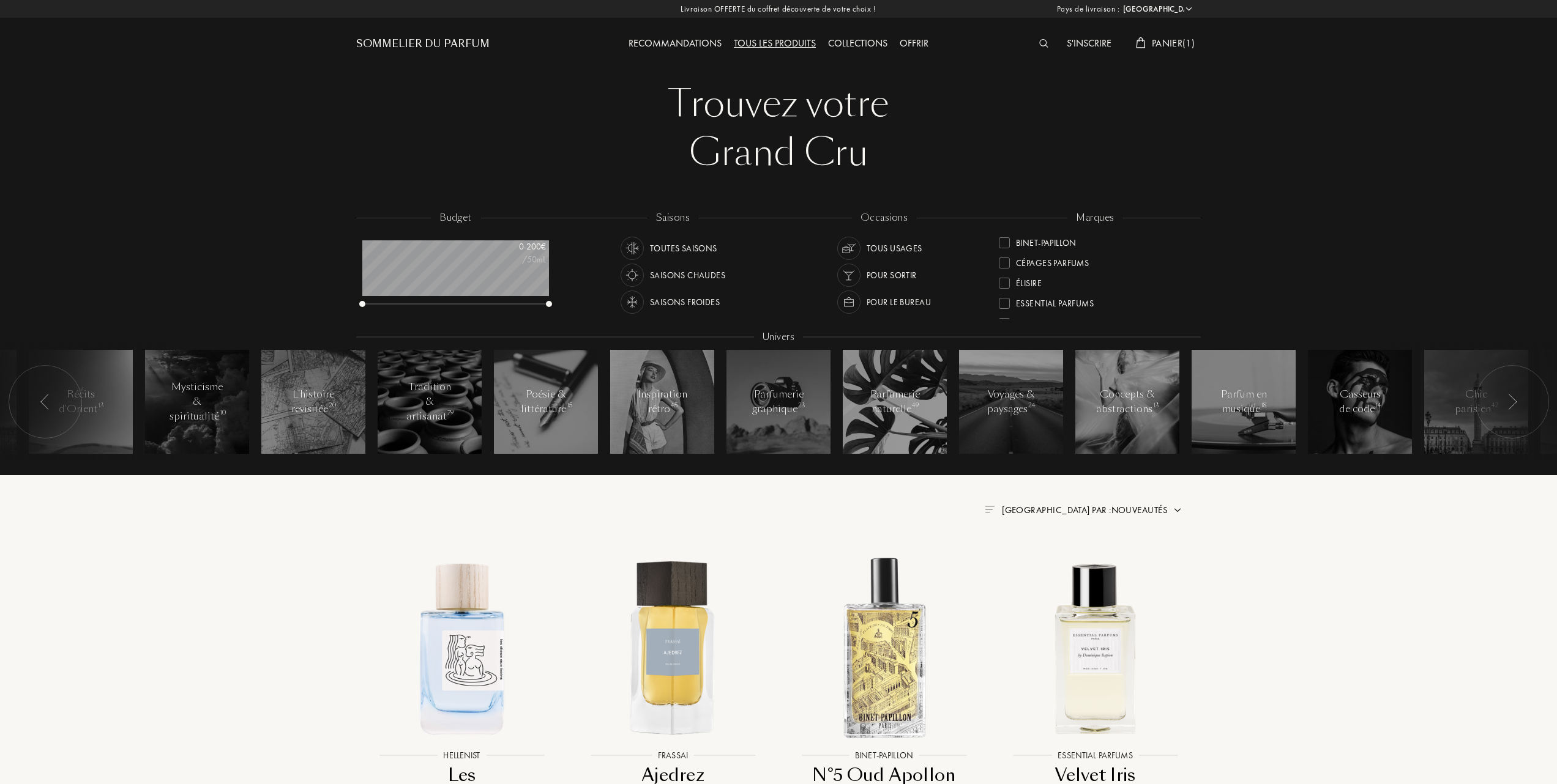
scroll to position [162, 0]
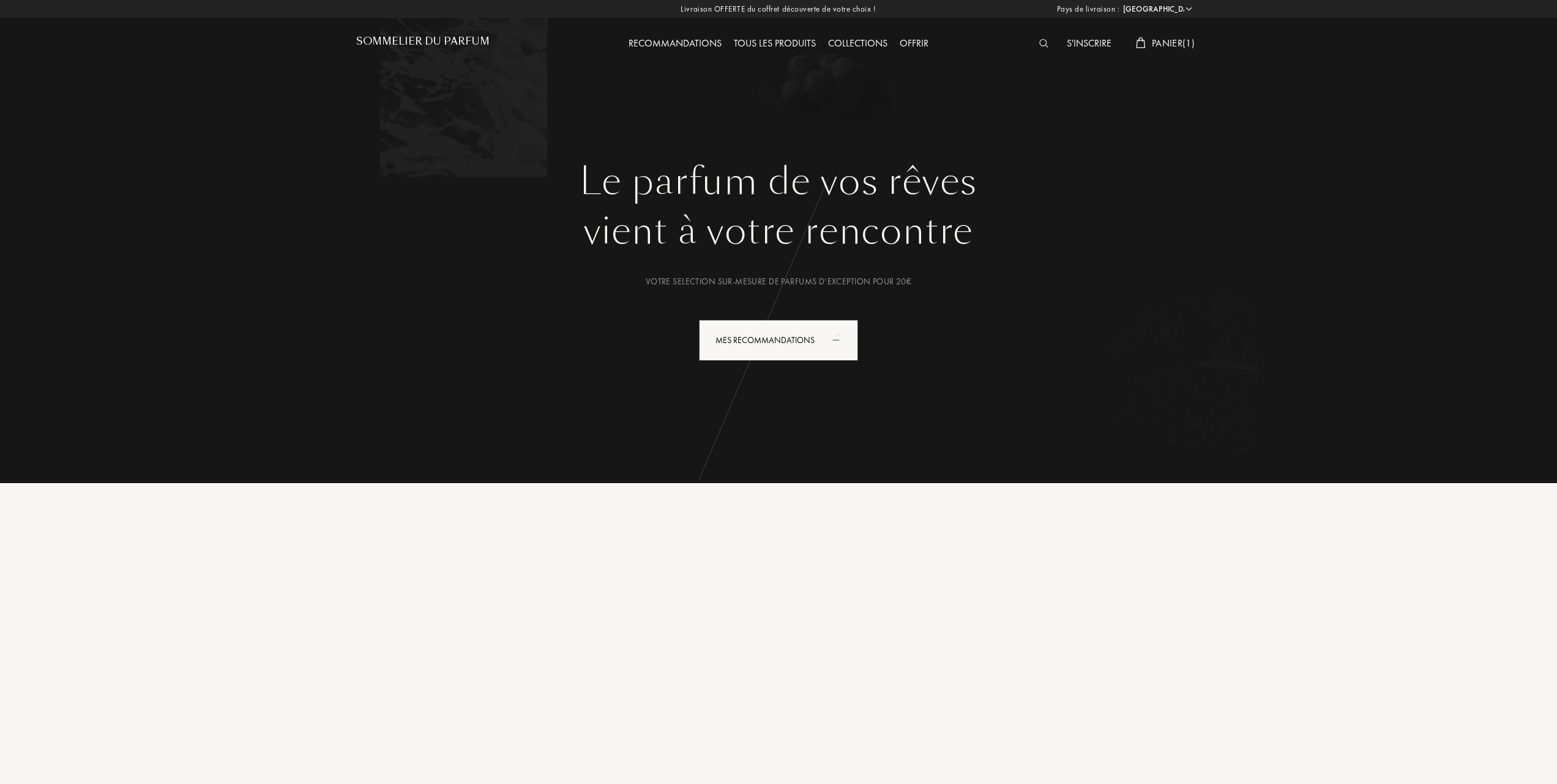
select select "FR"
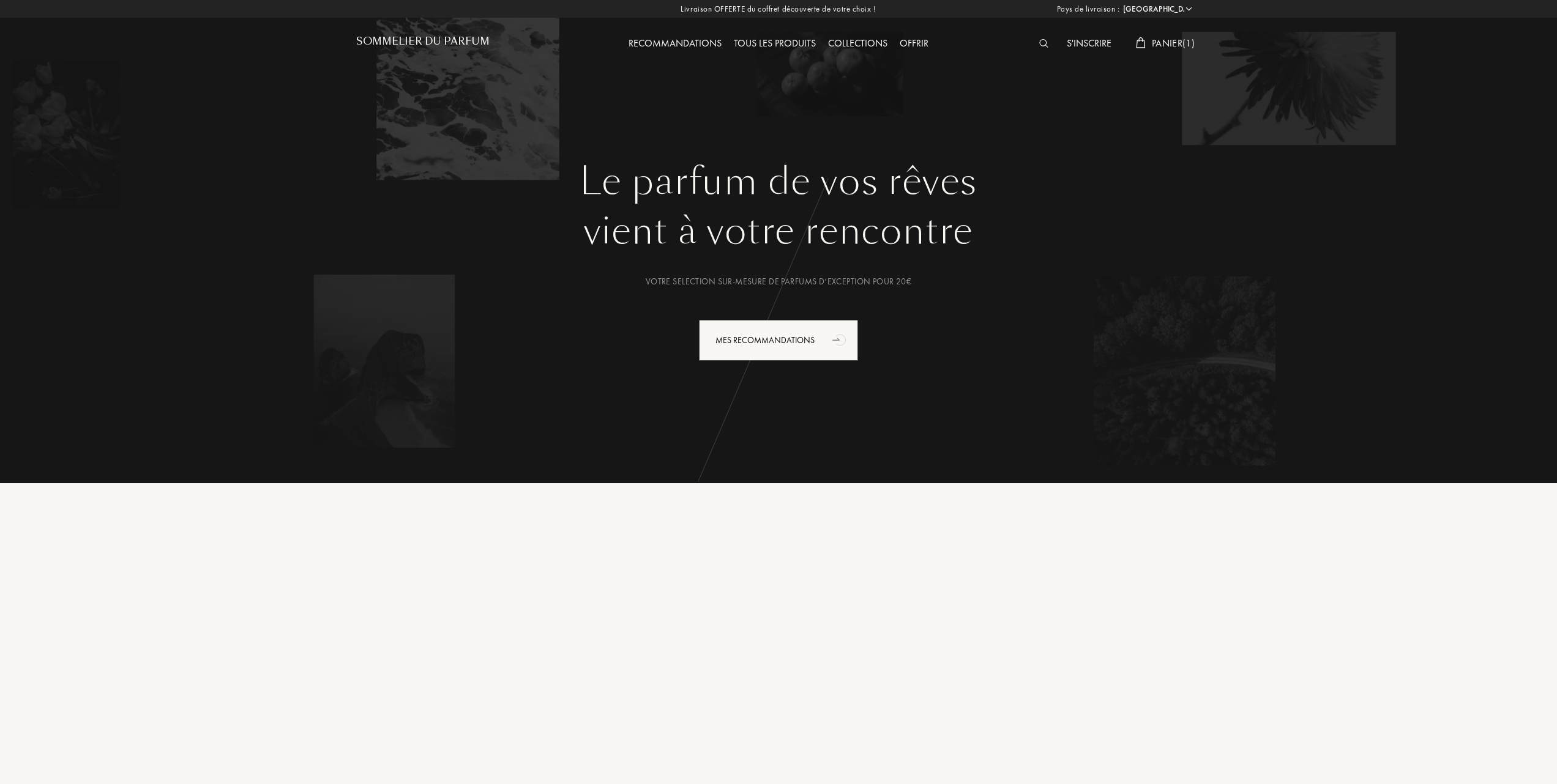
click at [1164, 44] on span "Panier ( 1 )" at bounding box center [1172, 43] width 43 height 13
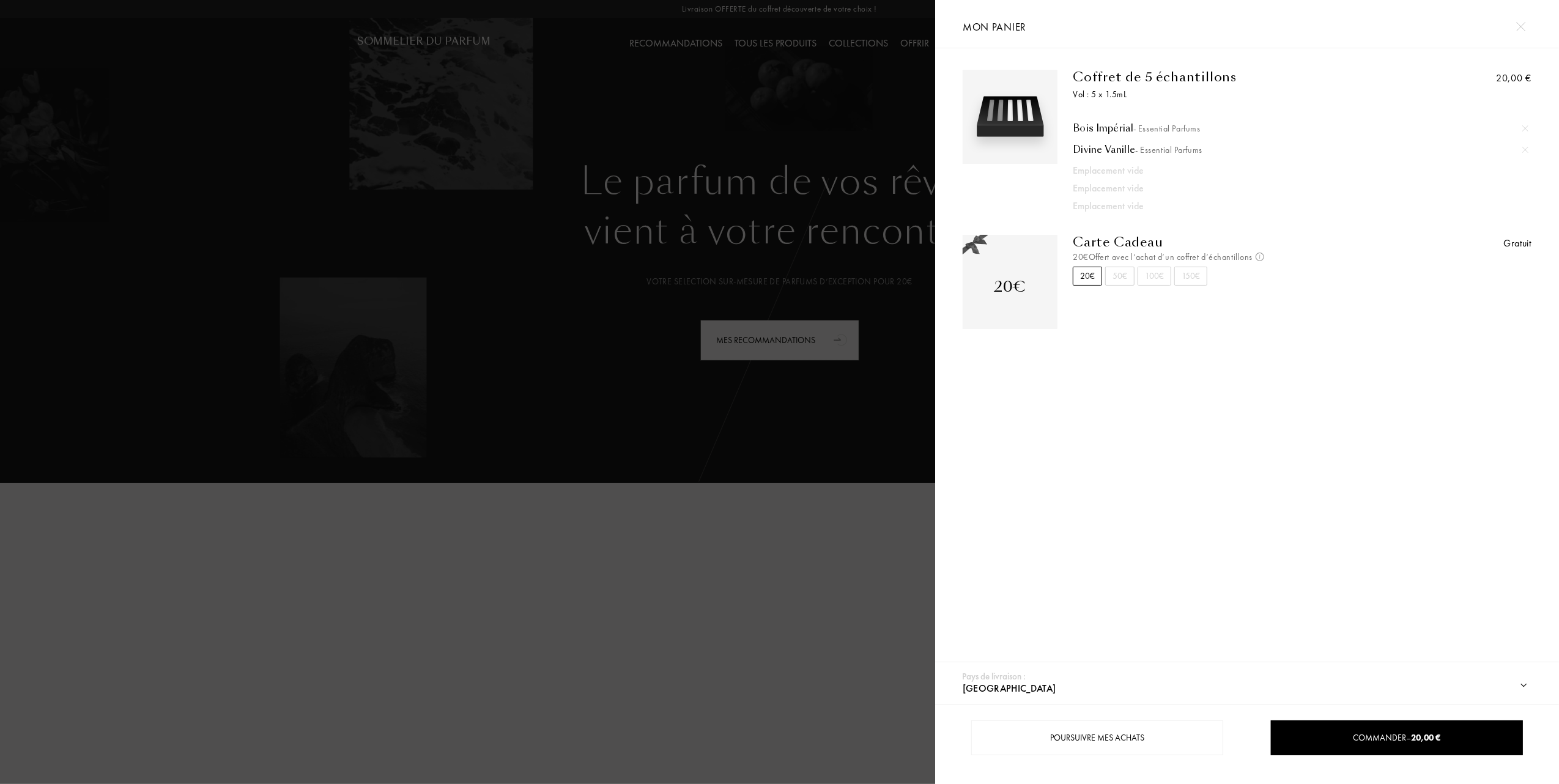
click at [151, 172] on div at bounding box center [467, 392] width 935 height 784
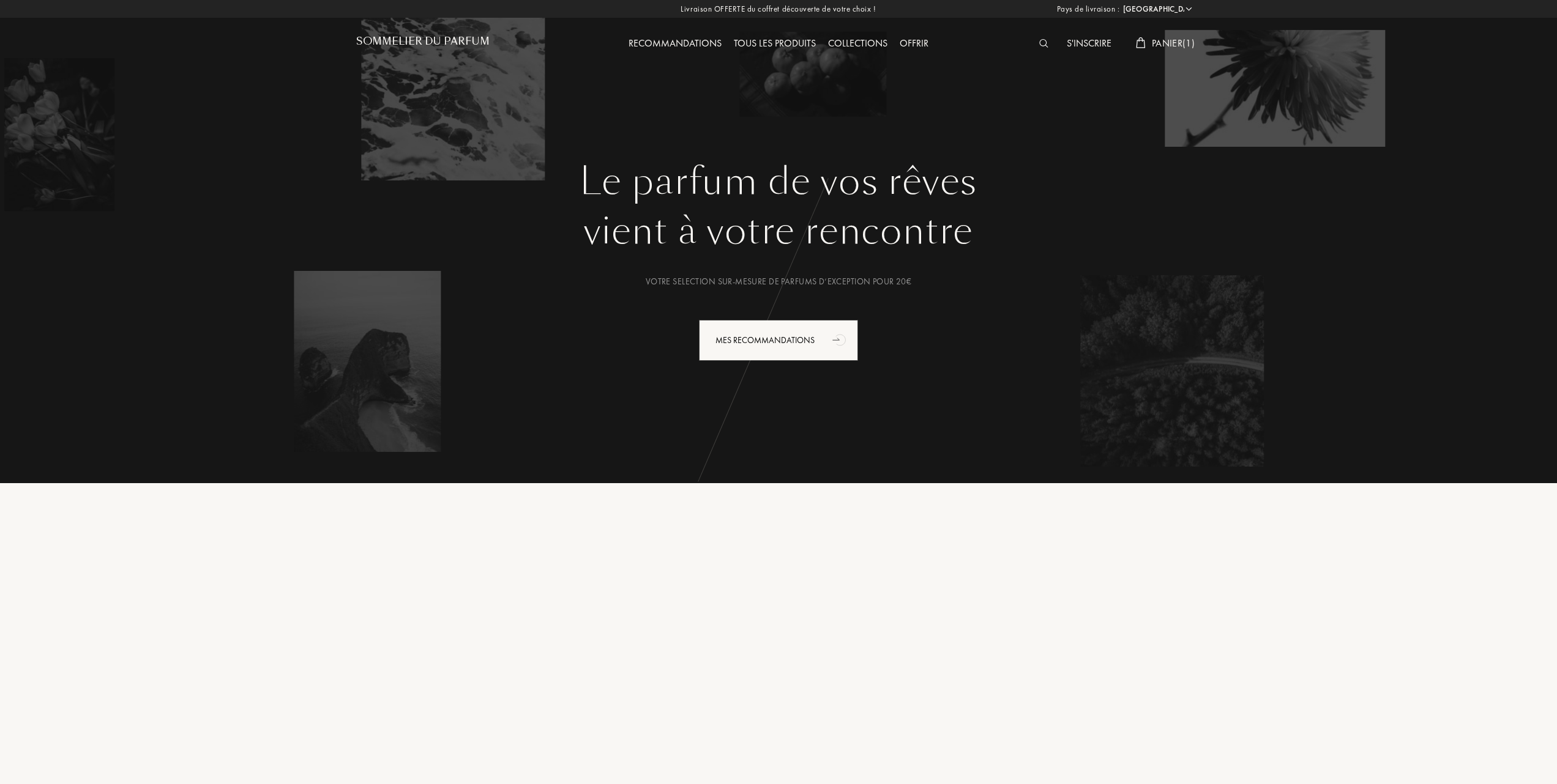
click at [784, 42] on div "Tous les produits" at bounding box center [774, 44] width 94 height 16
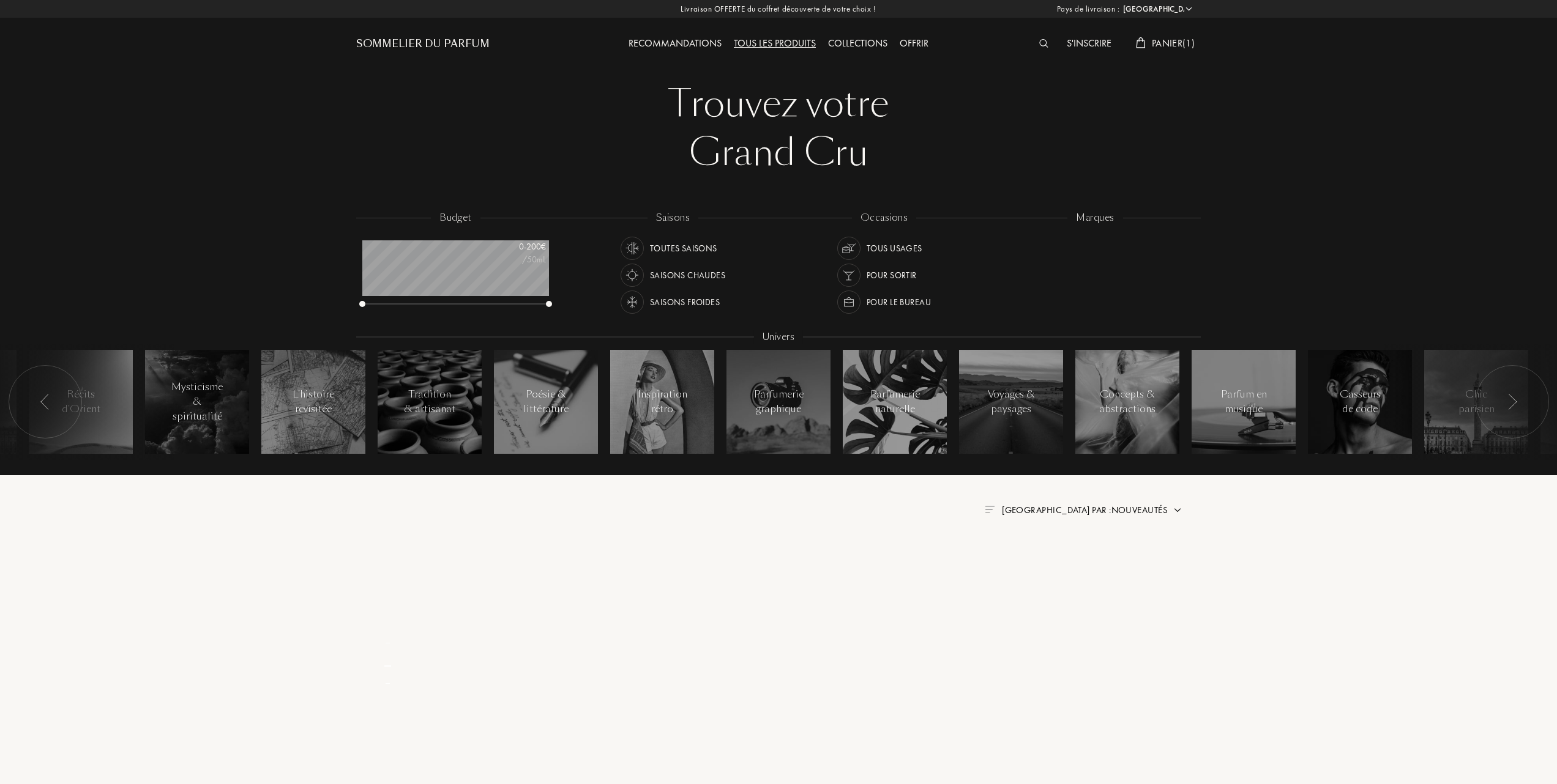
select select "FR"
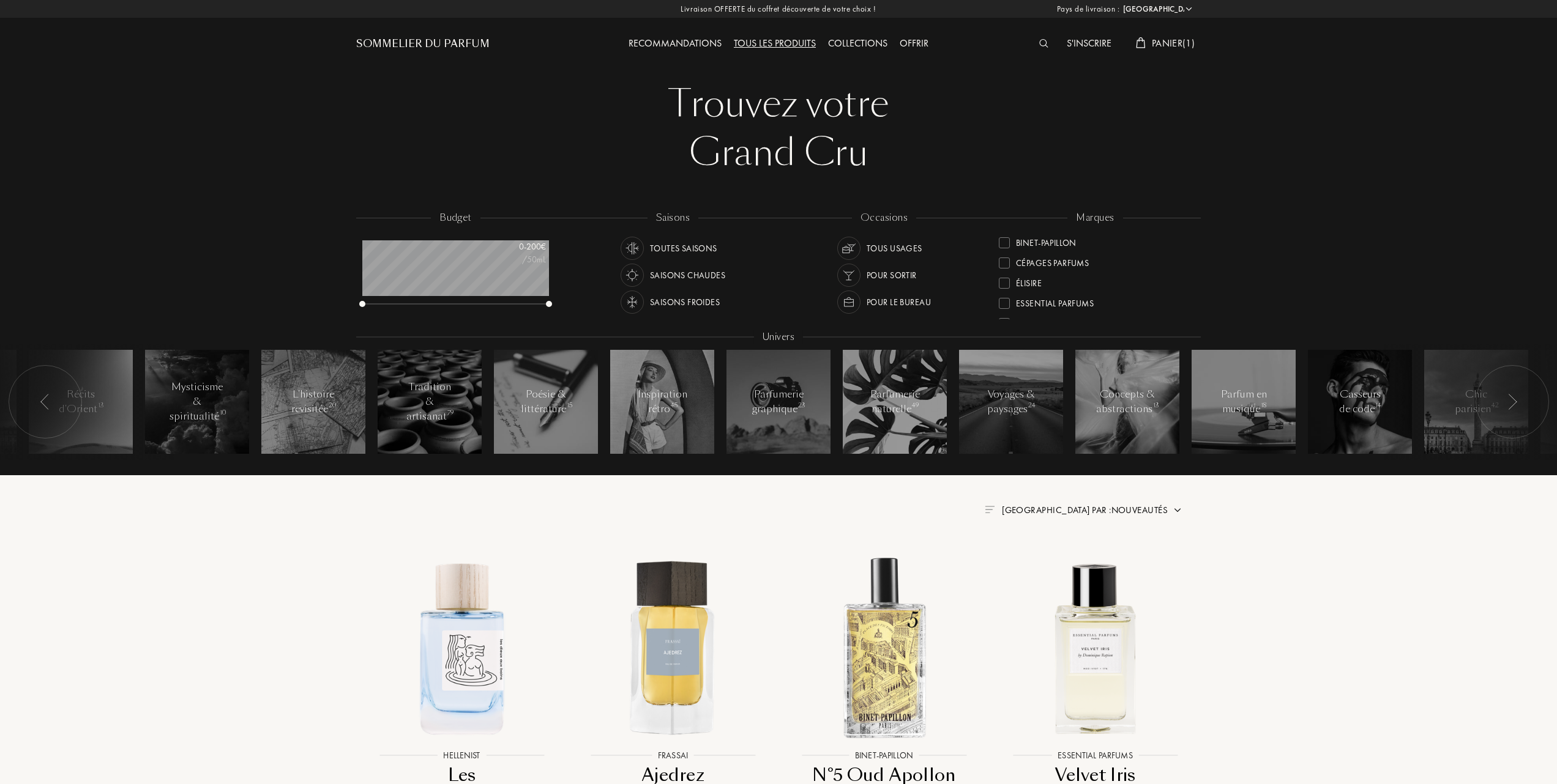
scroll to position [162, 0]
click at [997, 277] on div "marques Akro Art Meets Art Atelier Materi Baruti Binet-Papillon Cépages Parfums…" at bounding box center [1095, 266] width 211 height 110
click at [1003, 277] on div at bounding box center [1004, 282] width 11 height 11
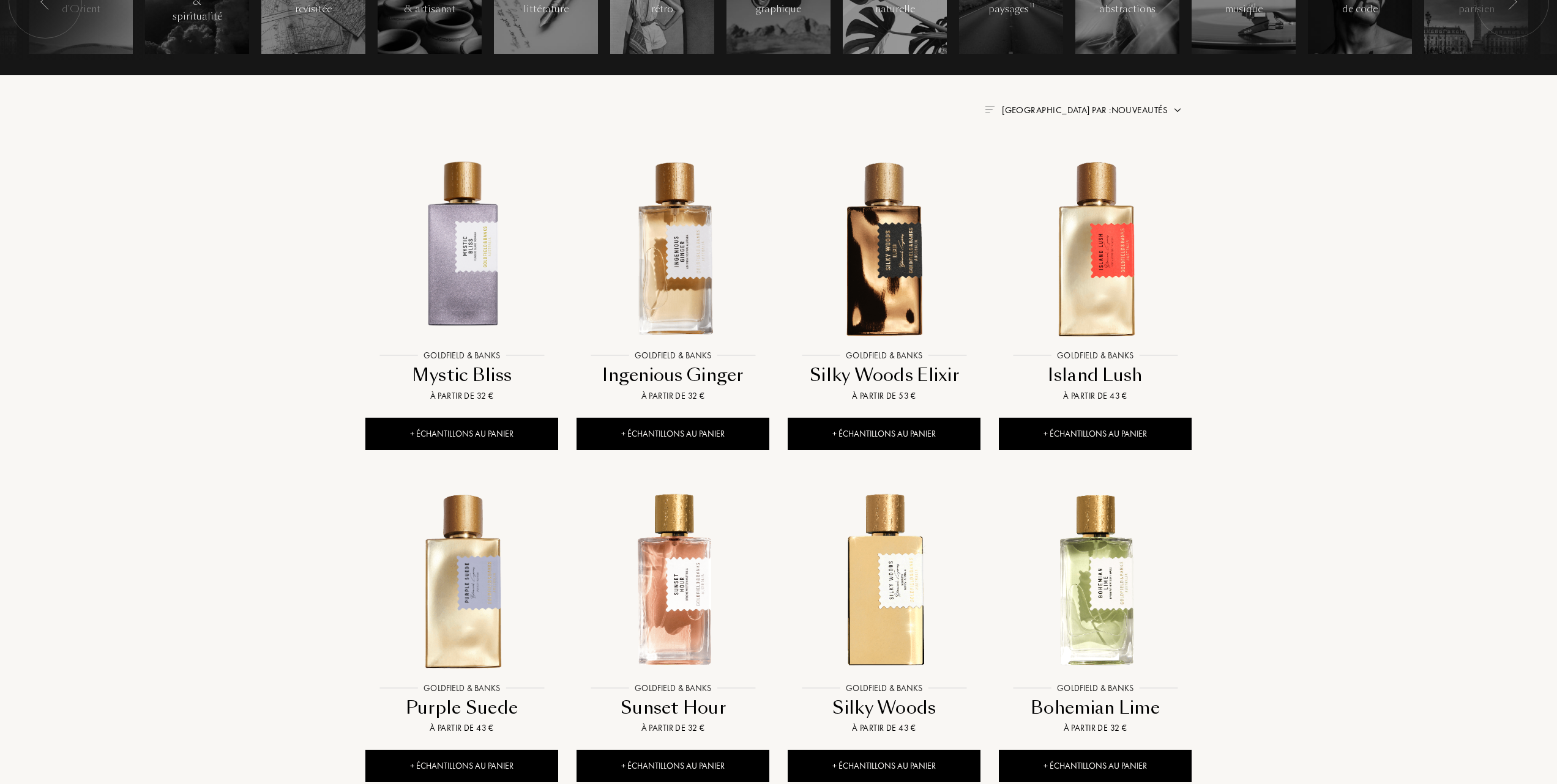
scroll to position [570, 0]
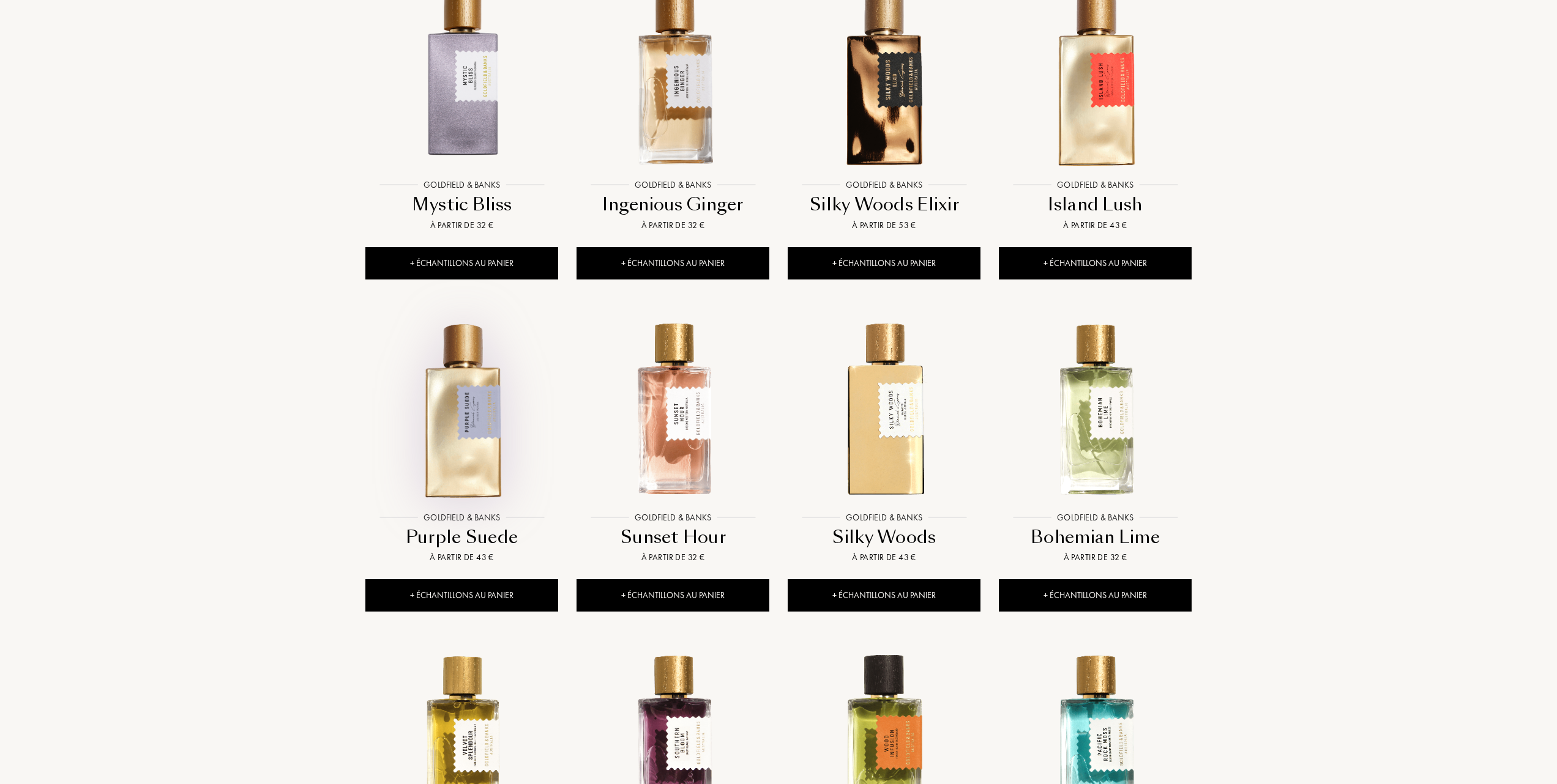
click at [488, 444] on img at bounding box center [461, 409] width 190 height 190
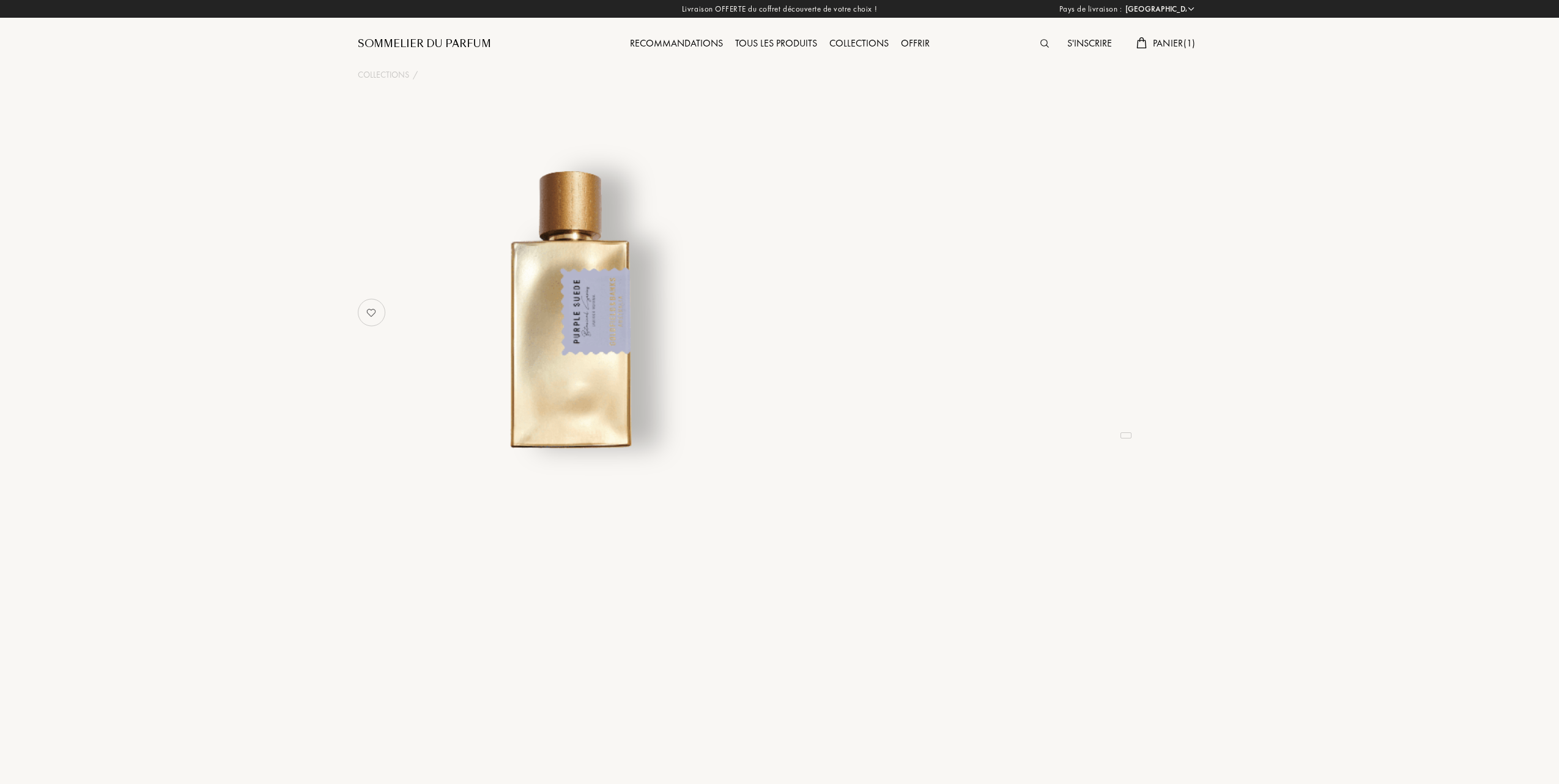
select select "FR"
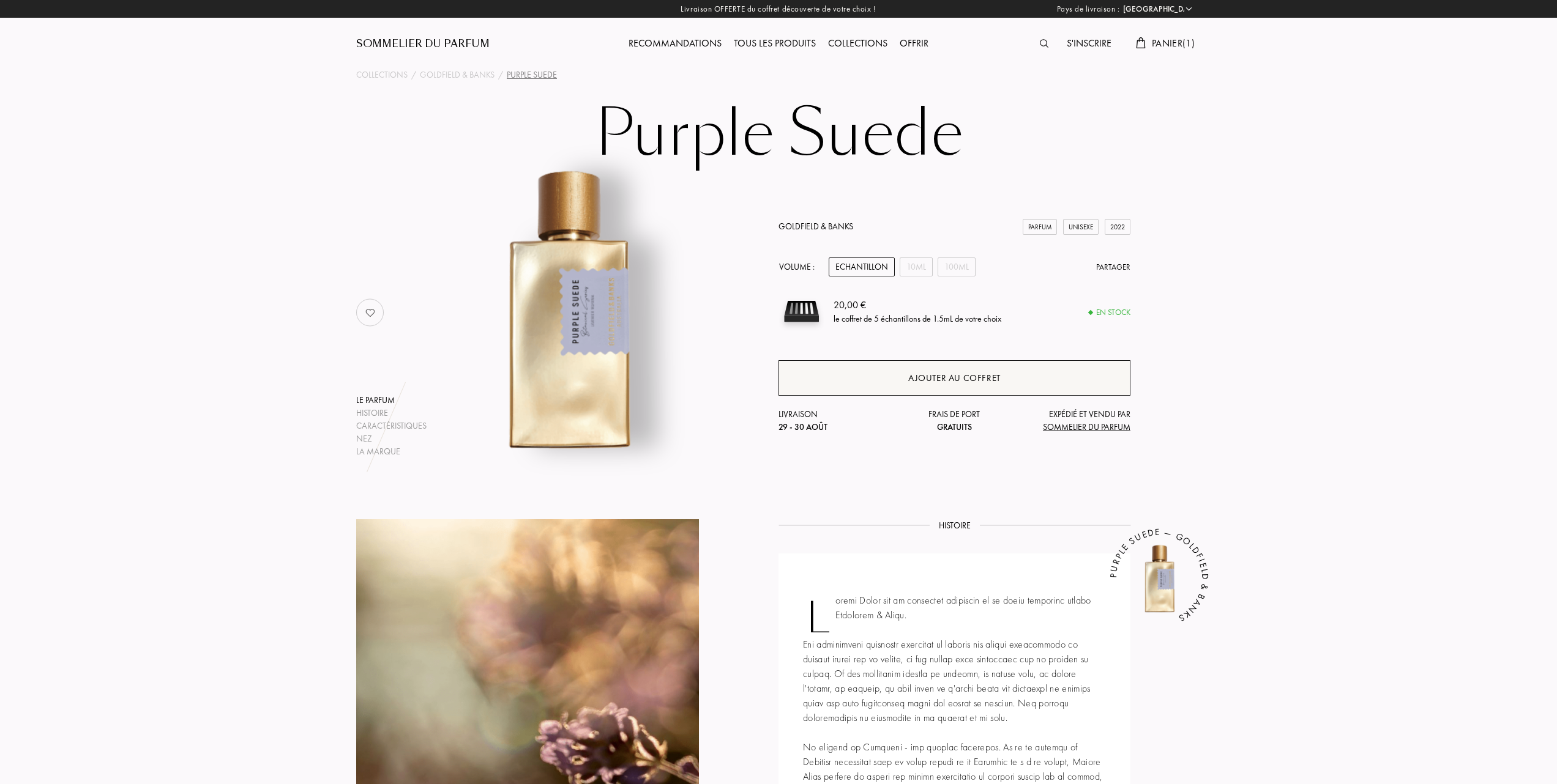
click at [902, 373] on div "Ajouter au coffret" at bounding box center [954, 378] width 352 height 35
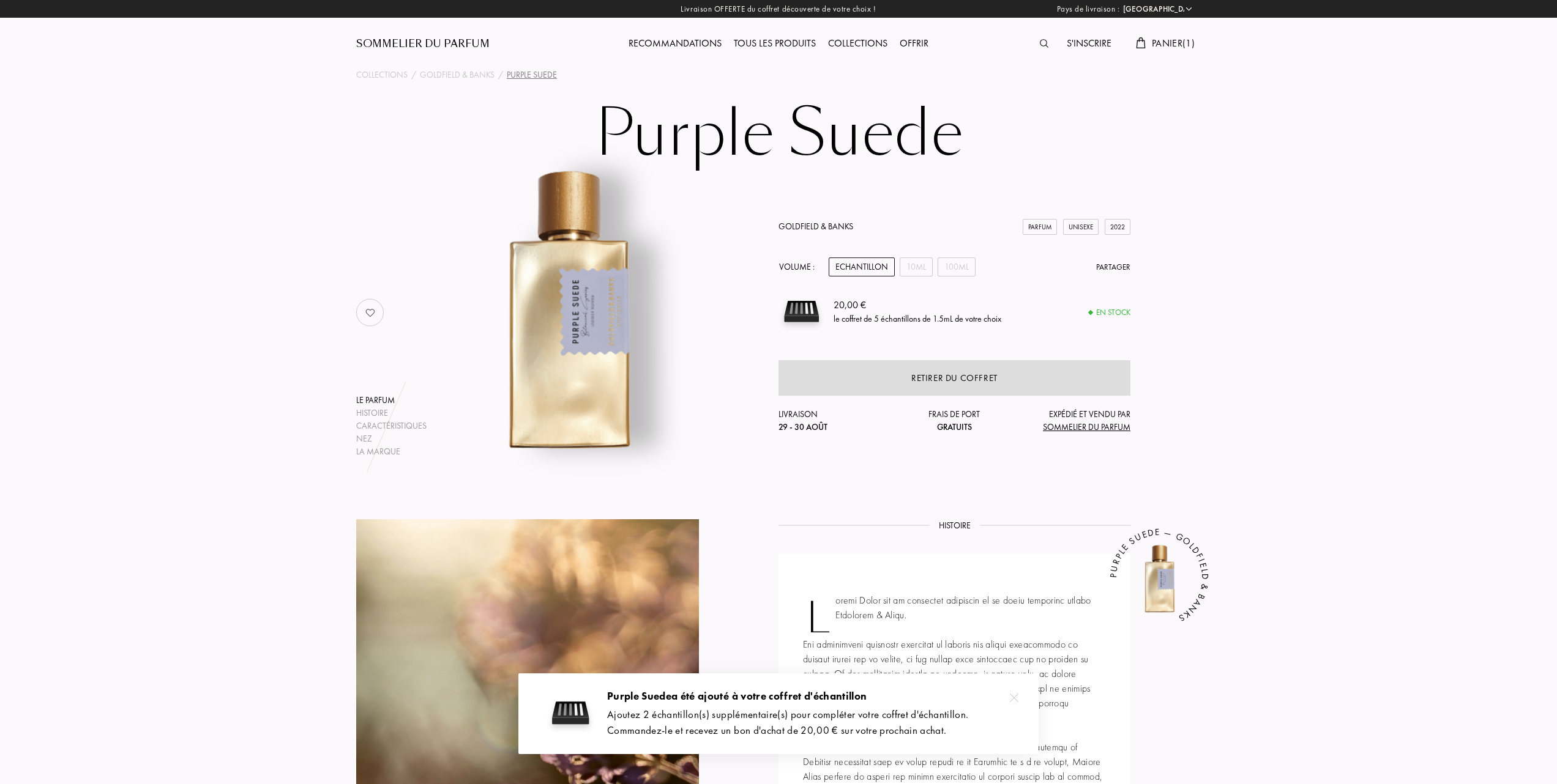
click at [1173, 44] on span "Panier ( 1 )" at bounding box center [1172, 43] width 43 height 13
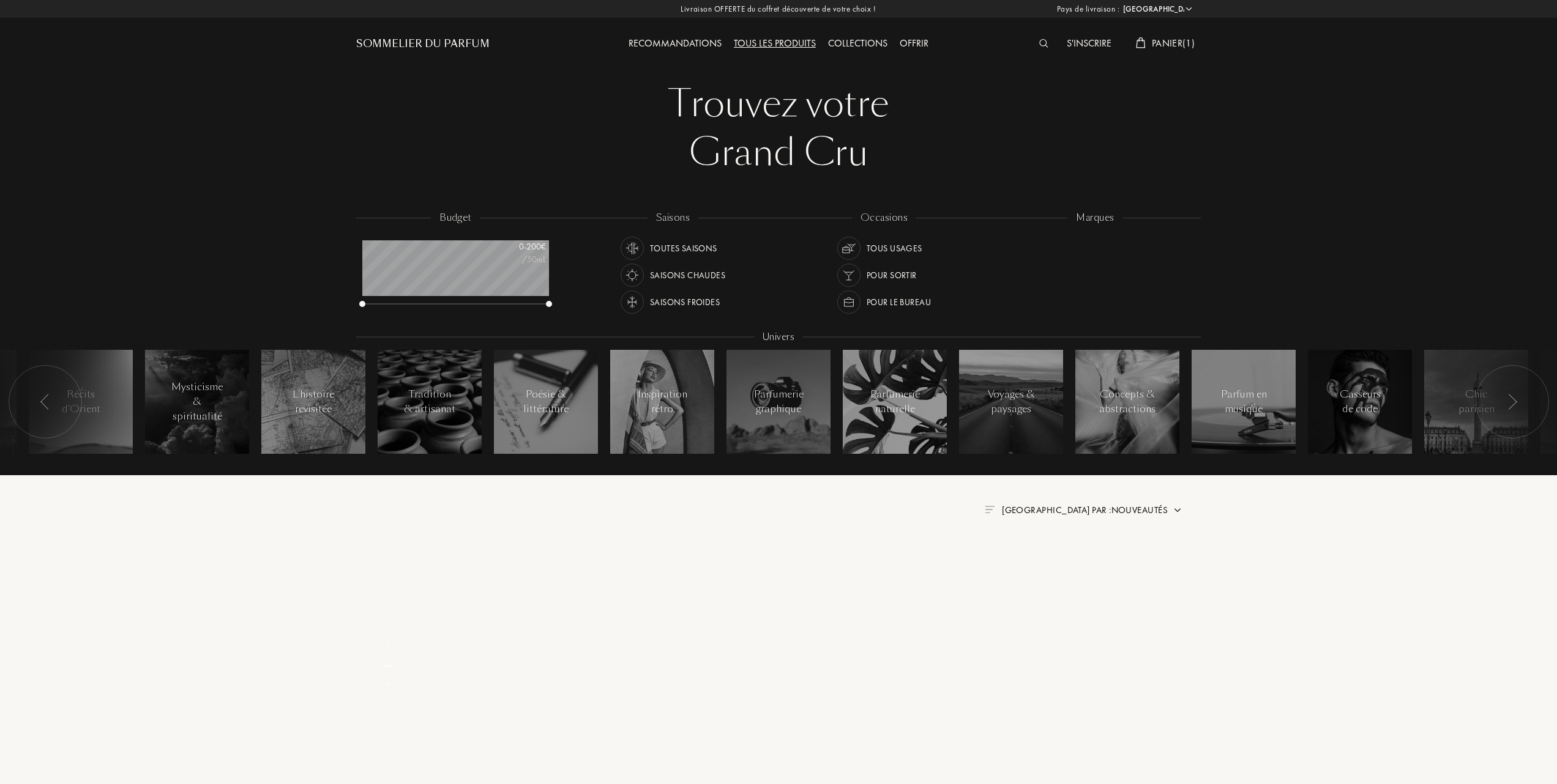
select select "FR"
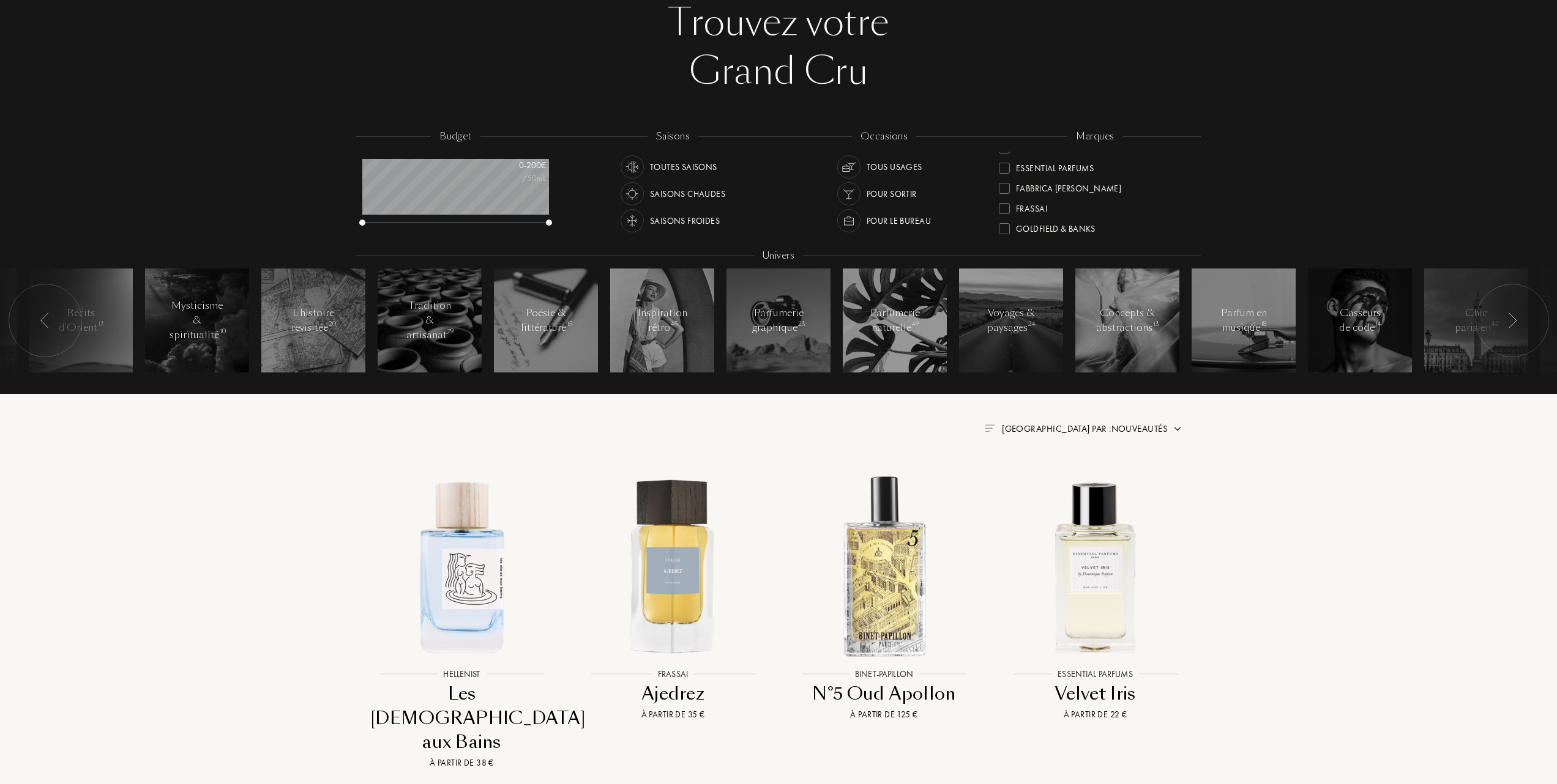
scroll to position [162, 0]
click at [1003, 199] on div at bounding box center [1004, 201] width 11 height 11
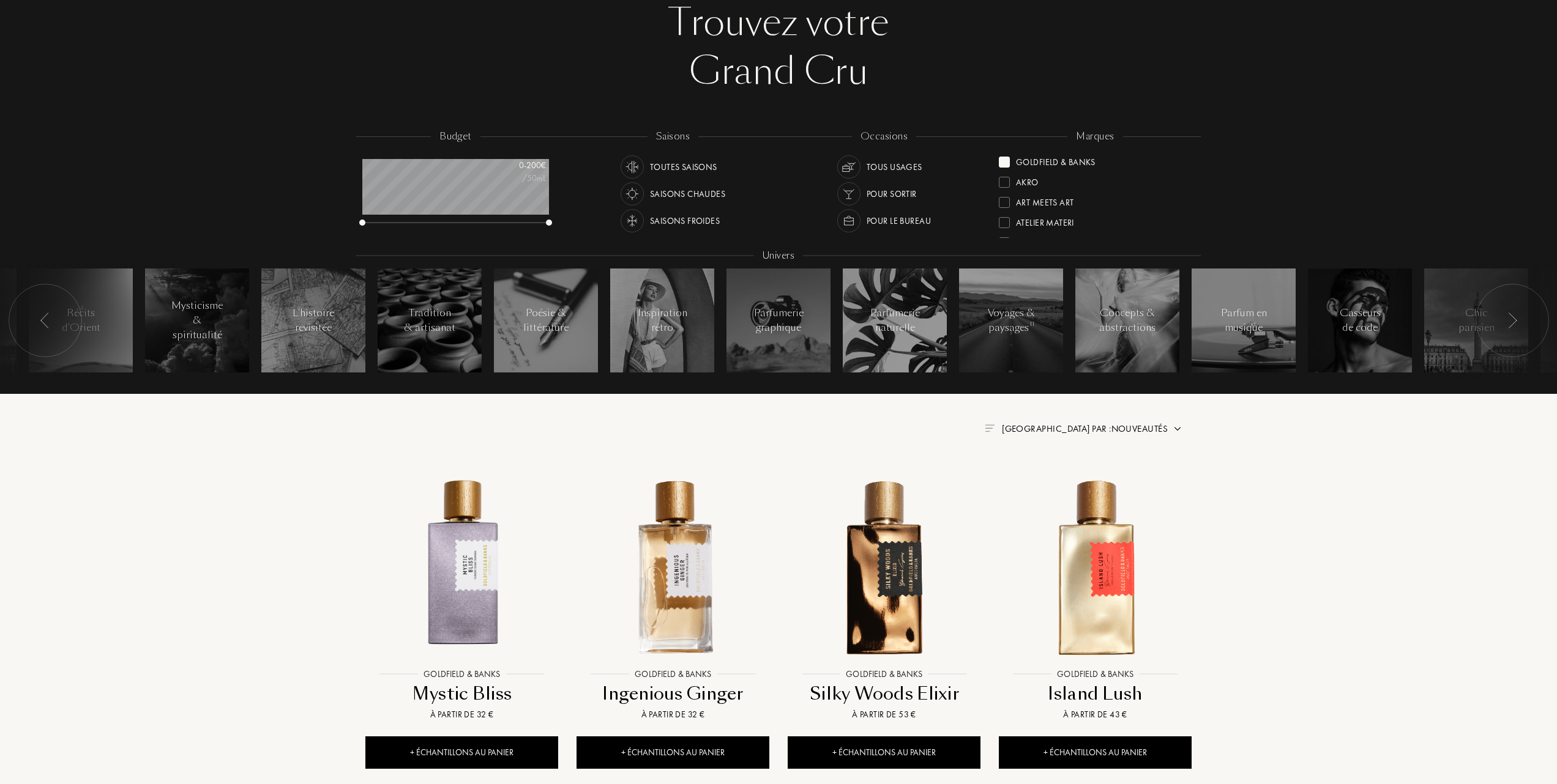
click at [1125, 426] on span "Trier par : Nouveautés" at bounding box center [1084, 429] width 166 height 13
click at [1053, 484] on div at bounding box center [1055, 482] width 8 height 8
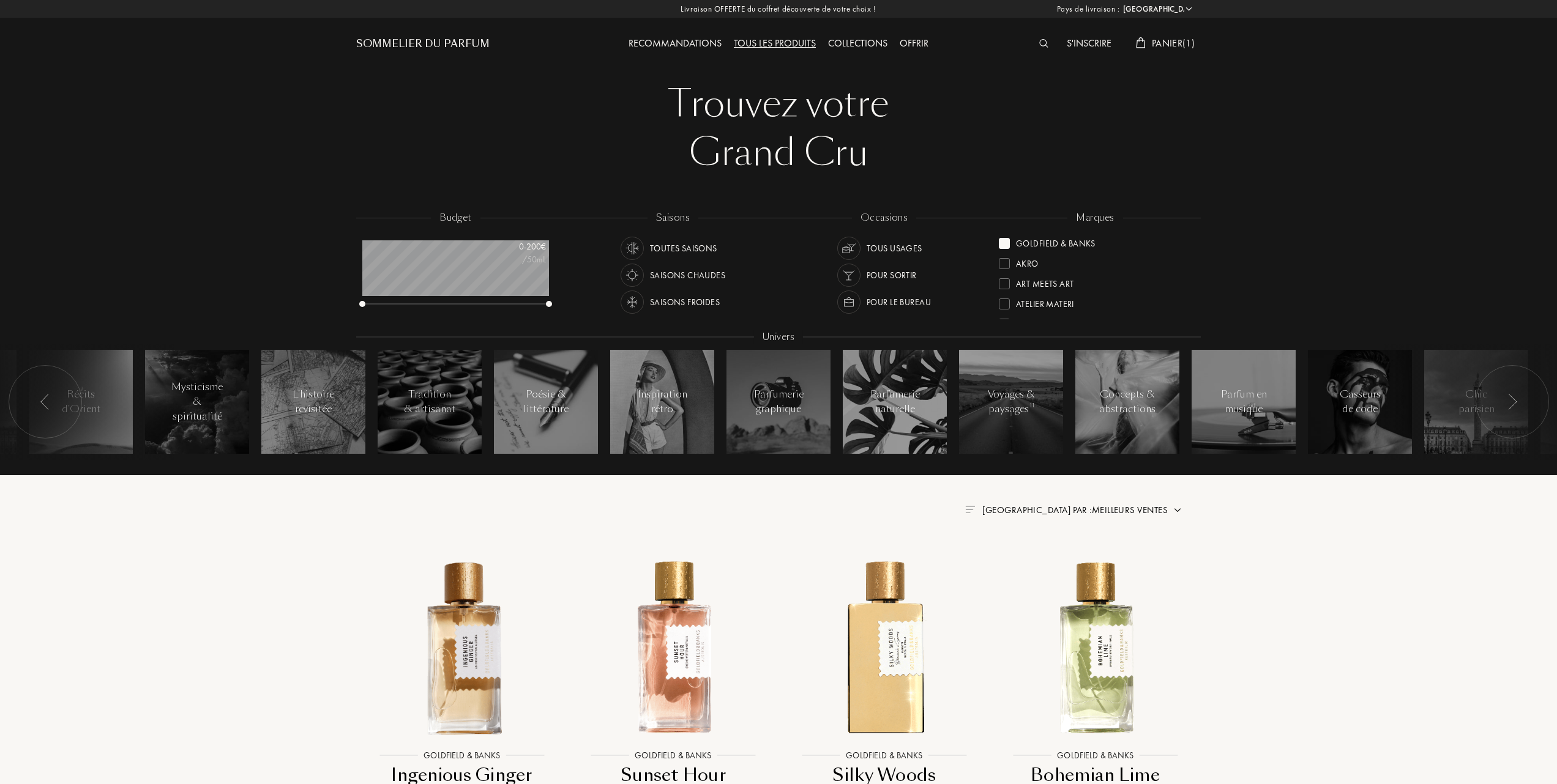
click at [1004, 243] on div at bounding box center [1004, 243] width 11 height 11
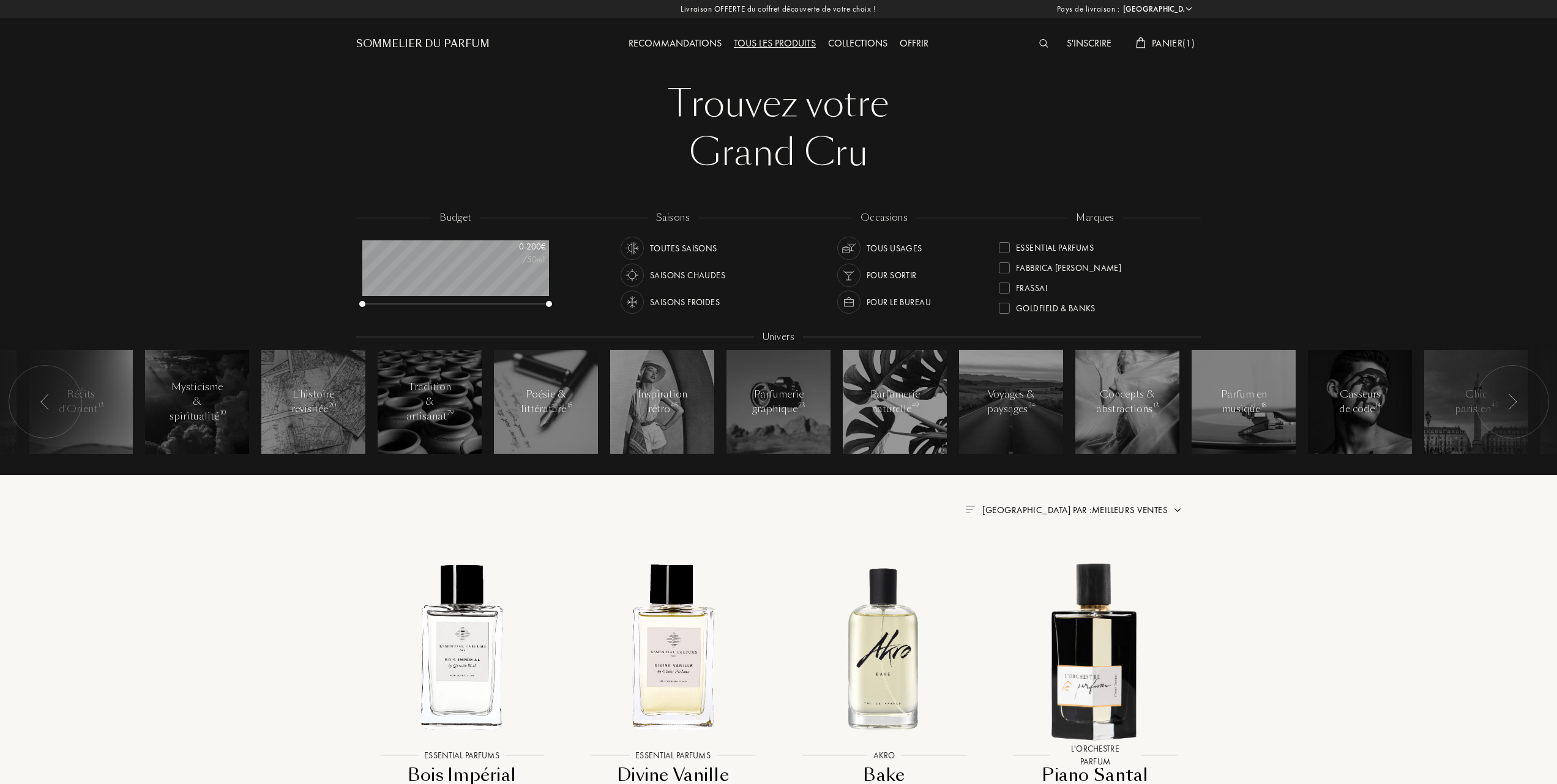
scroll to position [162, 0]
click at [1006, 257] on div at bounding box center [1004, 262] width 11 height 11
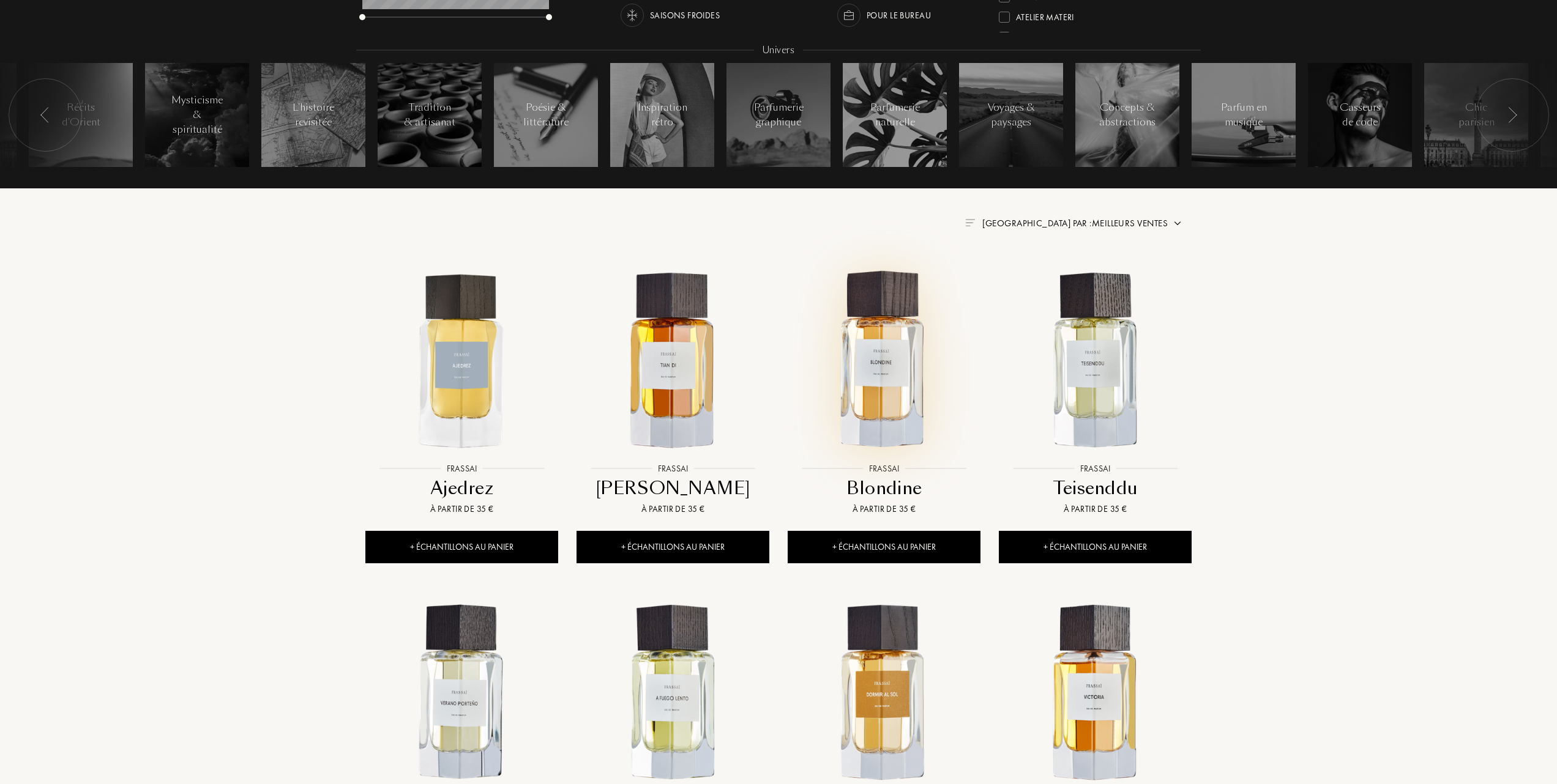
scroll to position [407, 0]
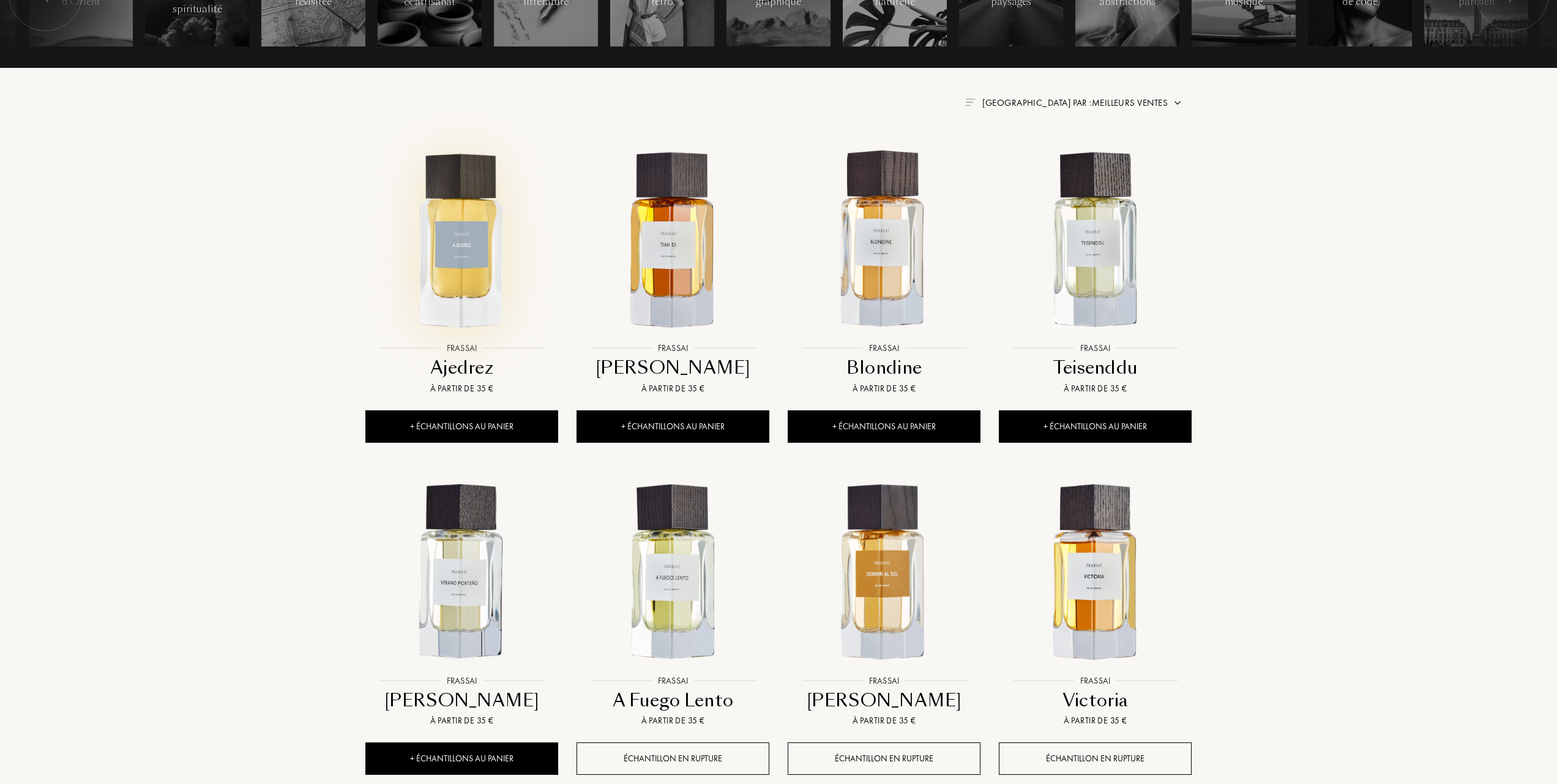
click at [441, 280] on img at bounding box center [461, 240] width 190 height 190
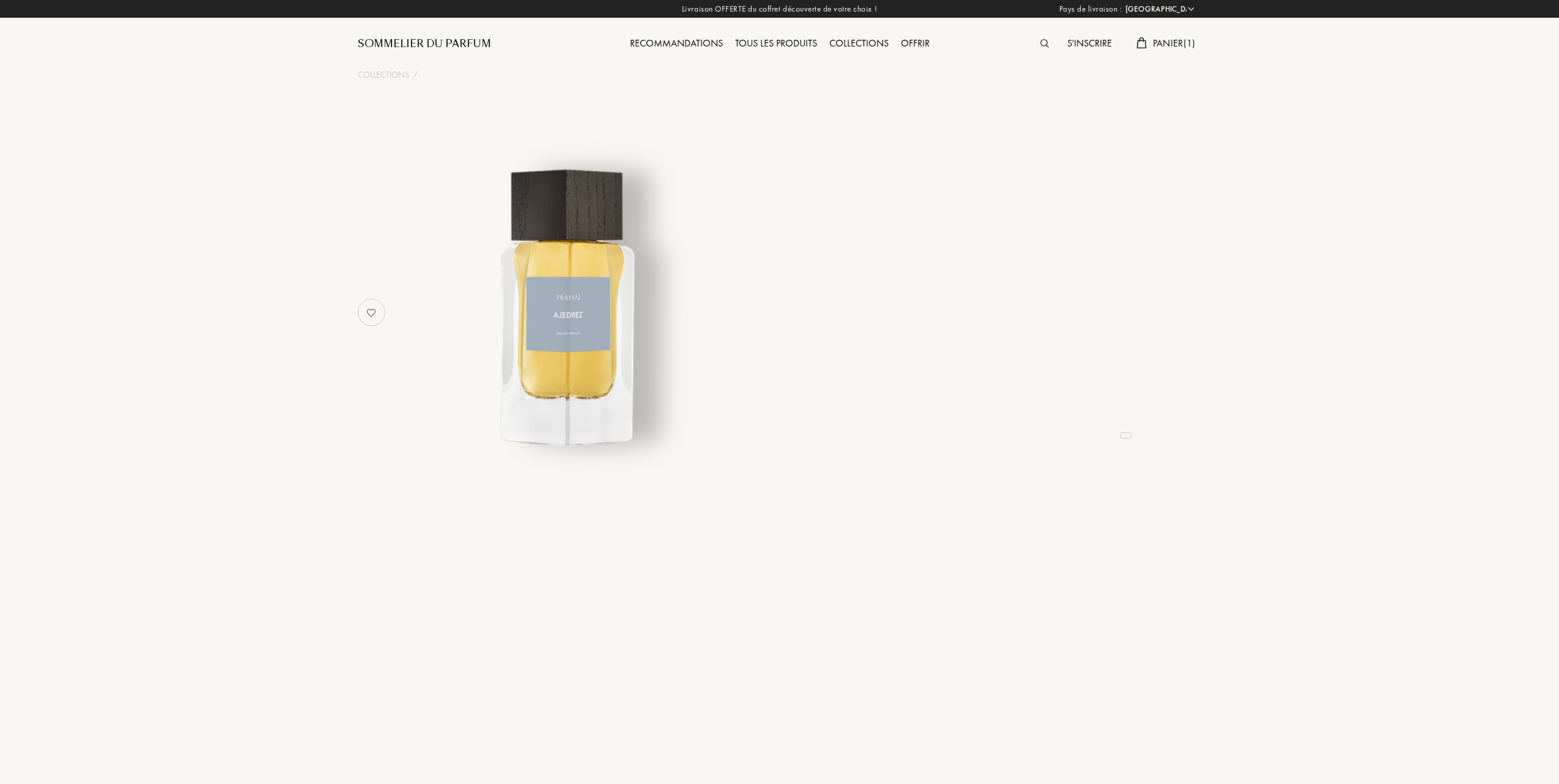
select select "FR"
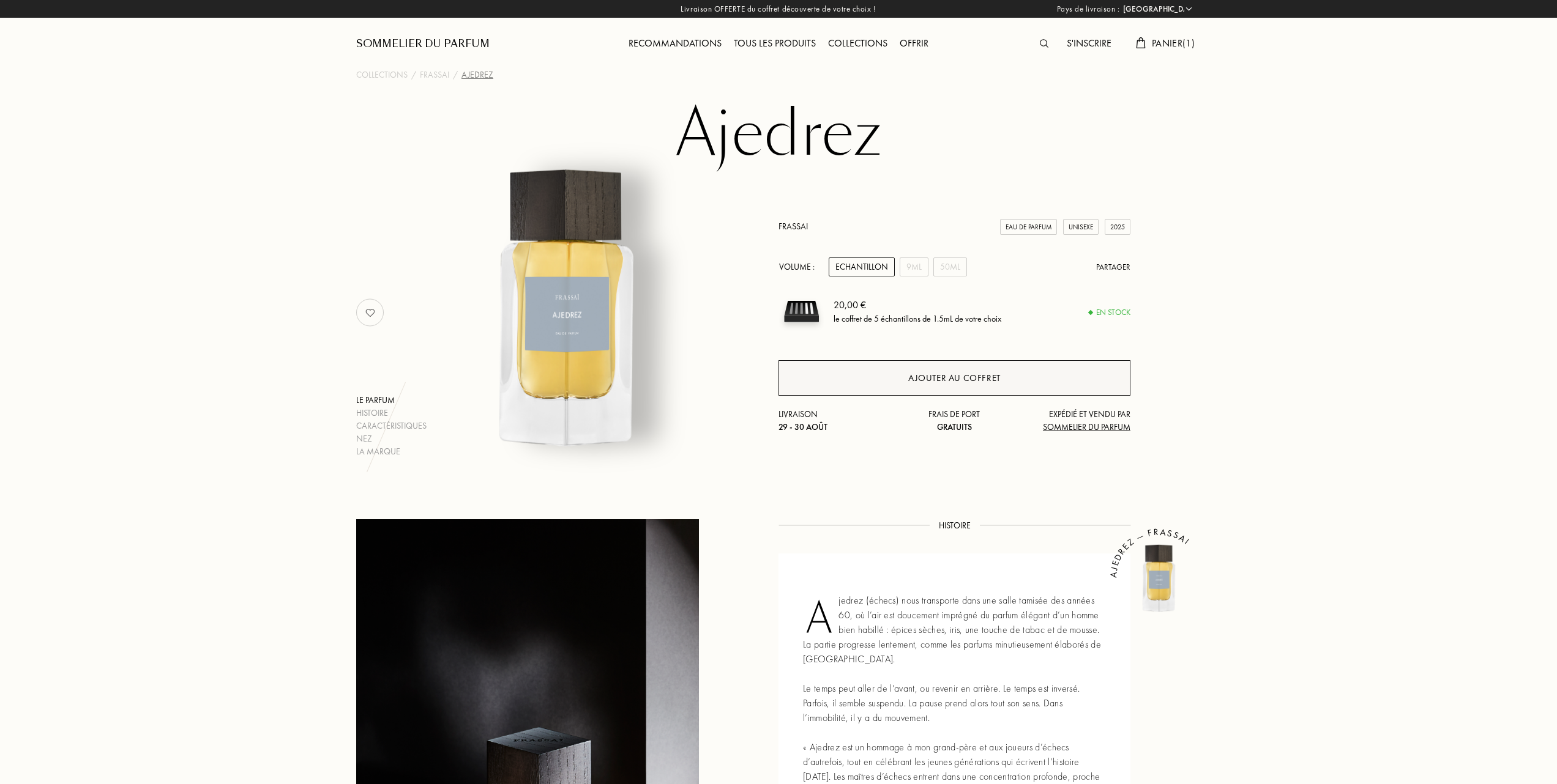
click at [985, 375] on div "Ajouter au coffret" at bounding box center [954, 378] width 92 height 14
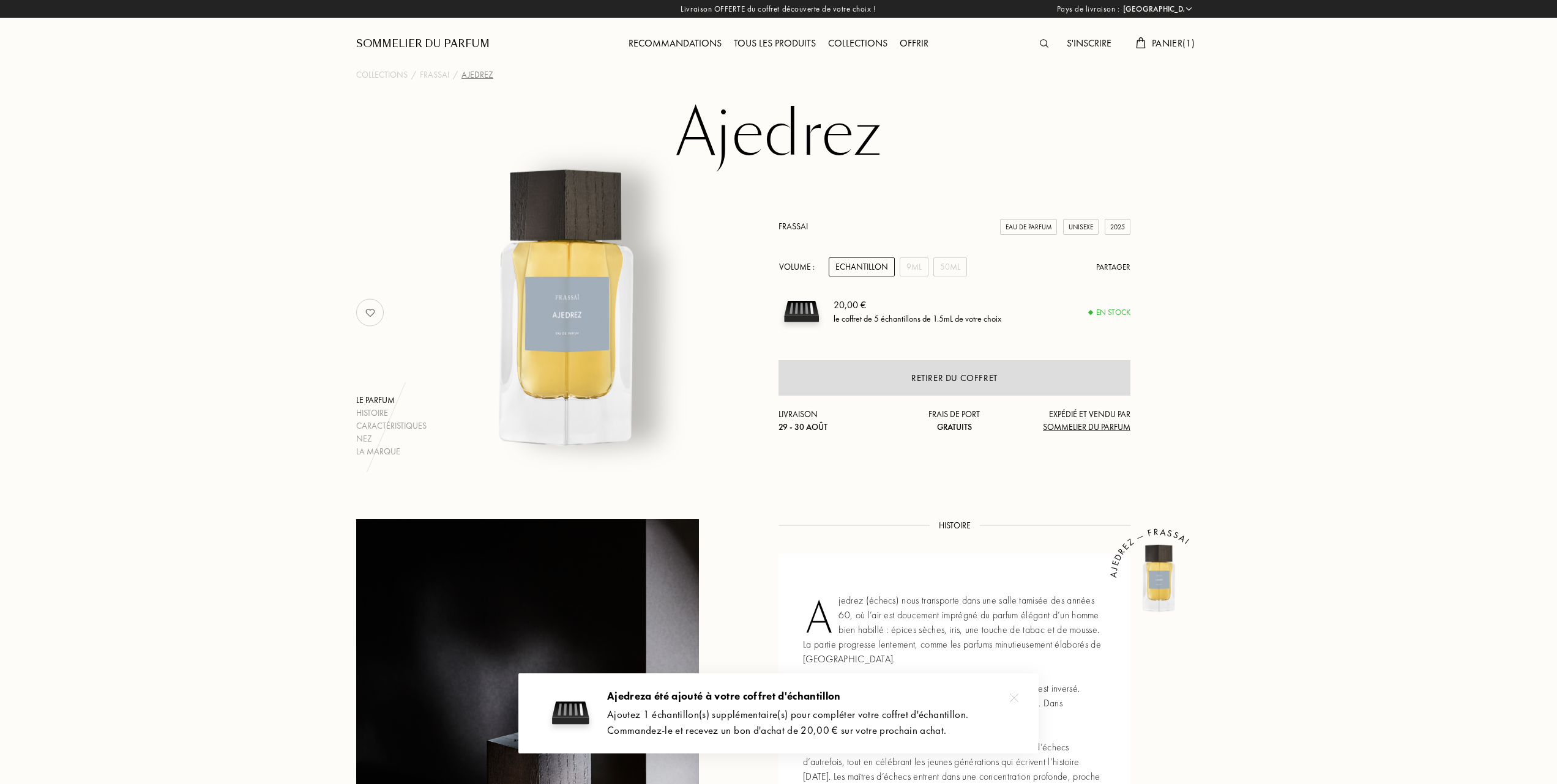
click at [1180, 39] on span "Panier ( 1 )" at bounding box center [1172, 43] width 43 height 13
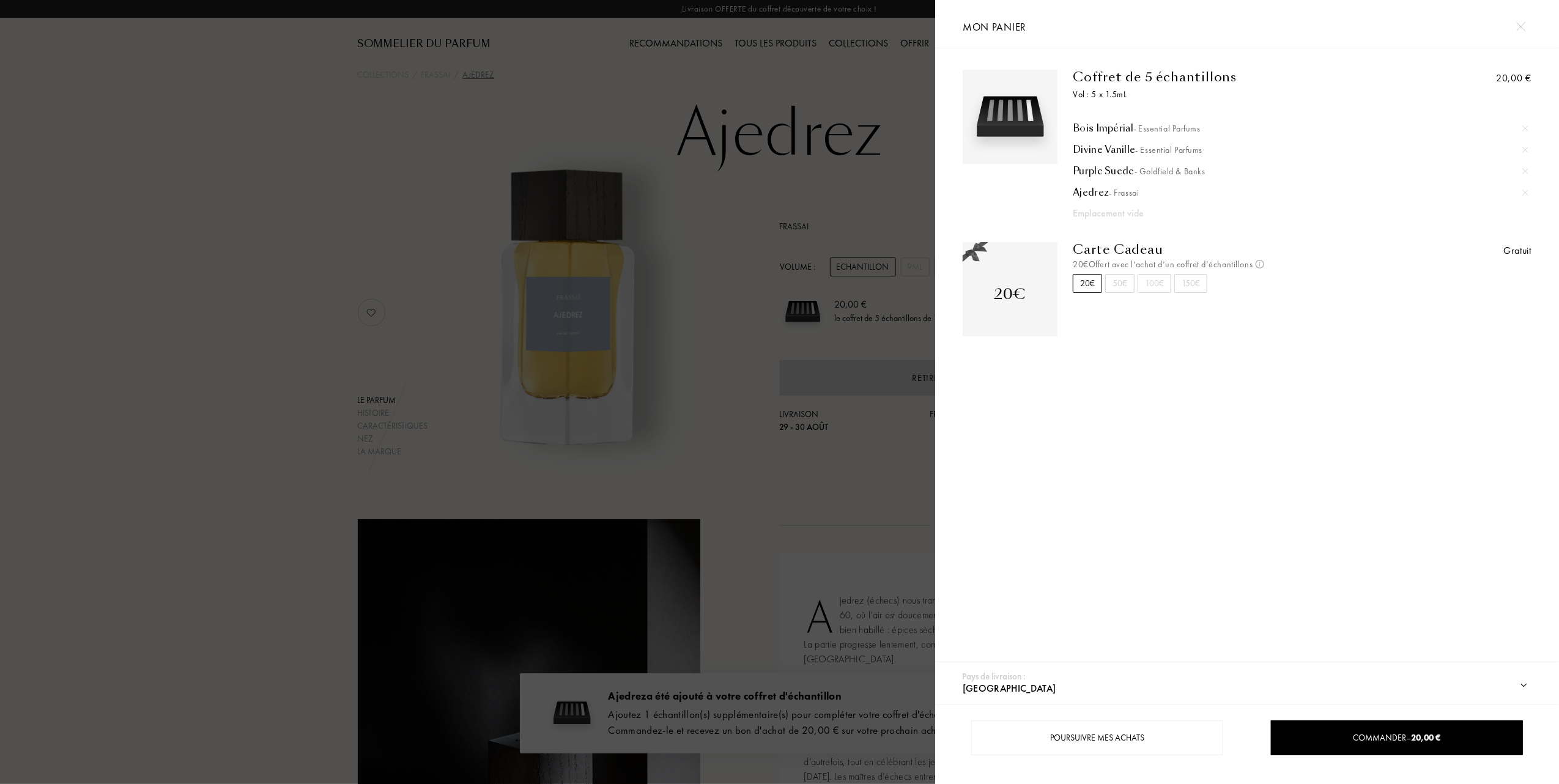
click at [187, 257] on div at bounding box center [467, 392] width 935 height 784
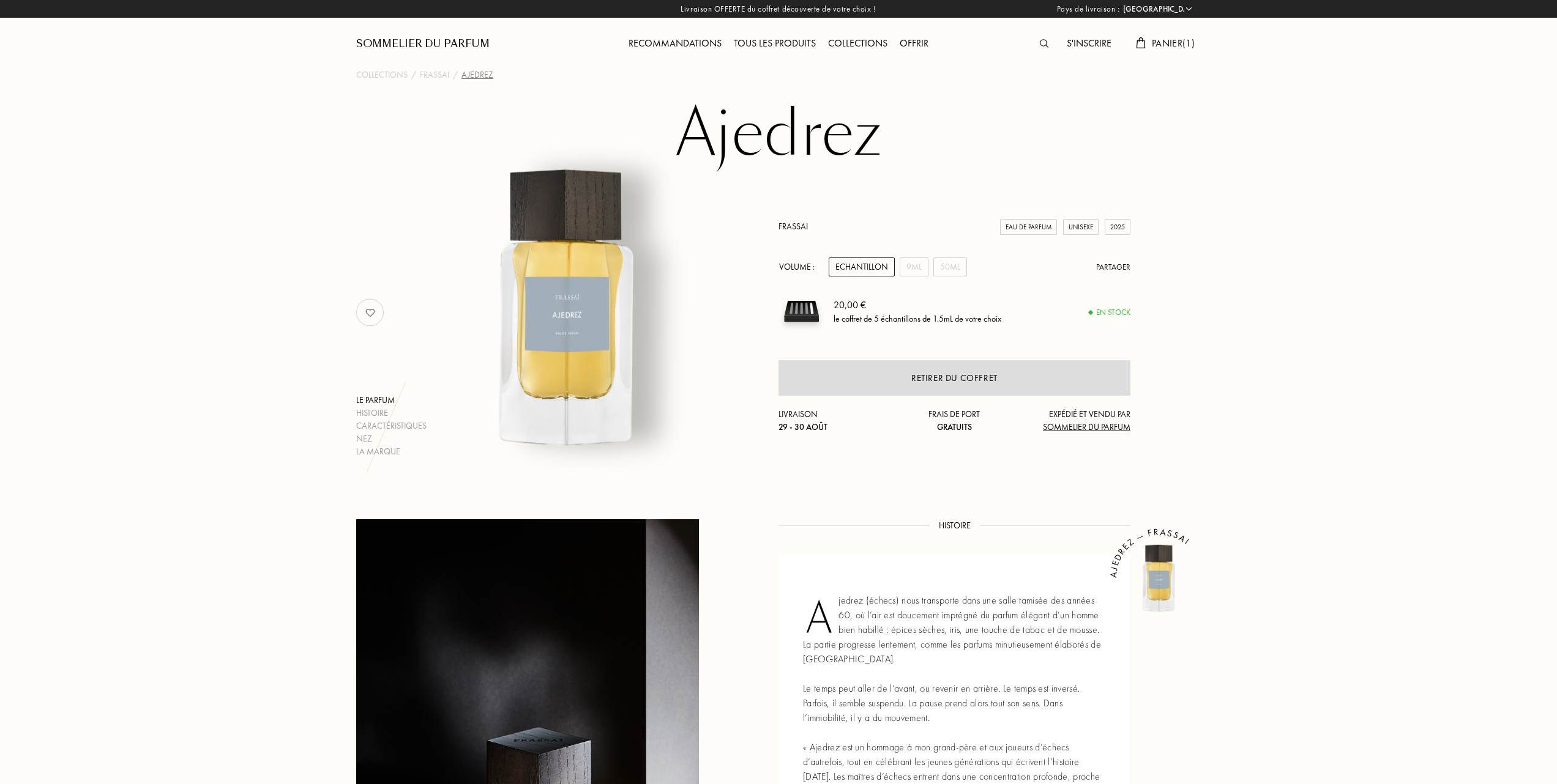
click at [763, 146] on h1 "Ajedrez" at bounding box center [778, 134] width 612 height 67
click at [789, 228] on link "Frassai" at bounding box center [793, 226] width 29 height 11
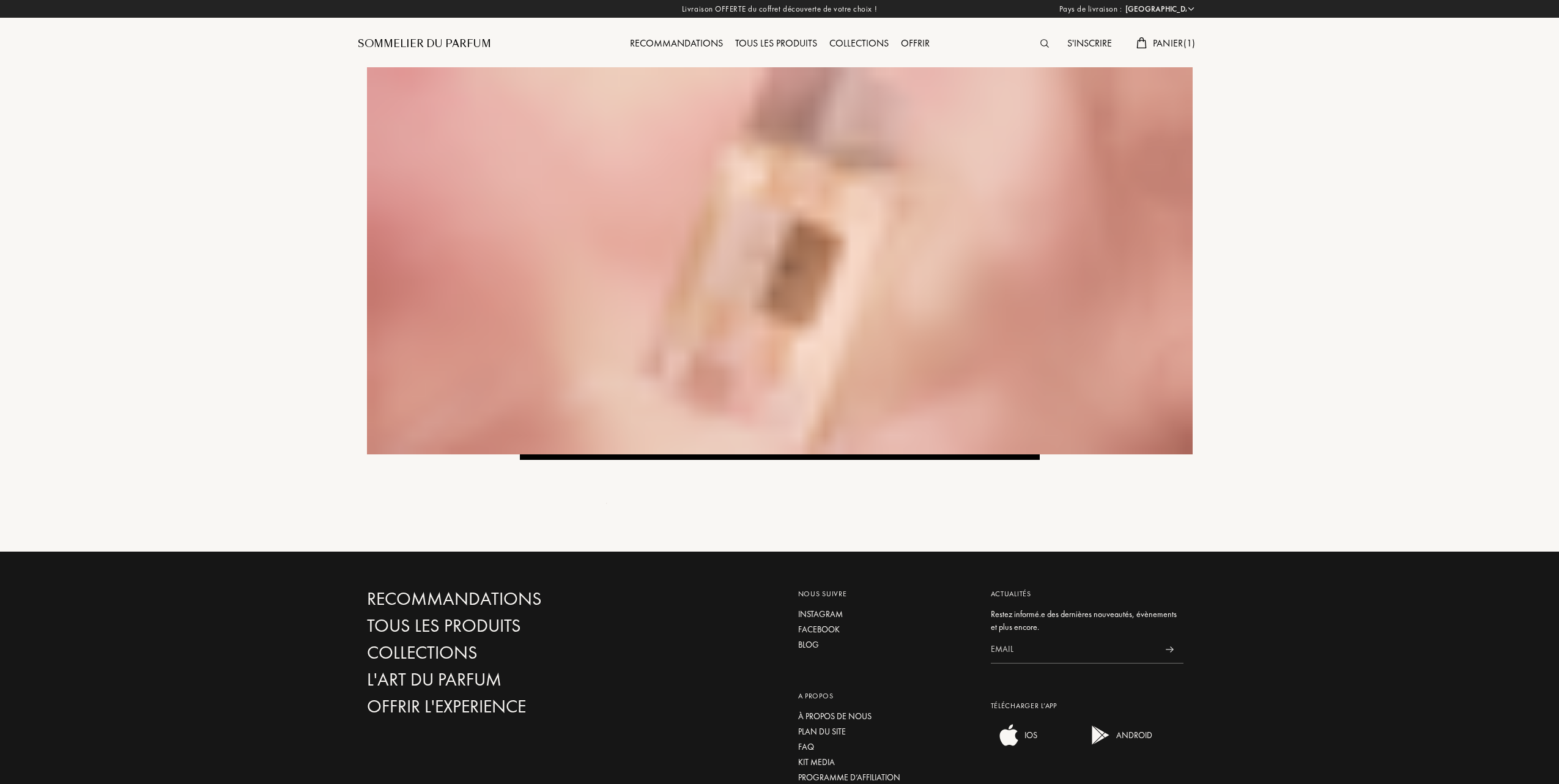
select select "FR"
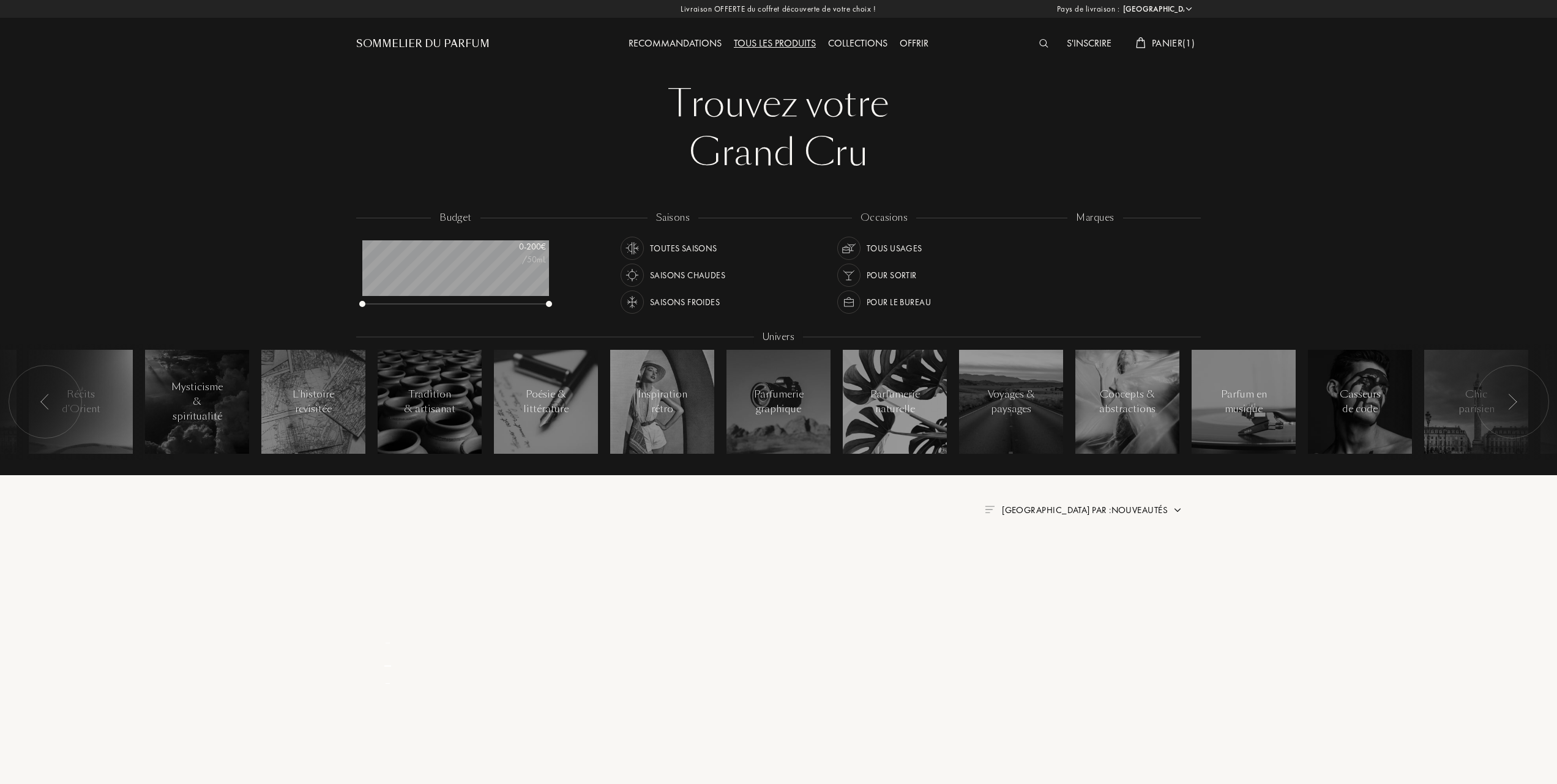
select select "FR"
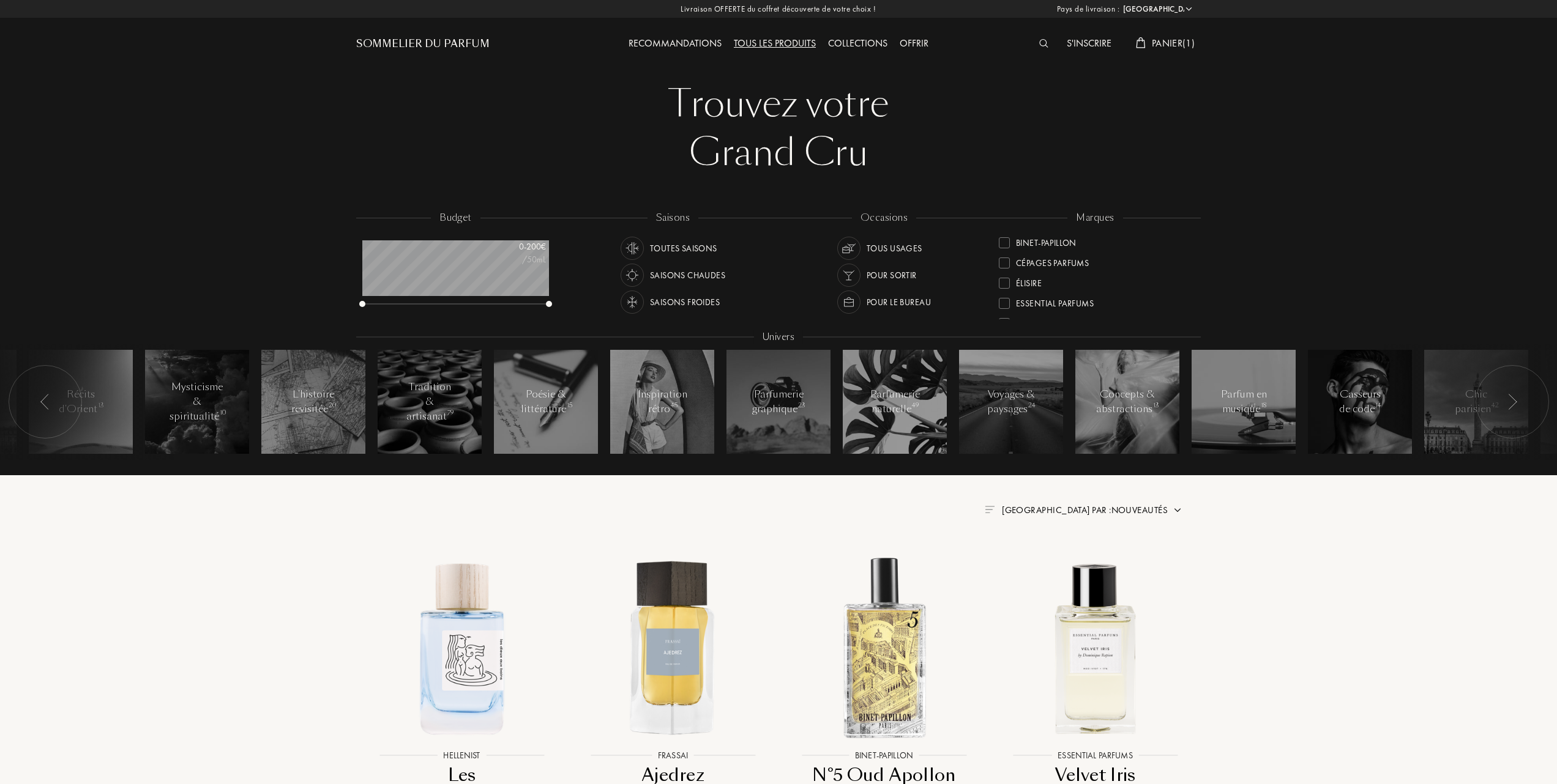
scroll to position [162, 0]
click at [1004, 260] on div at bounding box center [1004, 262] width 11 height 11
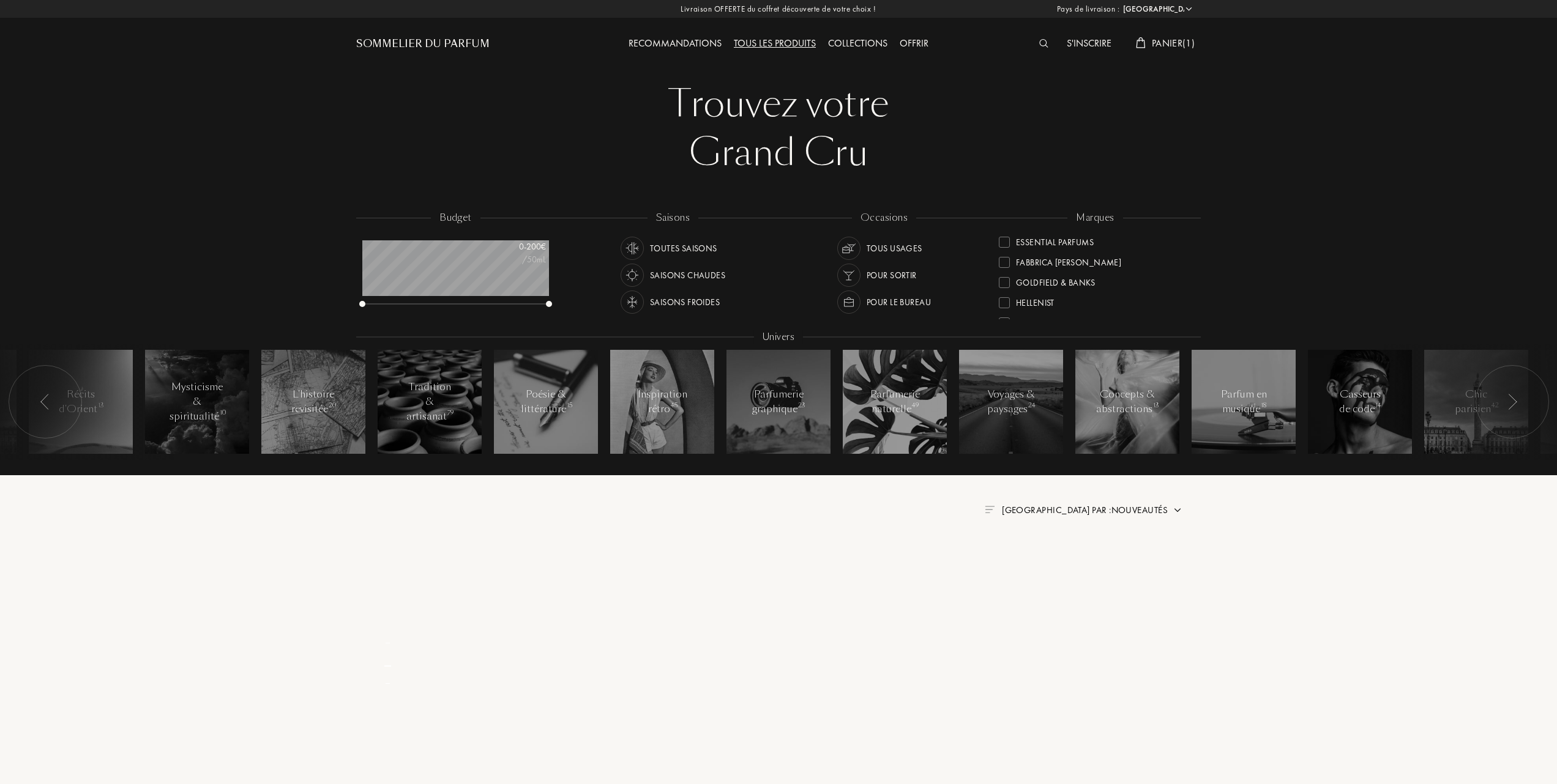
scroll to position [0, 0]
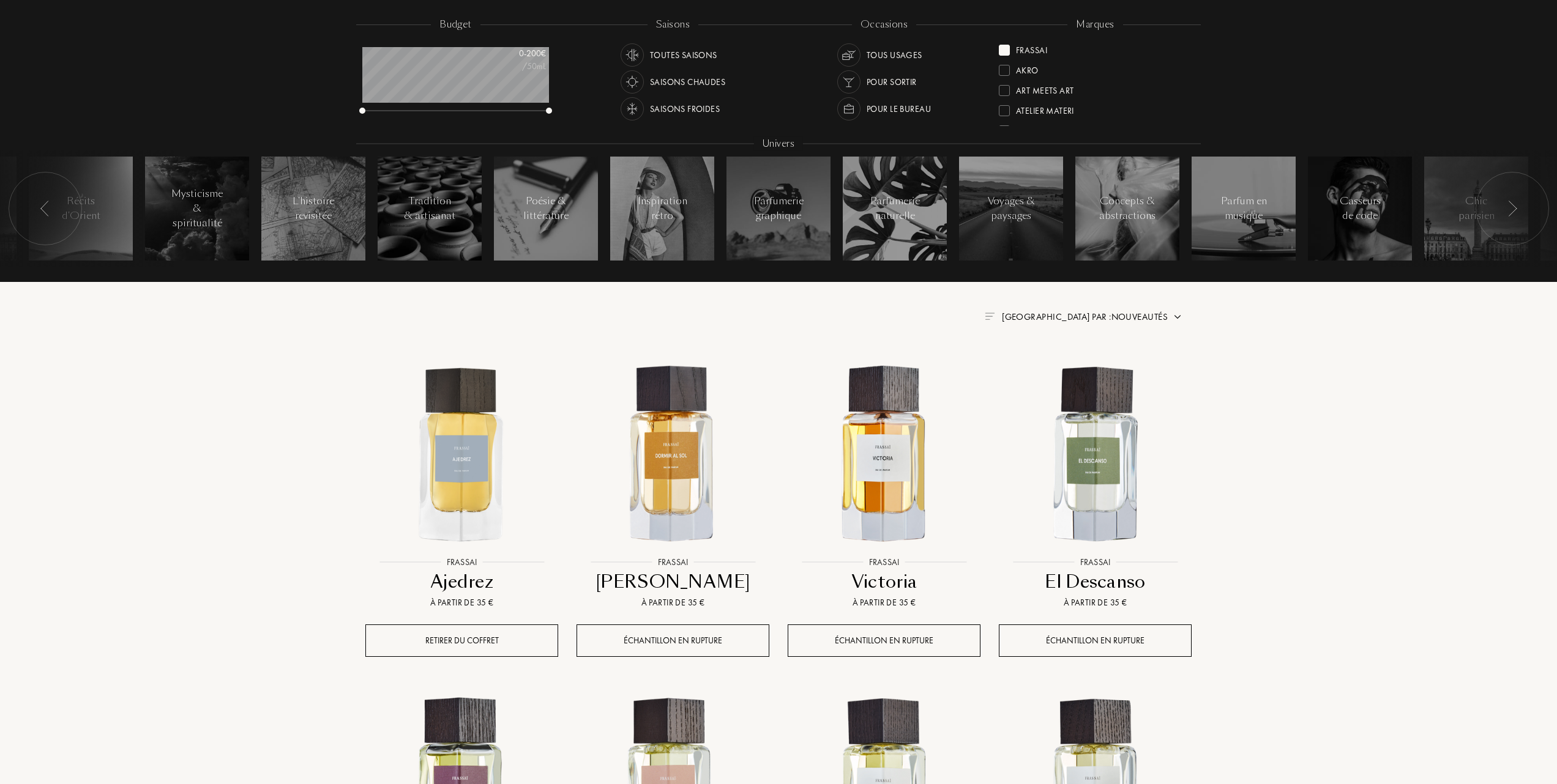
scroll to position [245, 0]
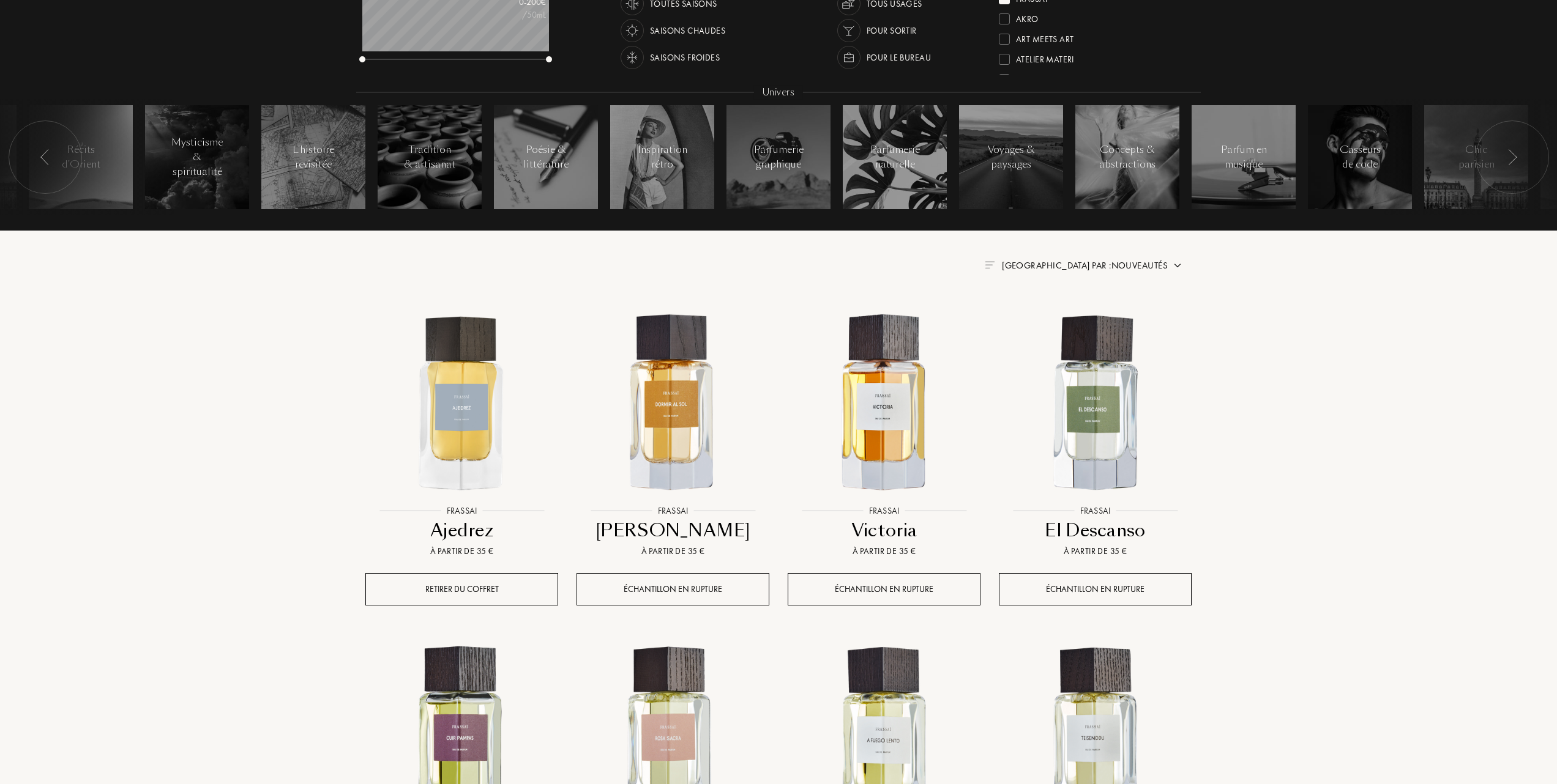
click at [1156, 266] on span "[GEOGRAPHIC_DATA] par : Nouveautés" at bounding box center [1084, 266] width 166 height 13
click at [1055, 323] on div at bounding box center [1055, 318] width 8 height 8
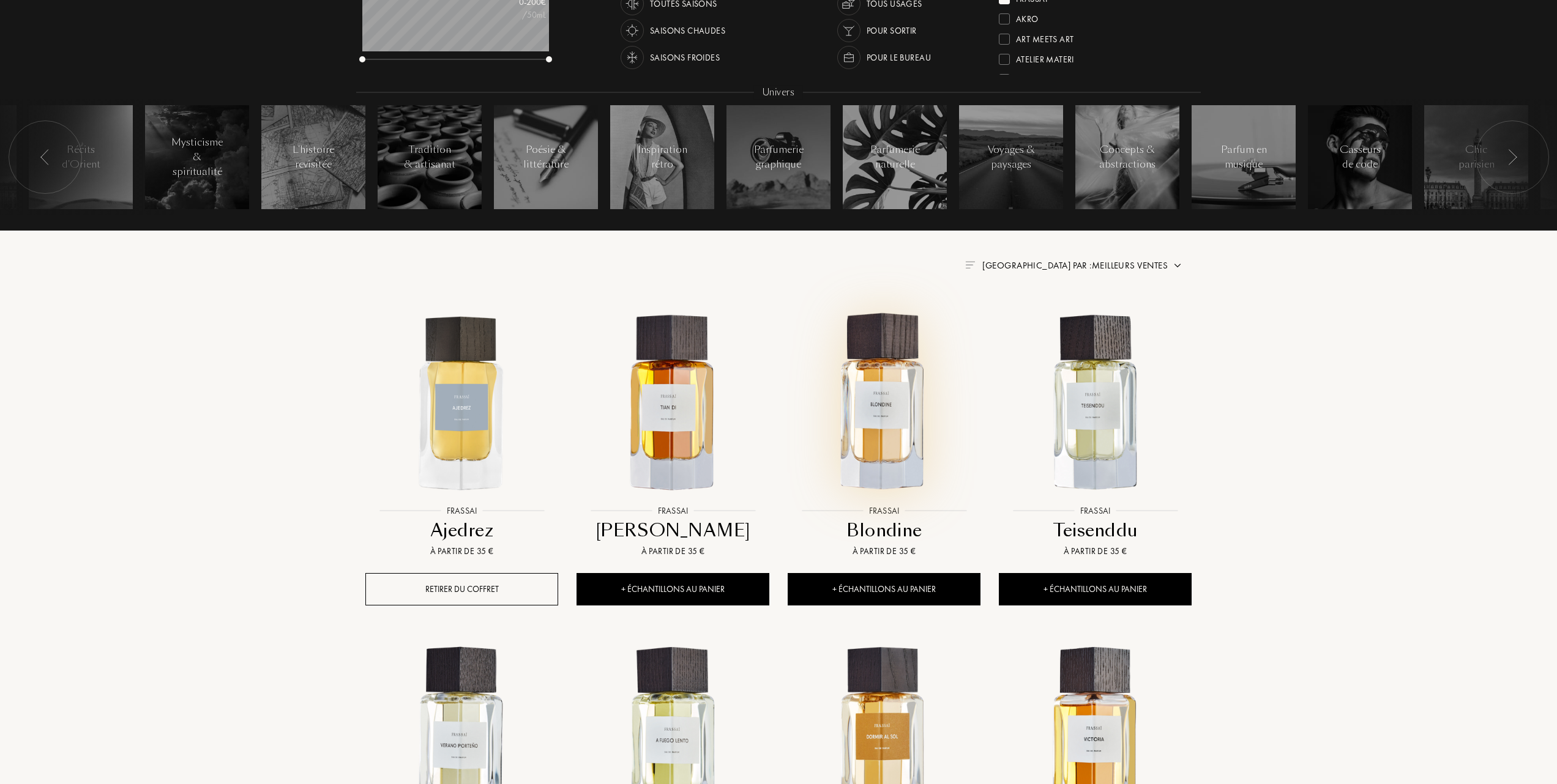
click at [884, 410] on img at bounding box center [883, 402] width 190 height 190
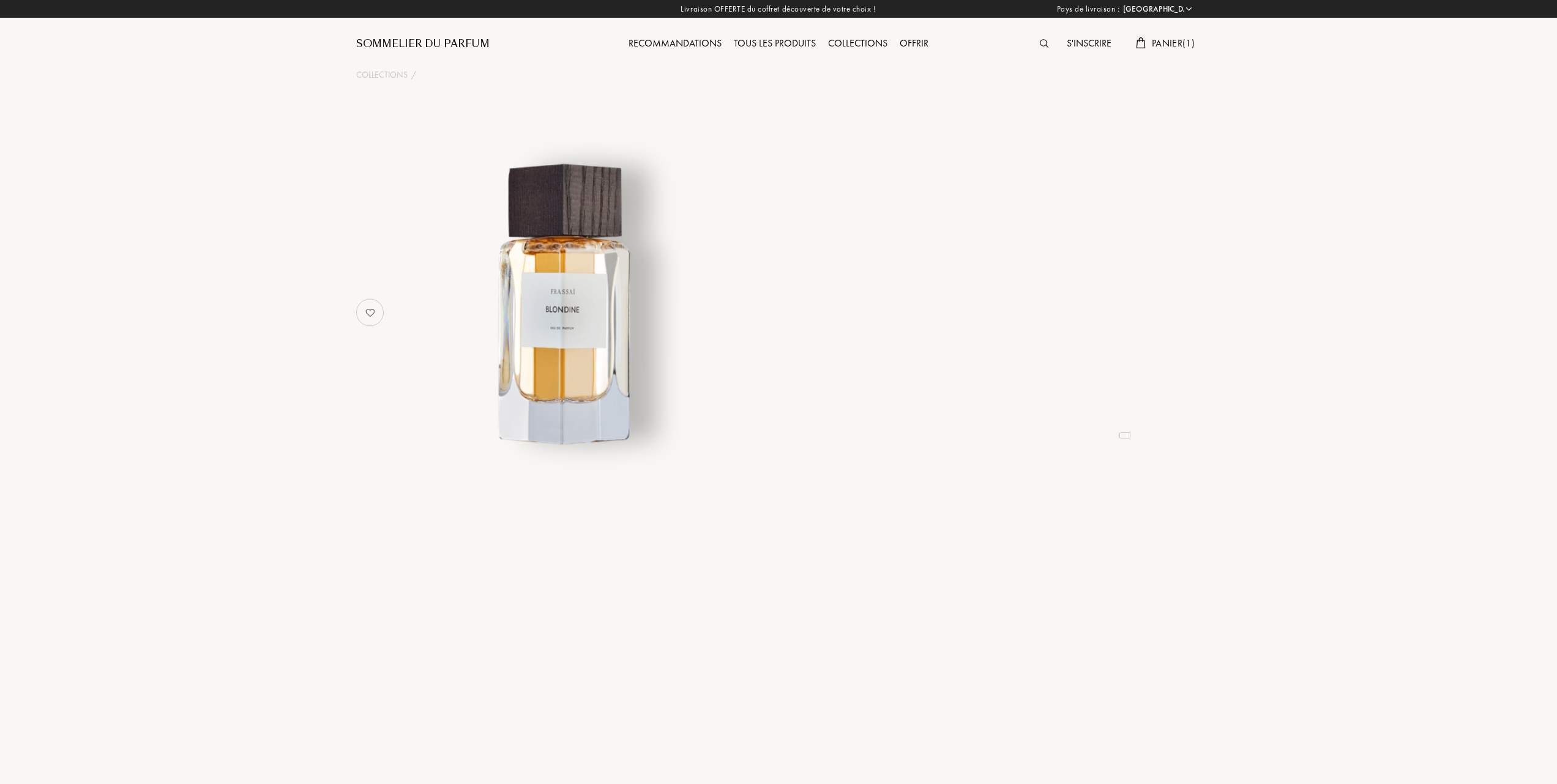
select select "FR"
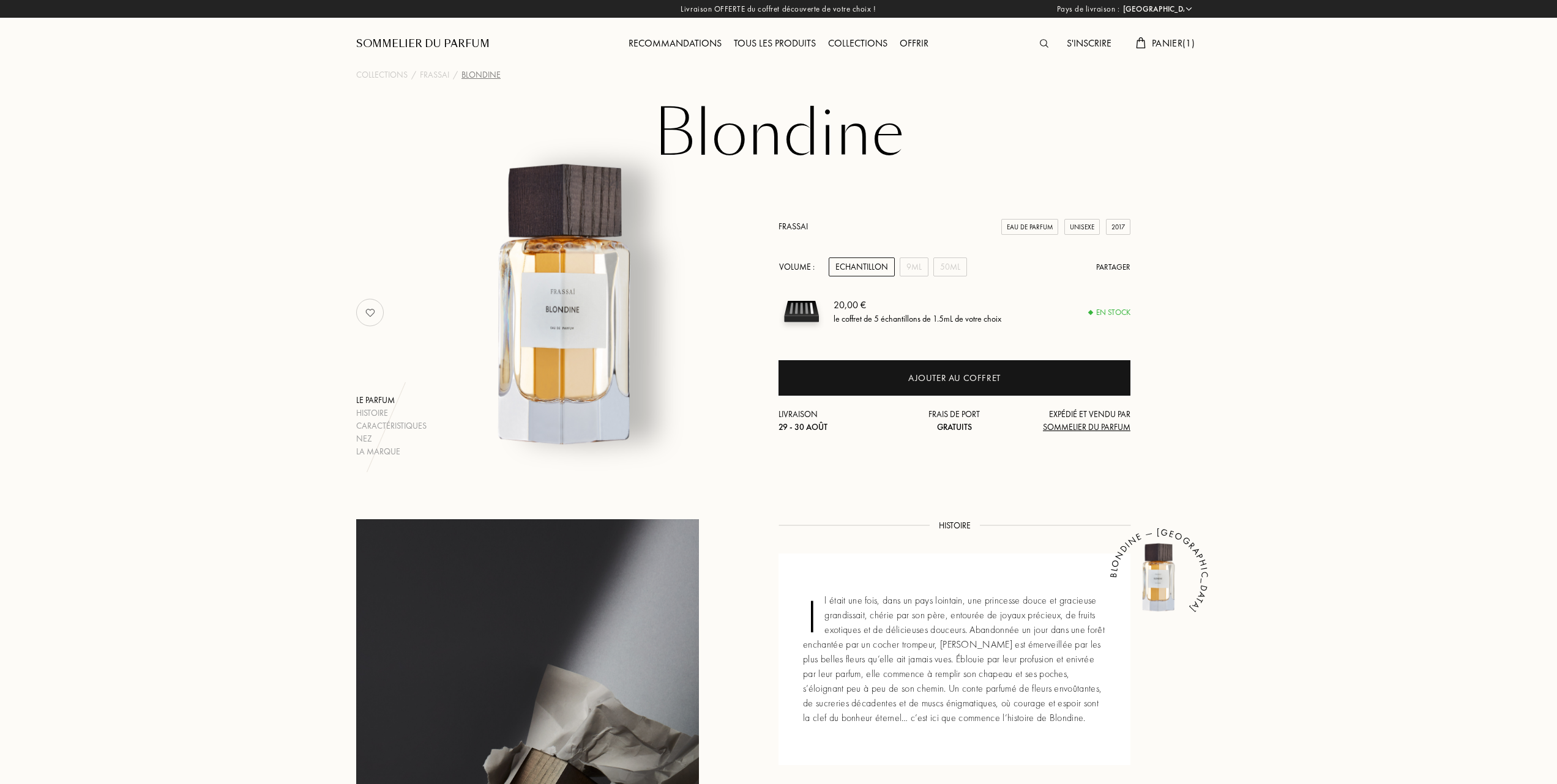
click at [1144, 44] on div "Panier ( 1 )" at bounding box center [1165, 44] width 71 height 16
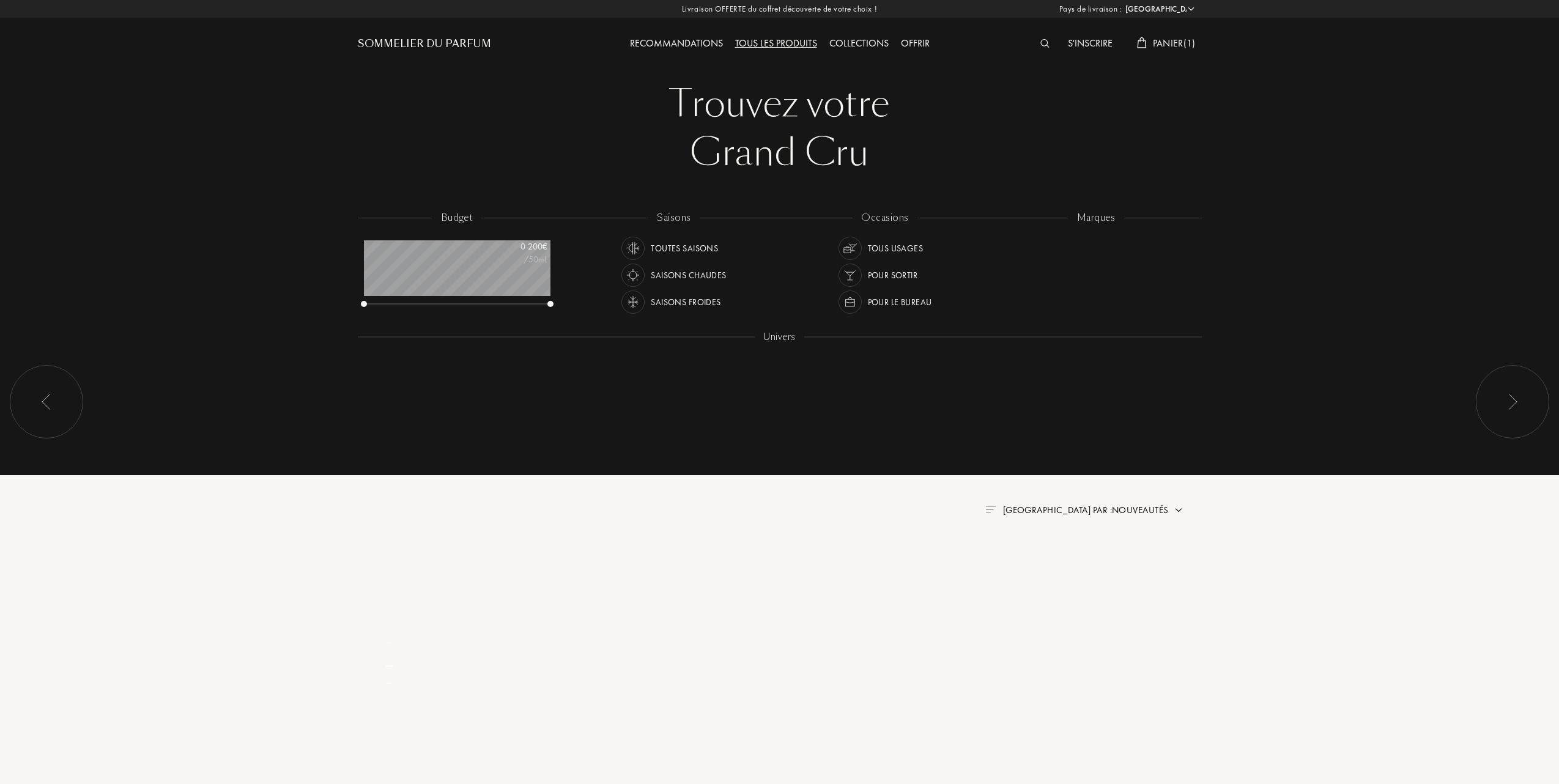
select select "FR"
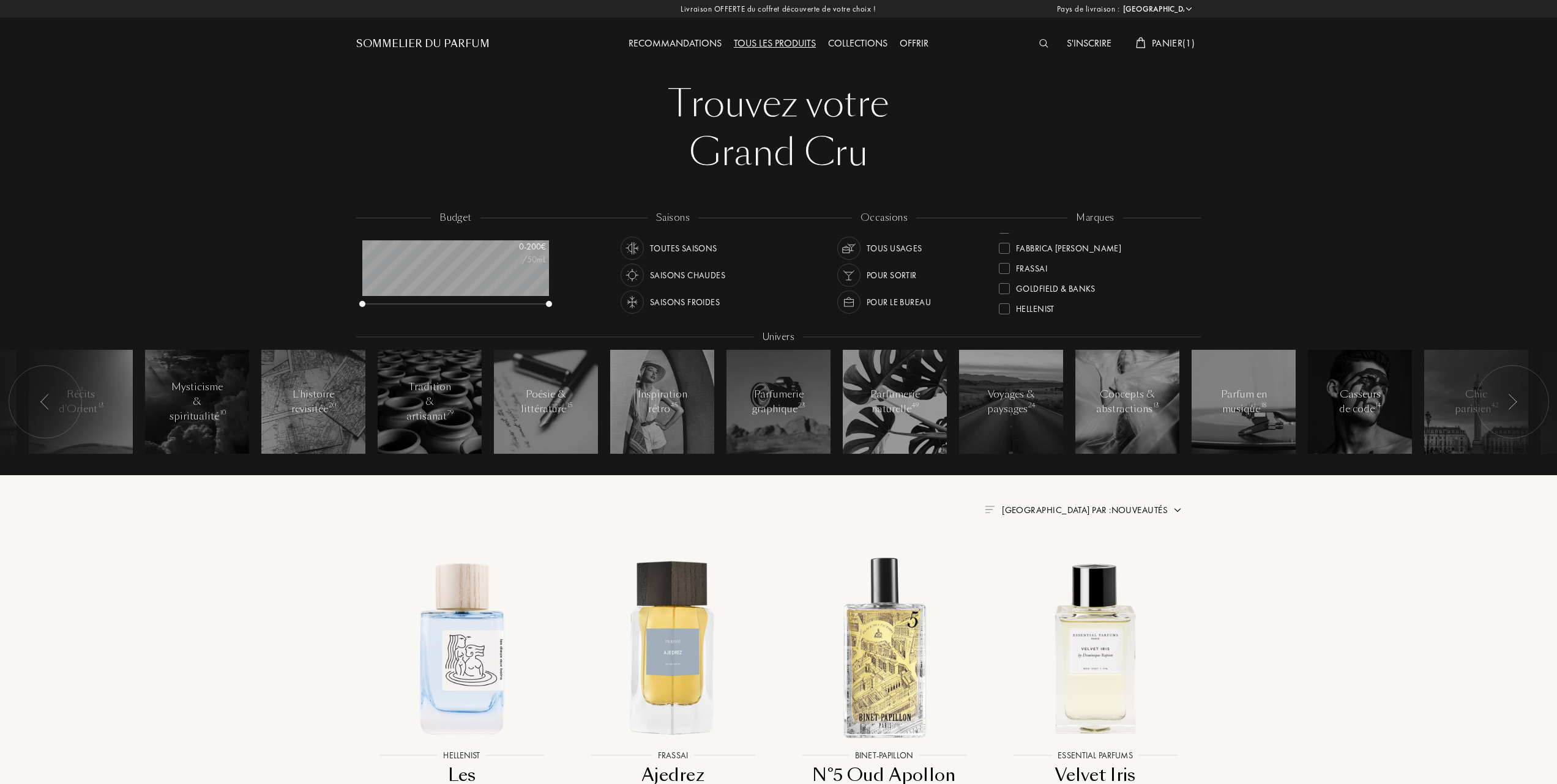
scroll to position [162, 0]
click at [1006, 260] on div at bounding box center [1004, 262] width 11 height 11
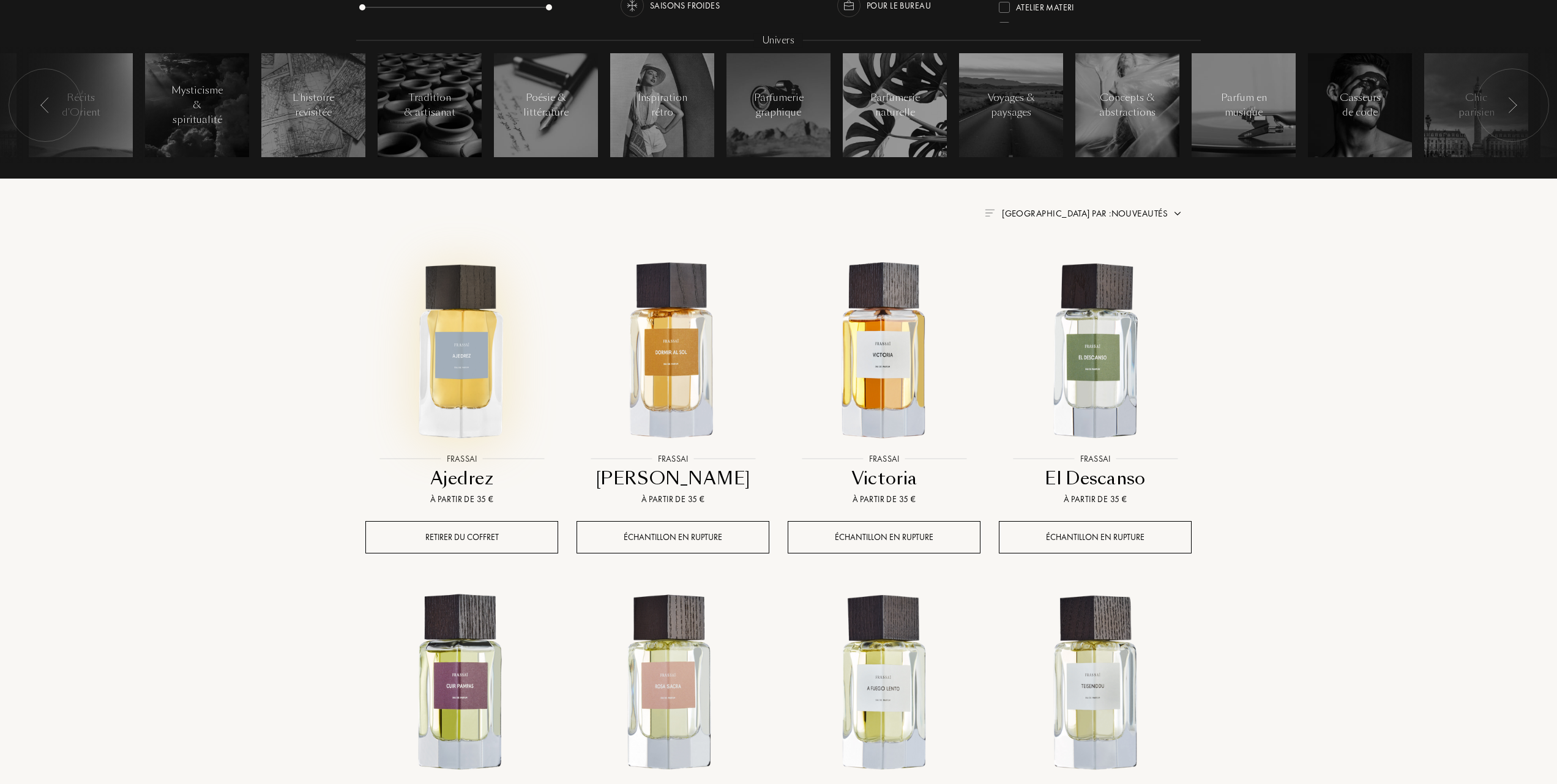
scroll to position [326, 0]
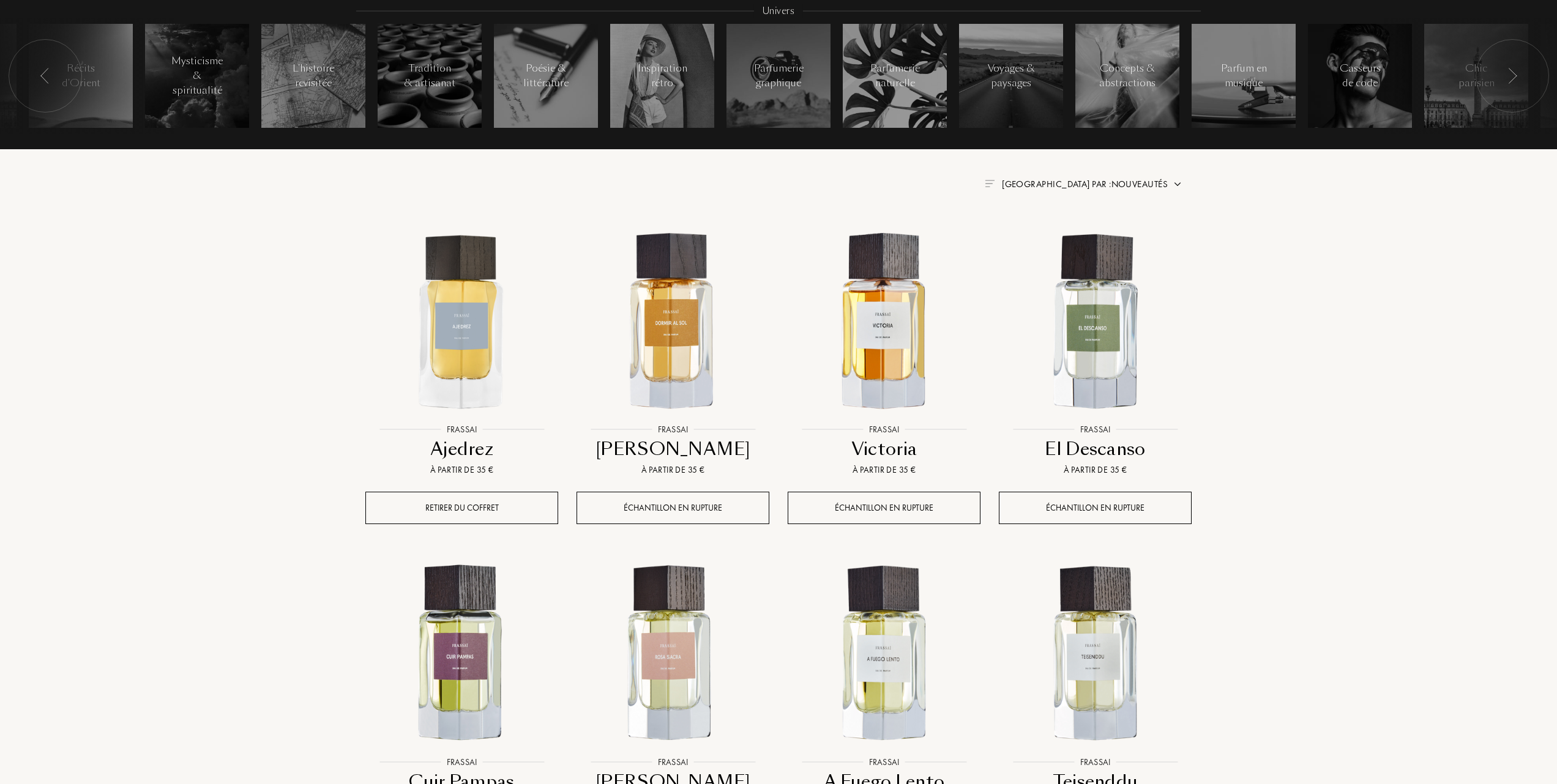
click at [1148, 181] on span "[GEOGRAPHIC_DATA] par : Nouveautés" at bounding box center [1084, 183] width 166 height 13
click at [1053, 239] on div at bounding box center [1055, 237] width 8 height 8
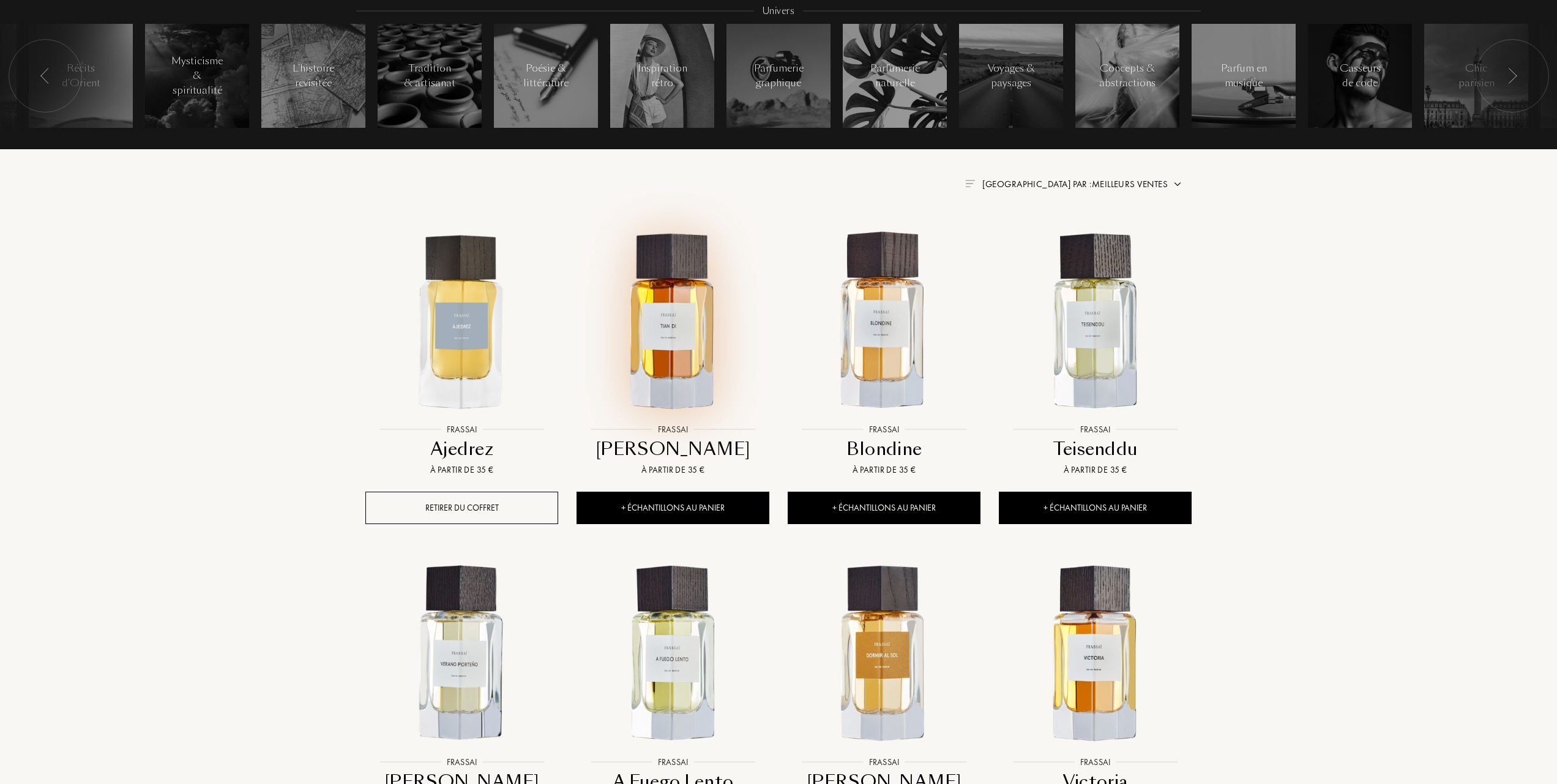
click at [665, 343] on img at bounding box center [672, 321] width 190 height 190
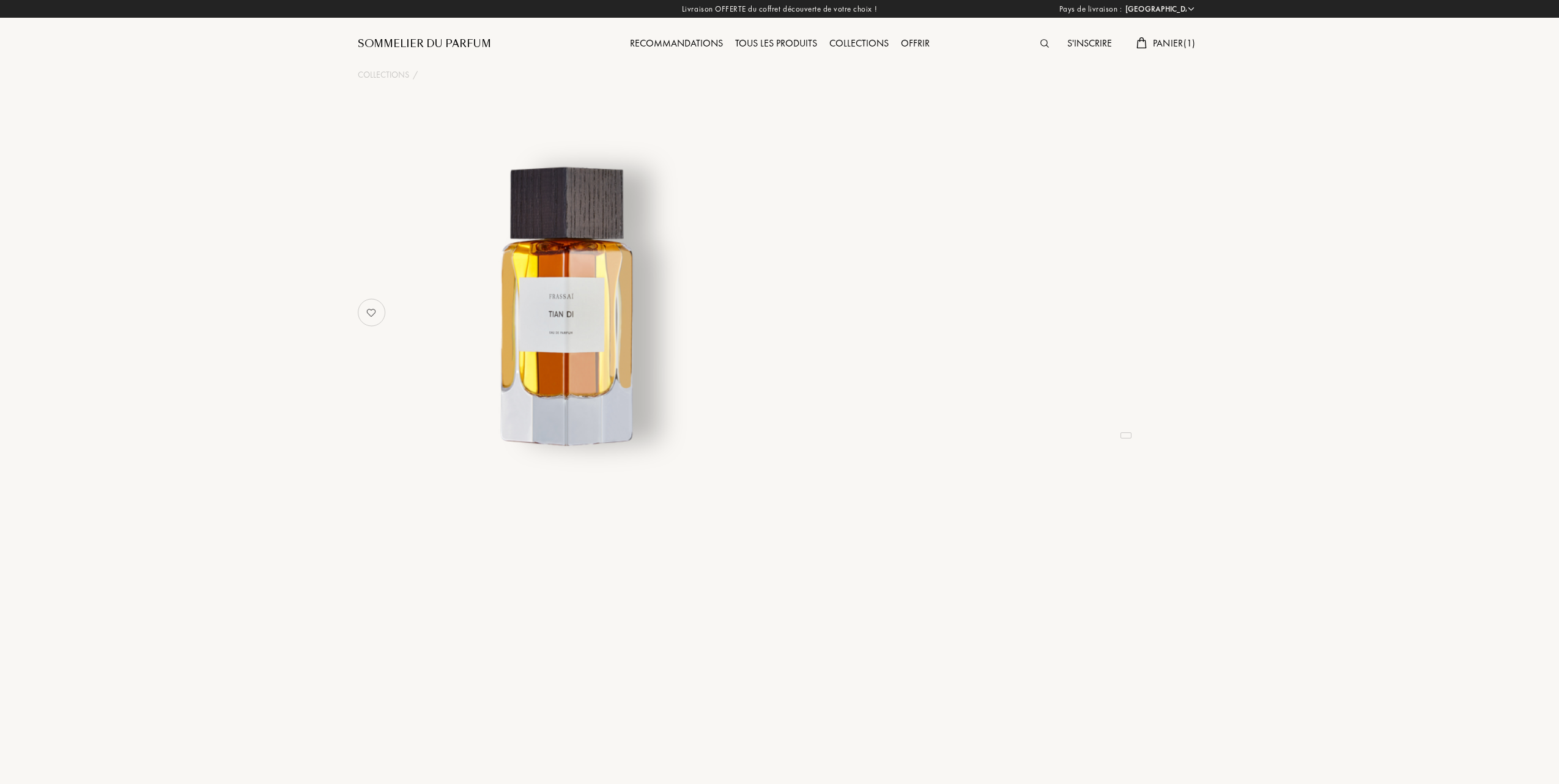
select select "FR"
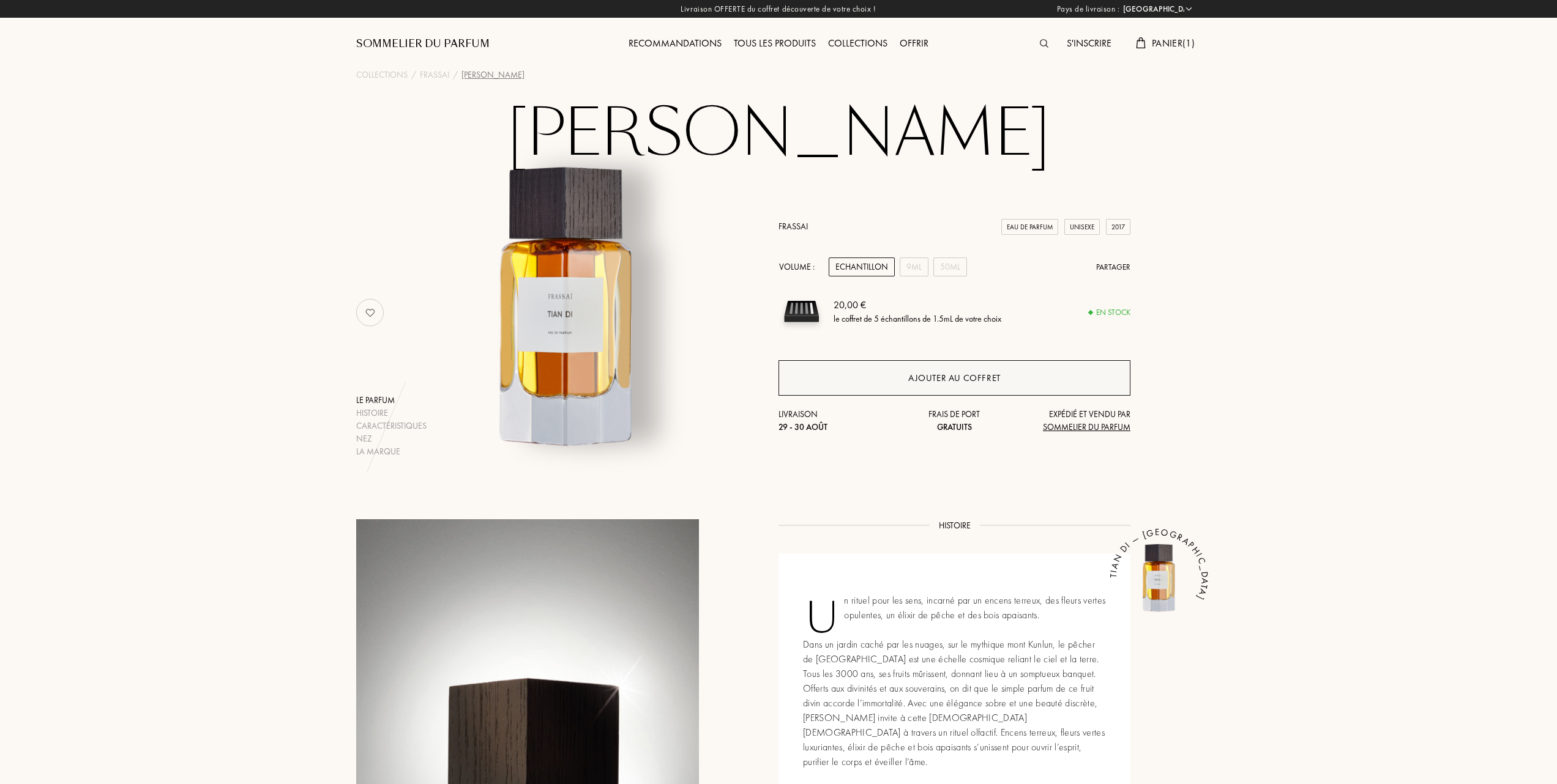
click at [912, 375] on div "Ajouter au coffret" at bounding box center [954, 378] width 92 height 14
